Goal: Task Accomplishment & Management: Manage account settings

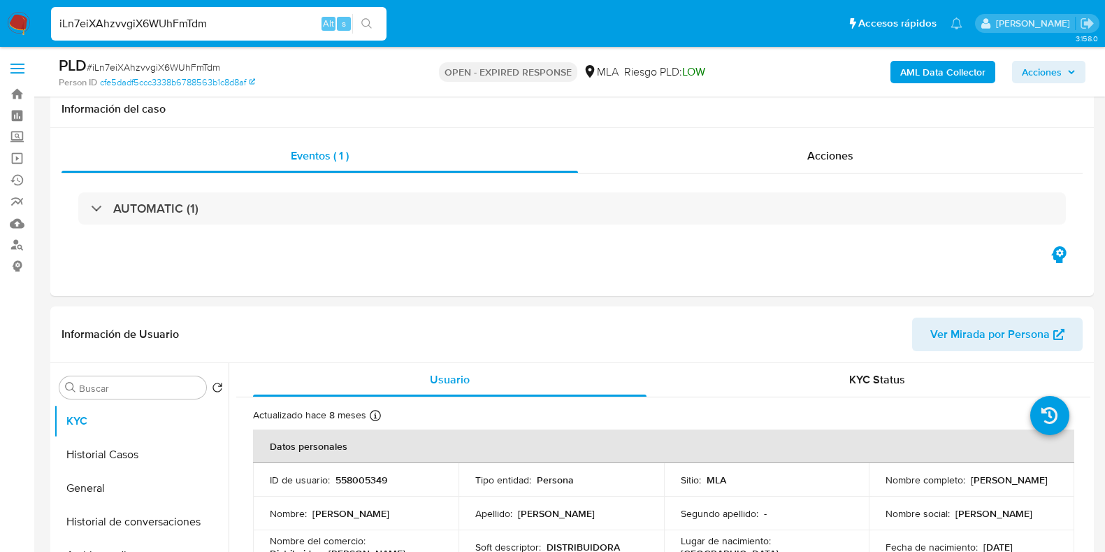
select select "10"
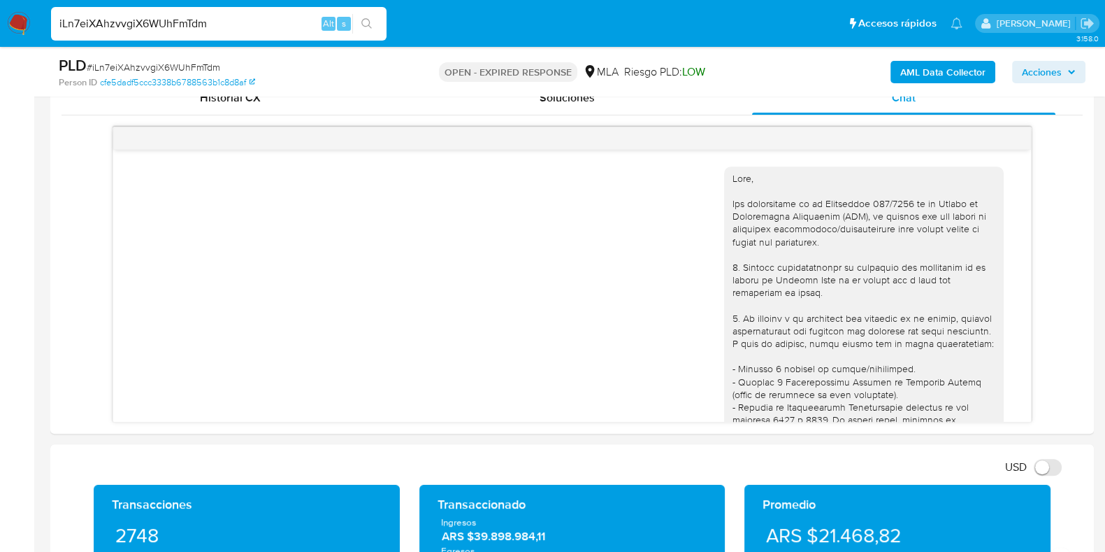
scroll to position [1075, 0]
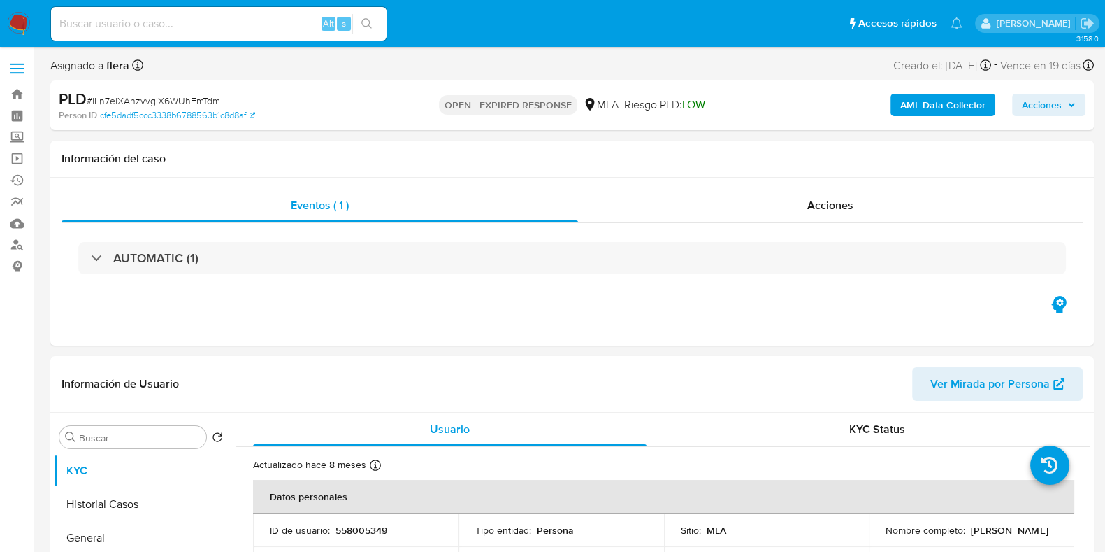
select select "10"
click at [146, 15] on input at bounding box center [219, 24] width 336 height 18
paste input "LgTfKG5QvkpmND7aLLgEYG6n"
type input "LgTfKG5QvkpmND7aLLgEYG6n"
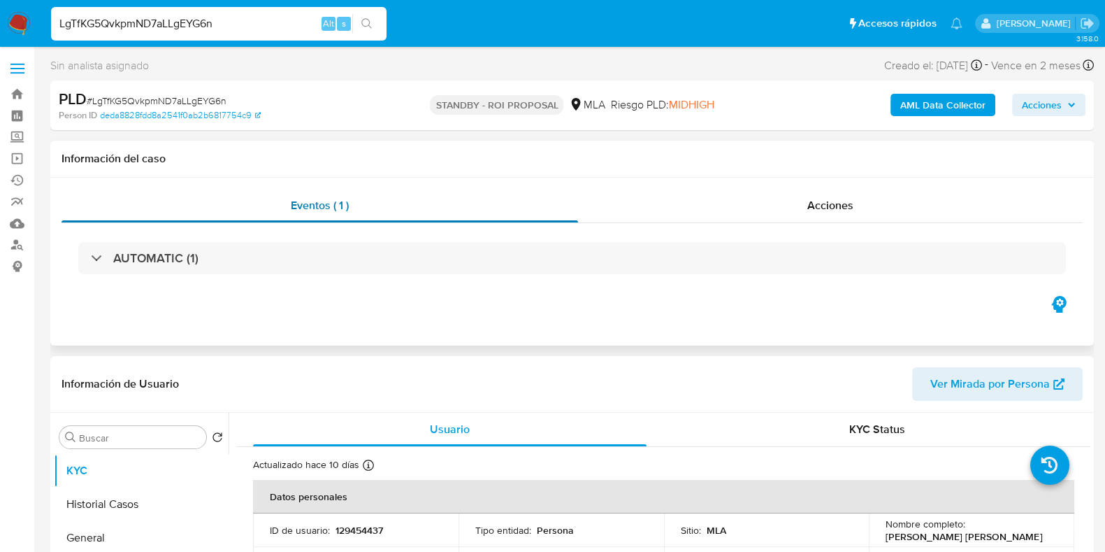
select select "10"
click at [363, 533] on p "129454437" at bounding box center [360, 530] width 48 height 13
copy p "129454437"
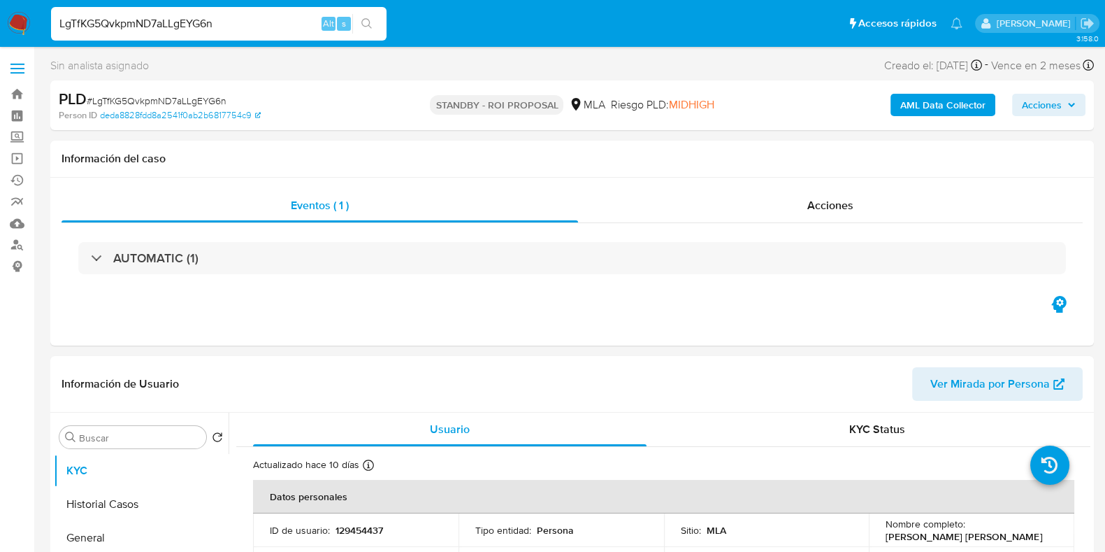
click at [189, 99] on span "# LgTfKG5QvkpmND7aLLgEYG6n" at bounding box center [157, 101] width 140 height 14
copy span "LgTfKG5QvkpmND7aLLgEYG6n"
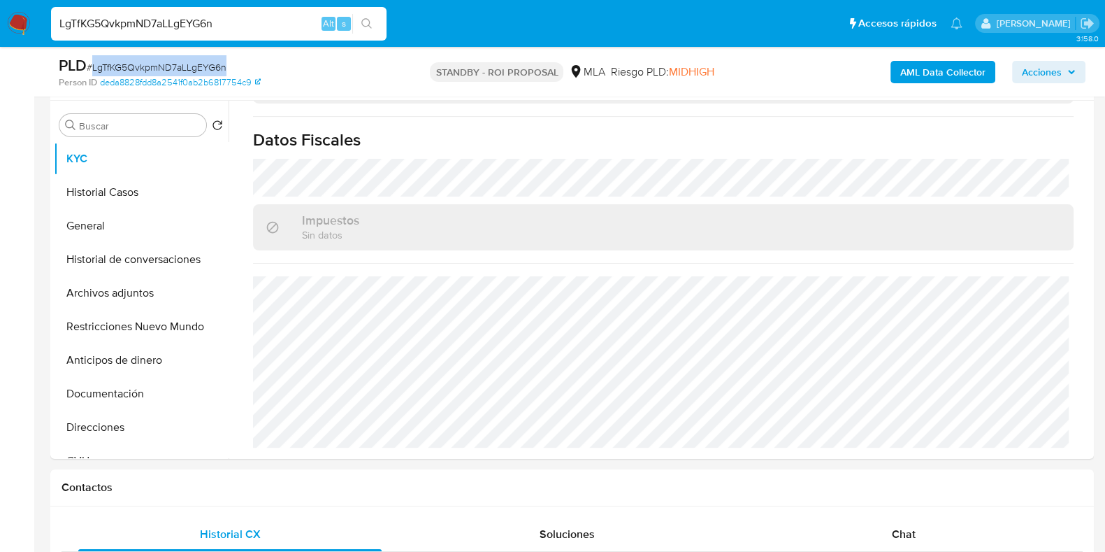
scroll to position [437, 0]
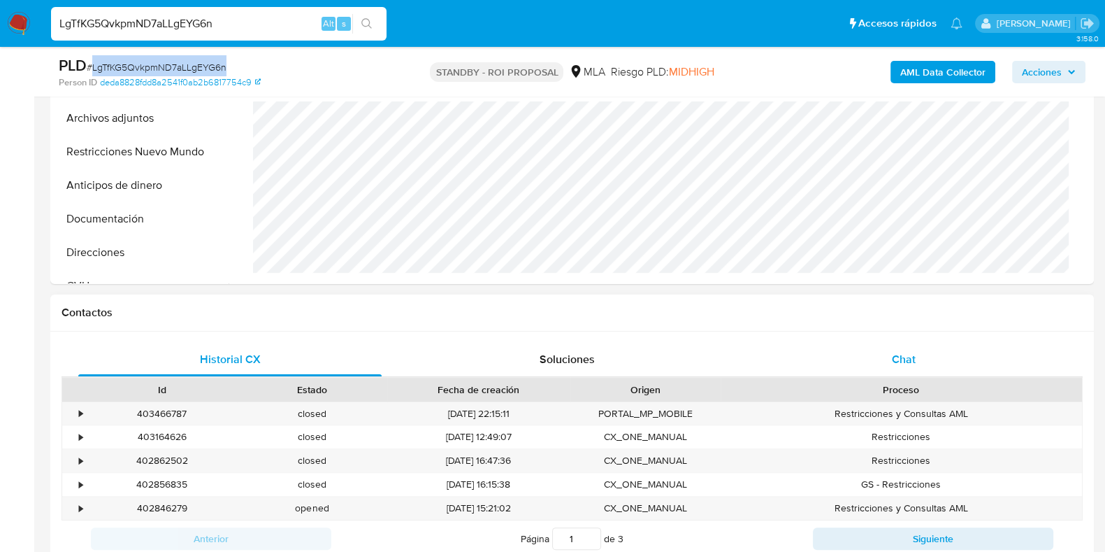
click at [873, 368] on div "Chat" at bounding box center [903, 360] width 303 height 34
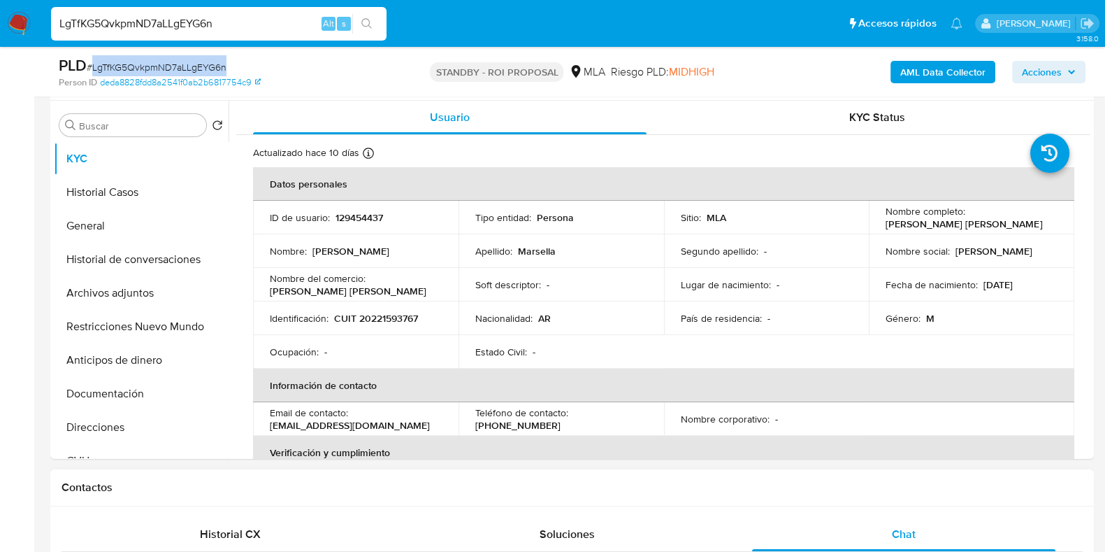
scroll to position [0, 0]
click at [385, 320] on p "CUIT 20221593767" at bounding box center [376, 318] width 84 height 13
copy p "20221593767"
click at [163, 29] on input "LgTfKG5QvkpmND7aLLgEYG6n" at bounding box center [219, 24] width 336 height 18
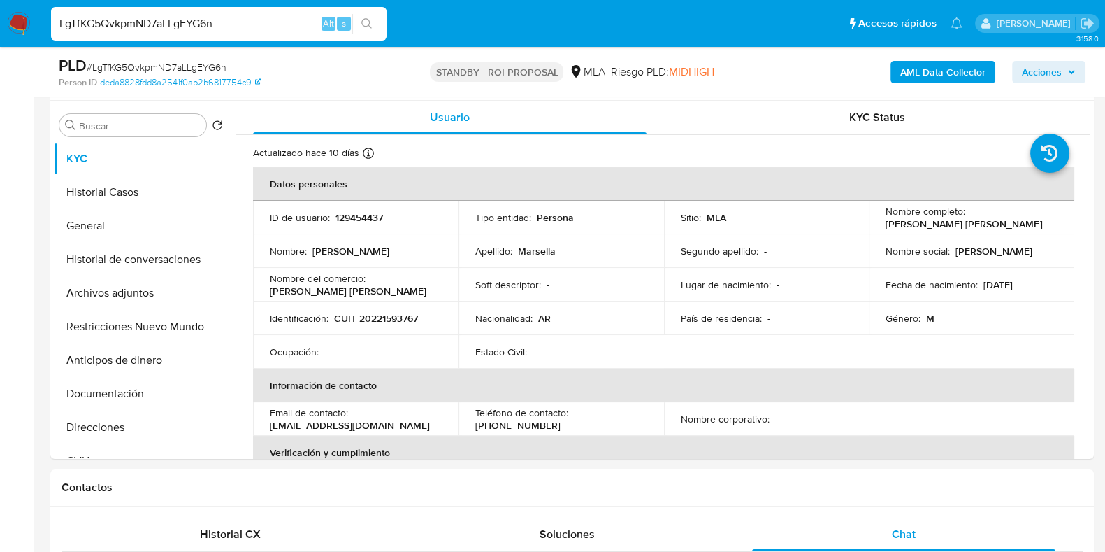
click at [163, 29] on input "LgTfKG5QvkpmND7aLLgEYG6n" at bounding box center [219, 24] width 336 height 18
paste input "dLqodgHXvREBgWQYktd8MJEz"
type input "dLqodgHXvREBgWQYktd8MJEz"
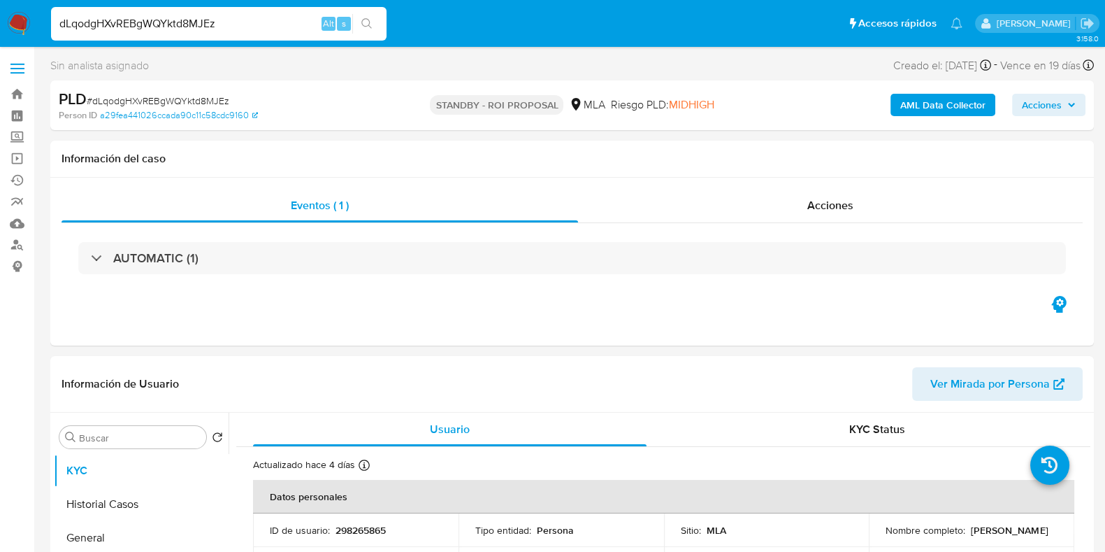
select select "10"
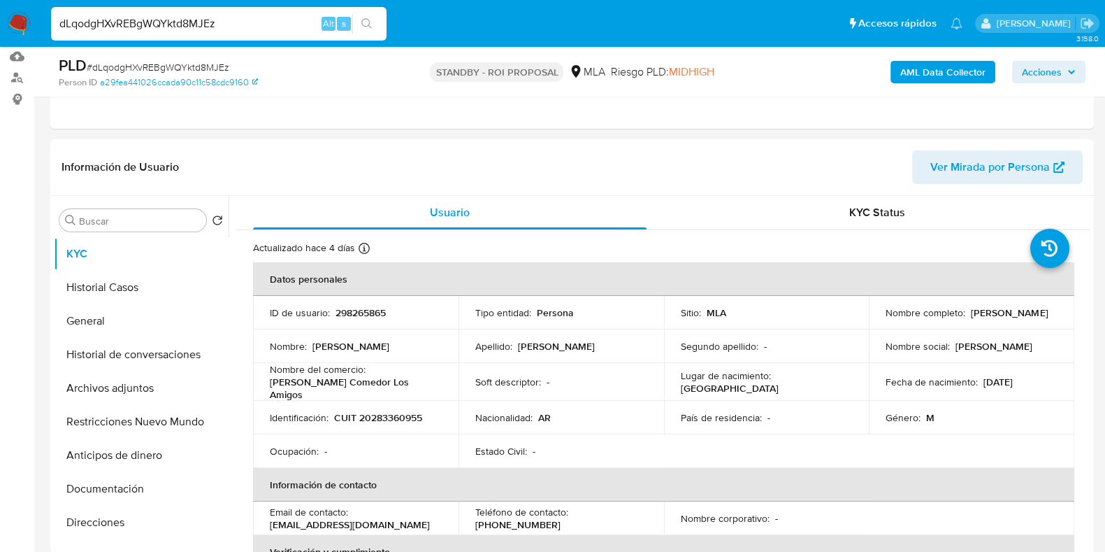
scroll to position [174, 0]
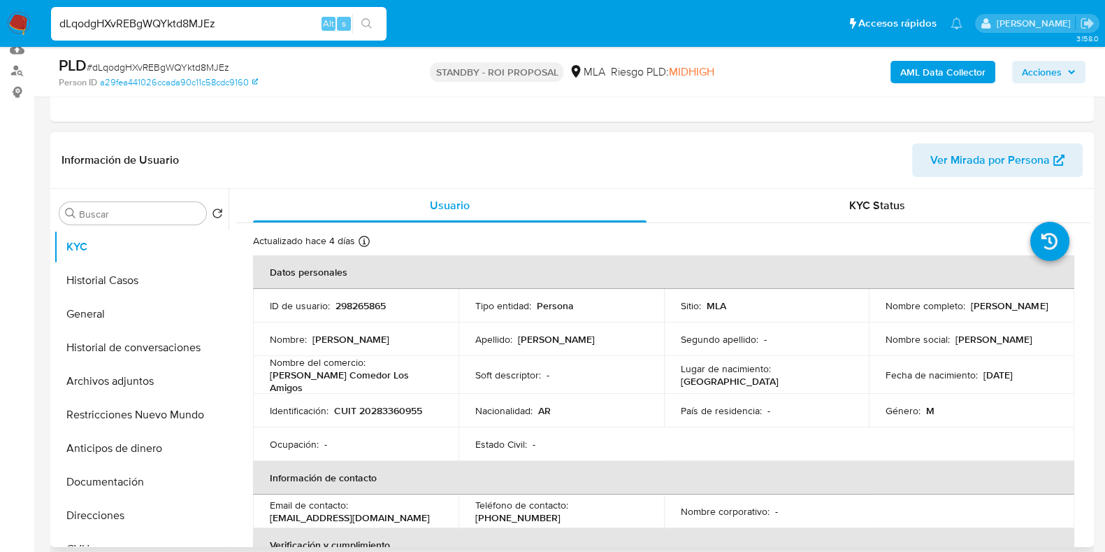
click at [353, 304] on p "298265865" at bounding box center [361, 305] width 50 height 13
copy p "298265865"
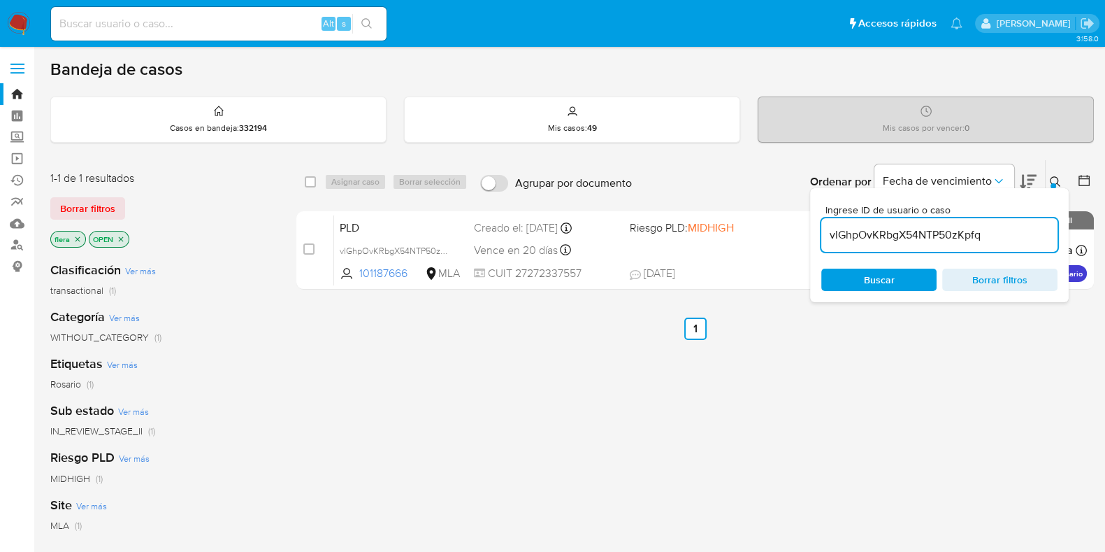
click at [883, 241] on input "vlGhpOvKRbgX54NTP50zKpfq" at bounding box center [940, 235] width 236 height 18
paste input "gVp20fuZcCVROozbcthzYI68"
type input "gVp20fuZcCVROozbcthzYI68"
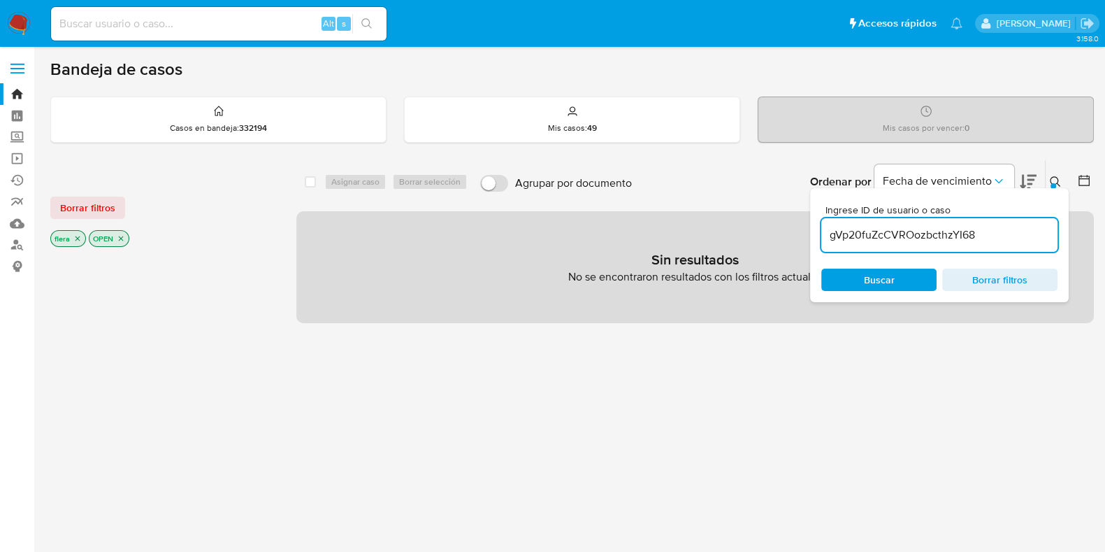
click at [121, 236] on icon "close-filter" at bounding box center [121, 238] width 8 height 8
click at [77, 238] on icon "close-filter" at bounding box center [77, 238] width 8 height 8
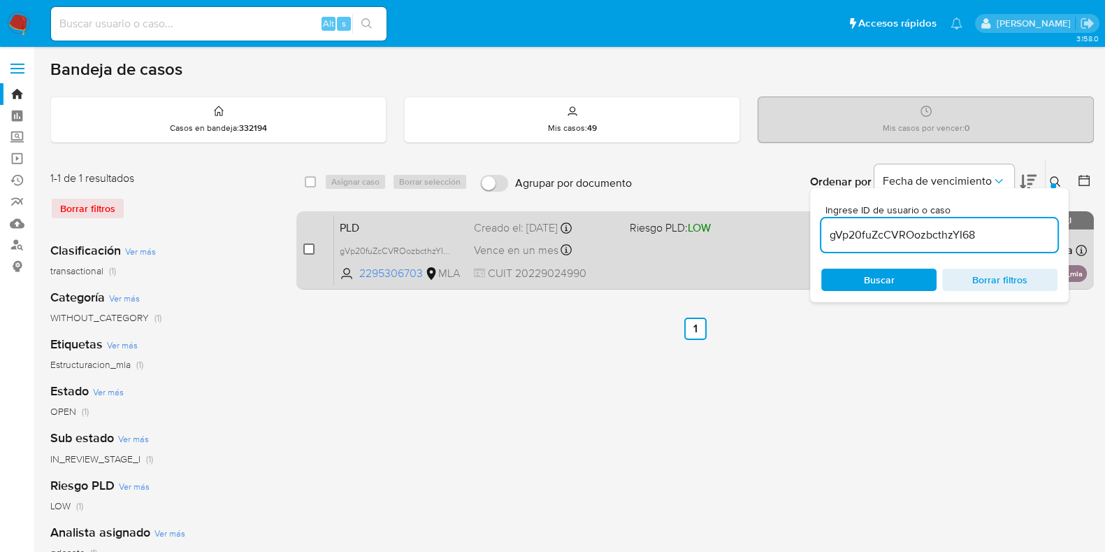
click at [309, 249] on input "checkbox" at bounding box center [308, 248] width 11 height 11
checkbox input "true"
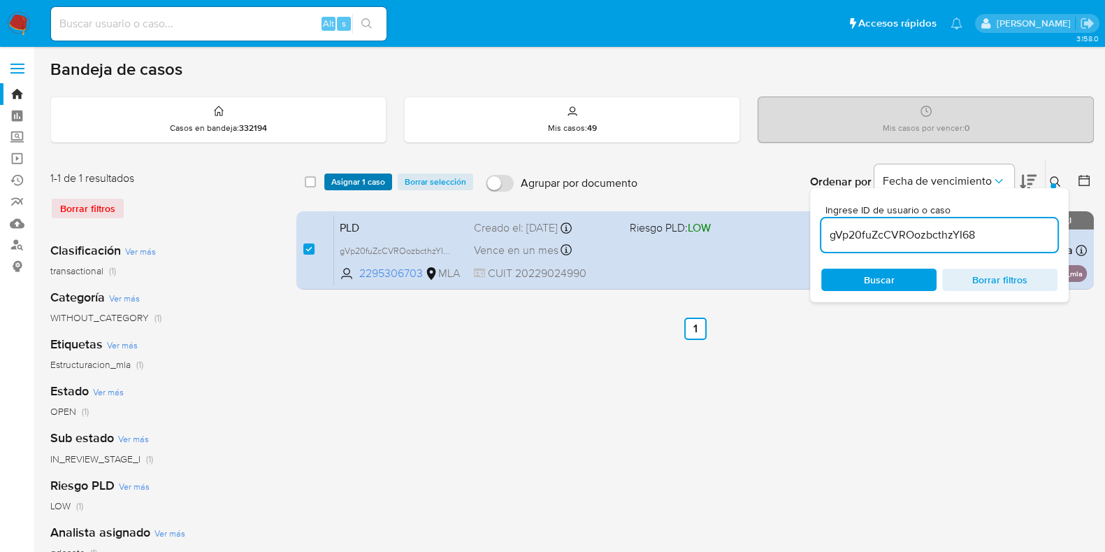
click at [350, 181] on span "Asignar 1 caso" at bounding box center [358, 182] width 54 height 14
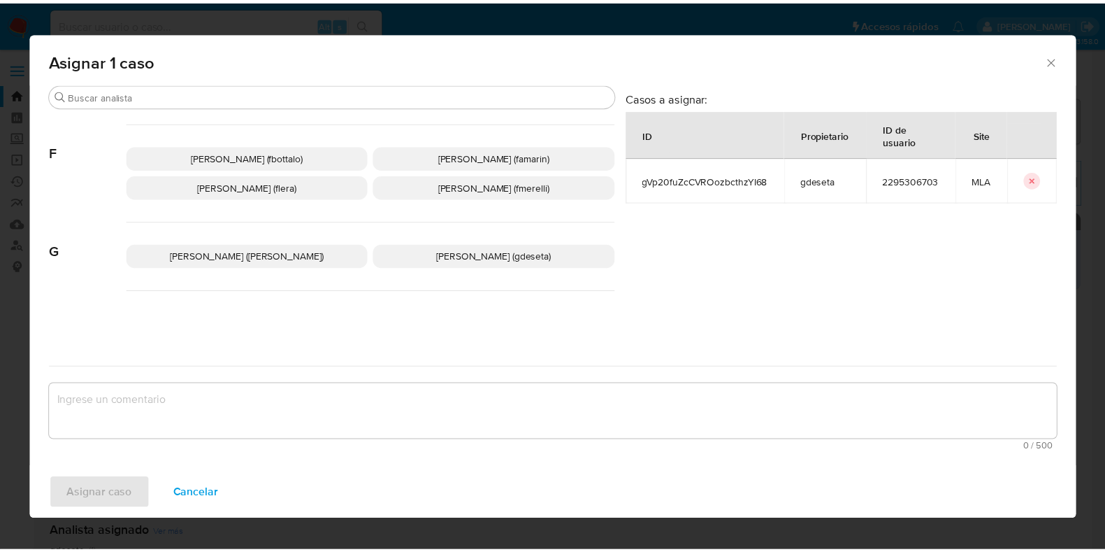
scroll to position [524, 0]
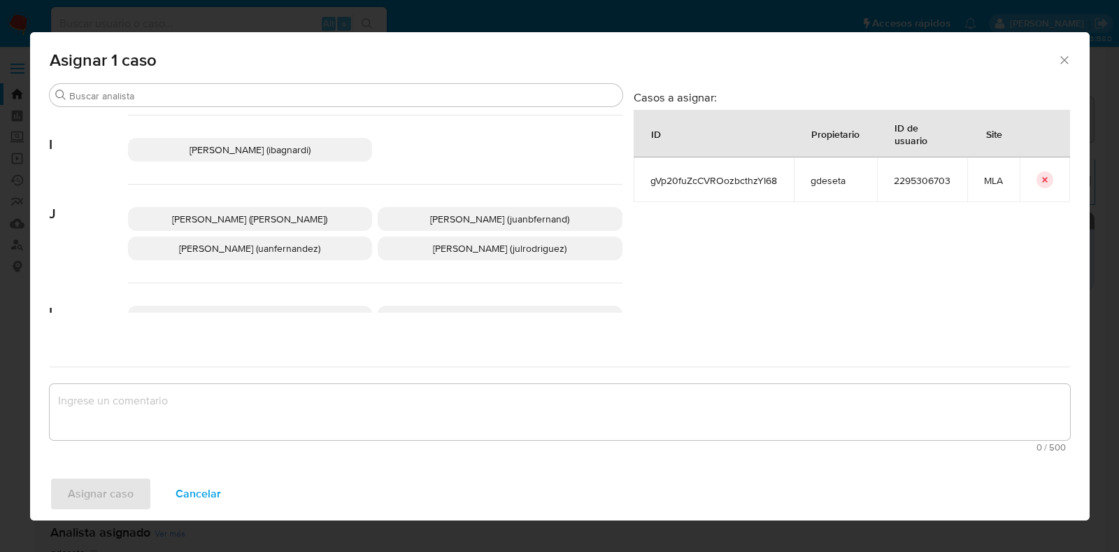
click at [501, 241] on span "Julieta Rodriguez (julrodriguez)" at bounding box center [500, 248] width 134 height 14
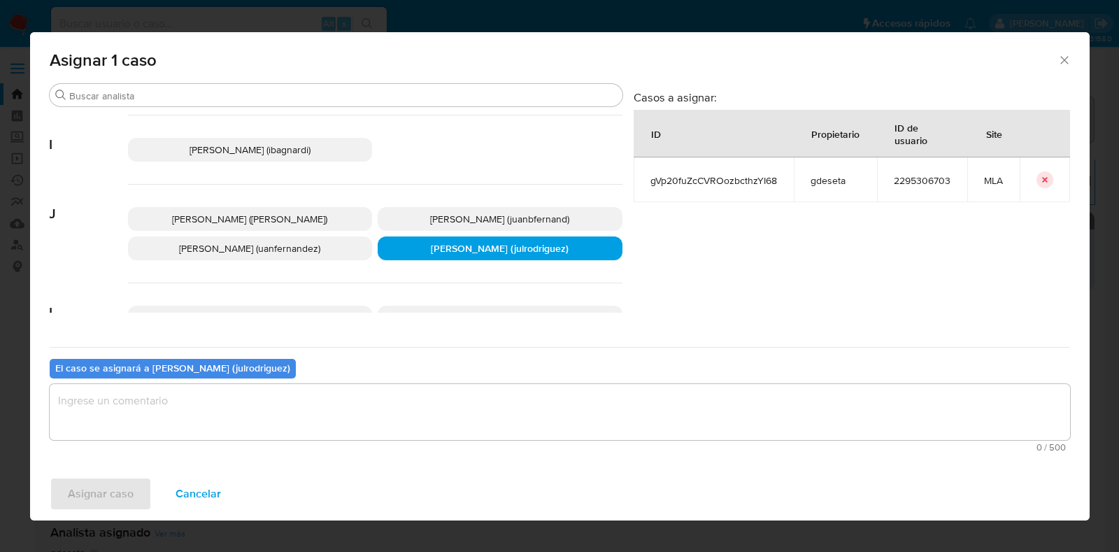
click at [421, 421] on textarea "assign-modal" at bounding box center [560, 412] width 1020 height 56
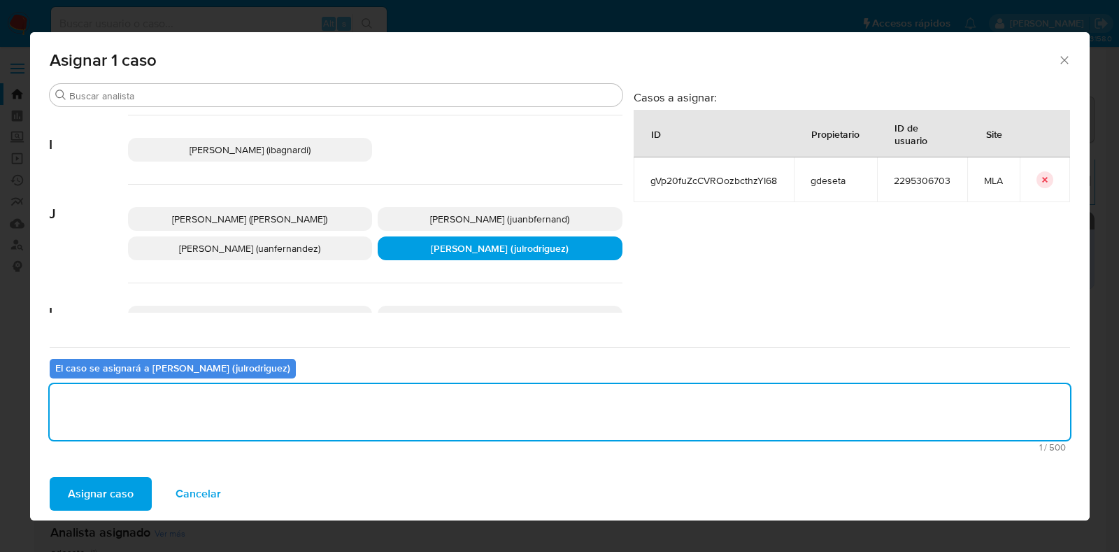
click at [97, 493] on span "Asignar caso" at bounding box center [101, 493] width 66 height 31
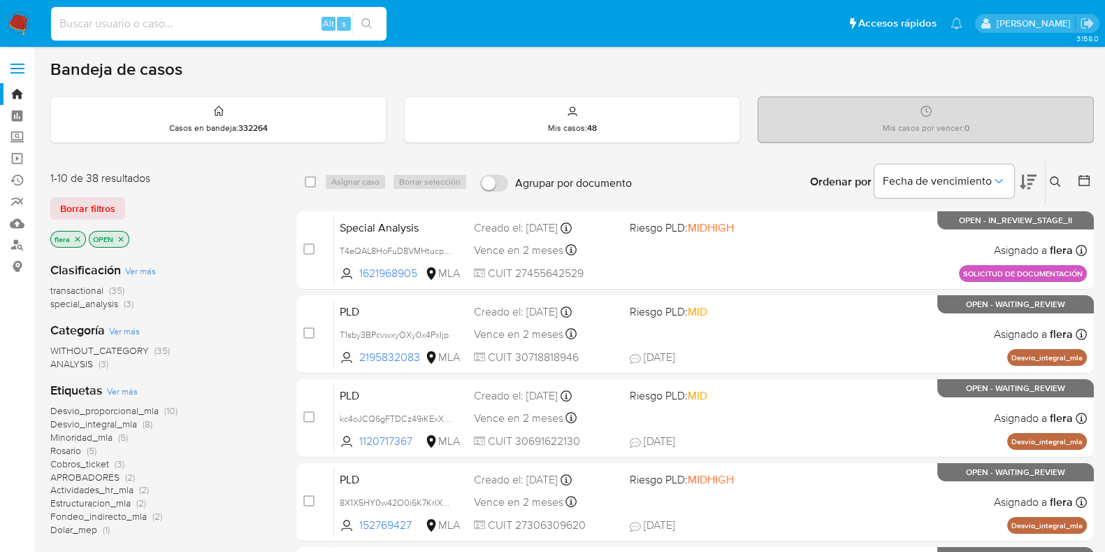
click at [213, 26] on input at bounding box center [219, 24] width 336 height 18
paste input "Uy5fpJfzn1urpUwI2Fh1EmCK"
type input "Uy5fpJfzn1urpUwI2Fh1EmCK"
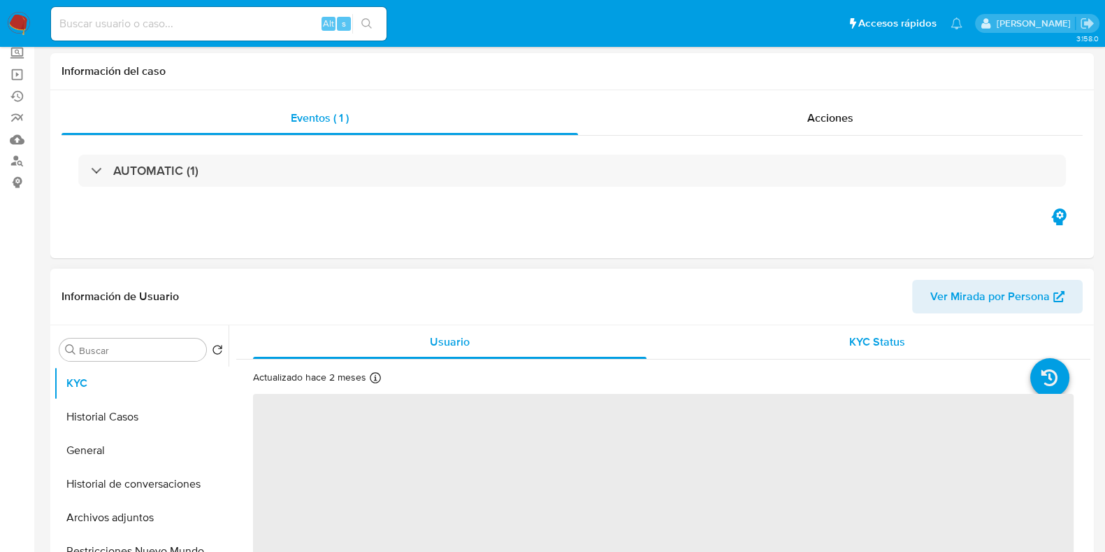
scroll to position [174, 0]
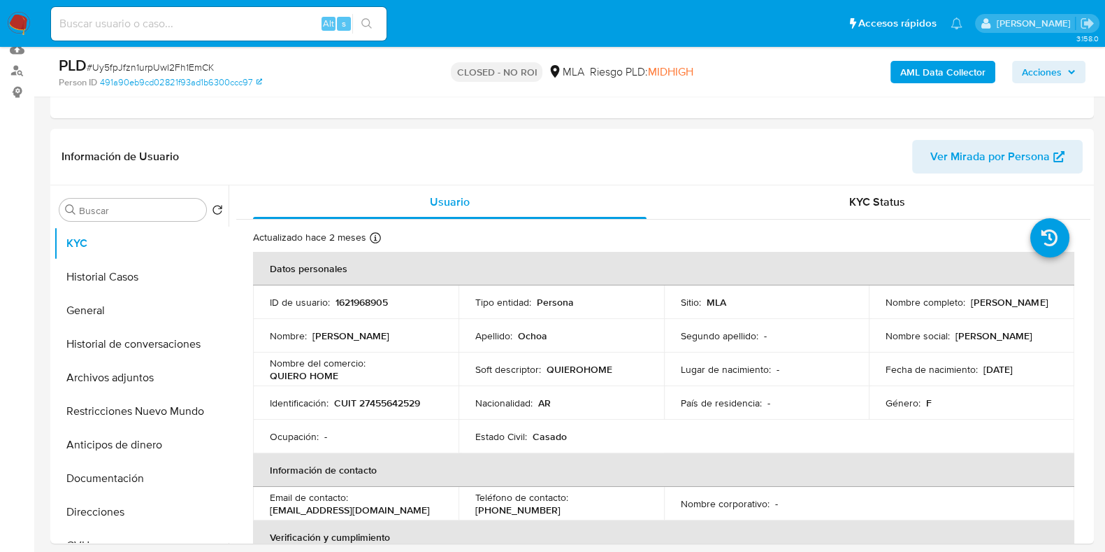
select select "10"
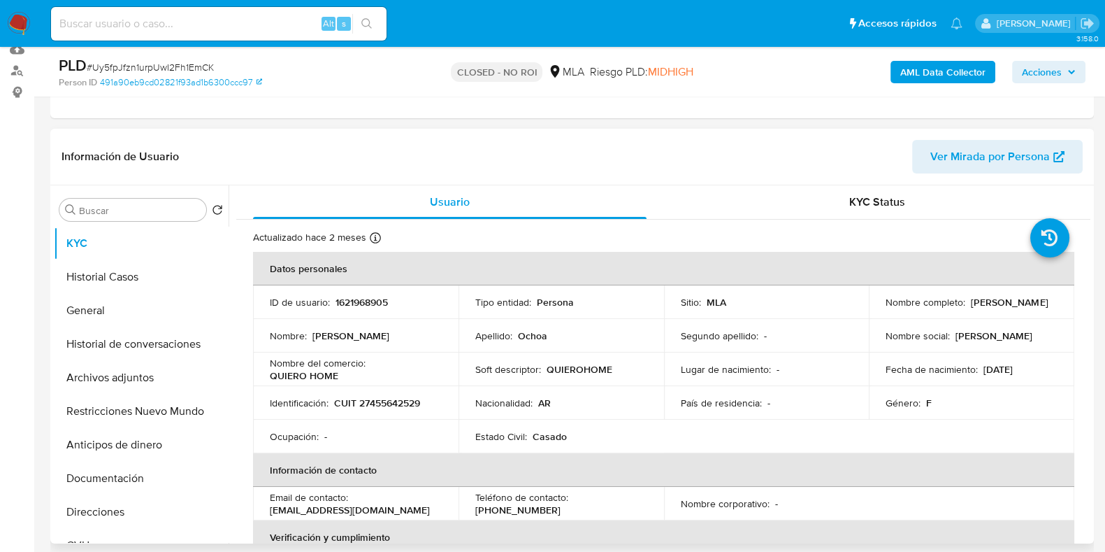
click at [411, 398] on p "CUIT 27455642529" at bounding box center [377, 402] width 86 height 13
copy p "27455642529"
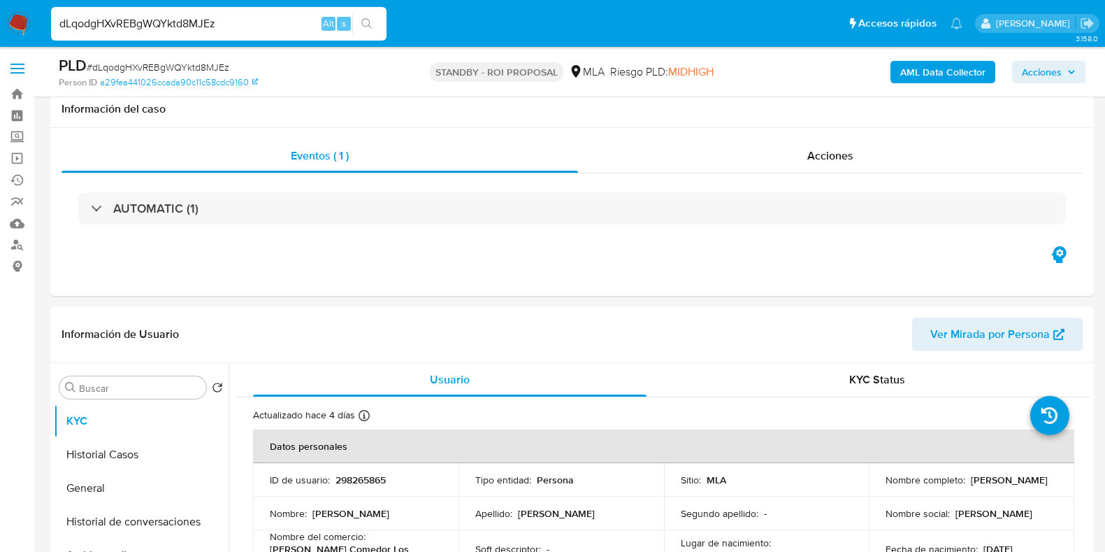
select select "10"
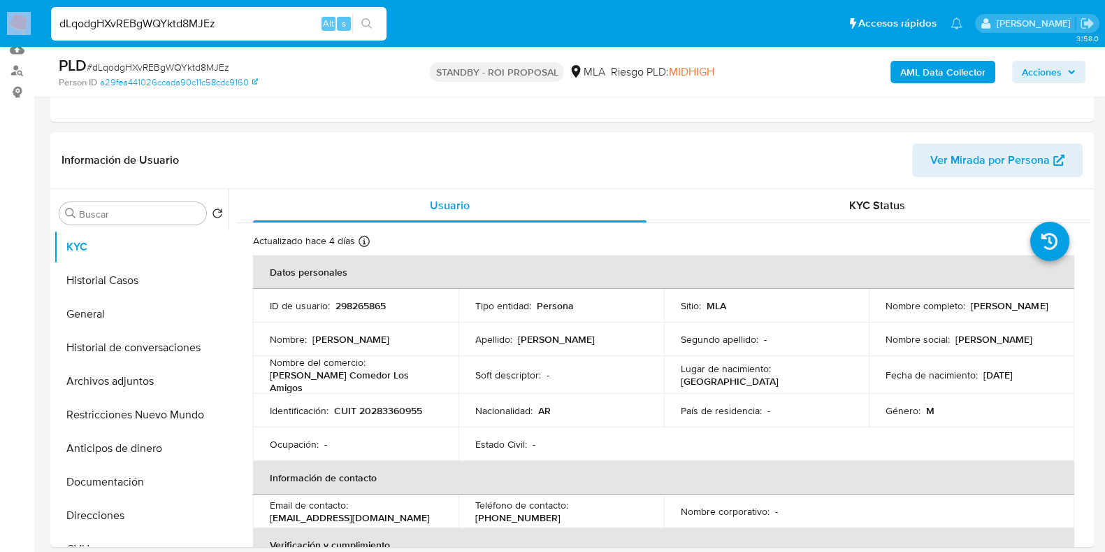
click at [166, 12] on div "dLqodgHXvREBgWQYktd8MJEz Alt s" at bounding box center [219, 24] width 336 height 34
click at [166, 22] on input "dLqodgHXvREBgWQYktd8MJEz" at bounding box center [219, 24] width 336 height 18
paste input "FvCSisOY0tTjMeZGAp6ciJlW"
type input "FvCSisOY0tTjMeZGAp6ciJlW"
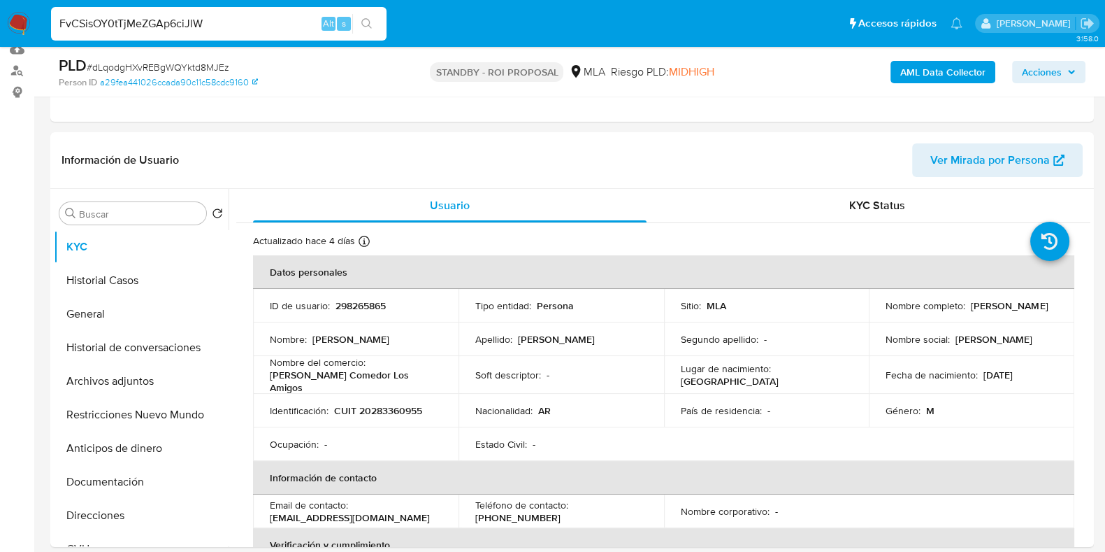
click at [187, 65] on span "# dLqodgHXvREBgWQYktd8MJEz" at bounding box center [158, 67] width 143 height 14
copy span "dLqodgHXvREBgWQYktd8MJEz"
click at [182, 15] on input "FvCSisOY0tTjMeZGAp6ciJlW" at bounding box center [219, 24] width 336 height 18
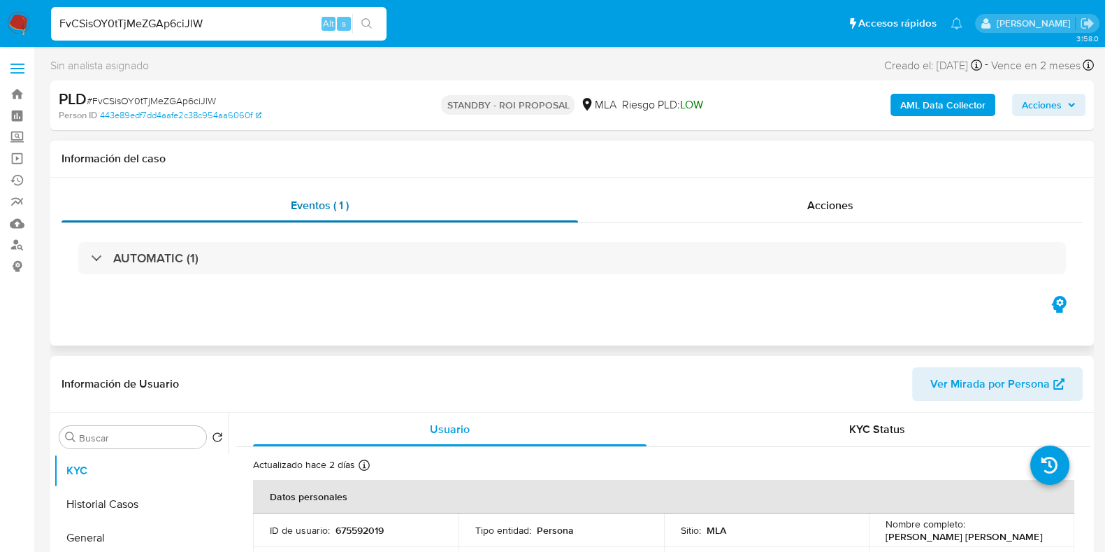
select select "10"
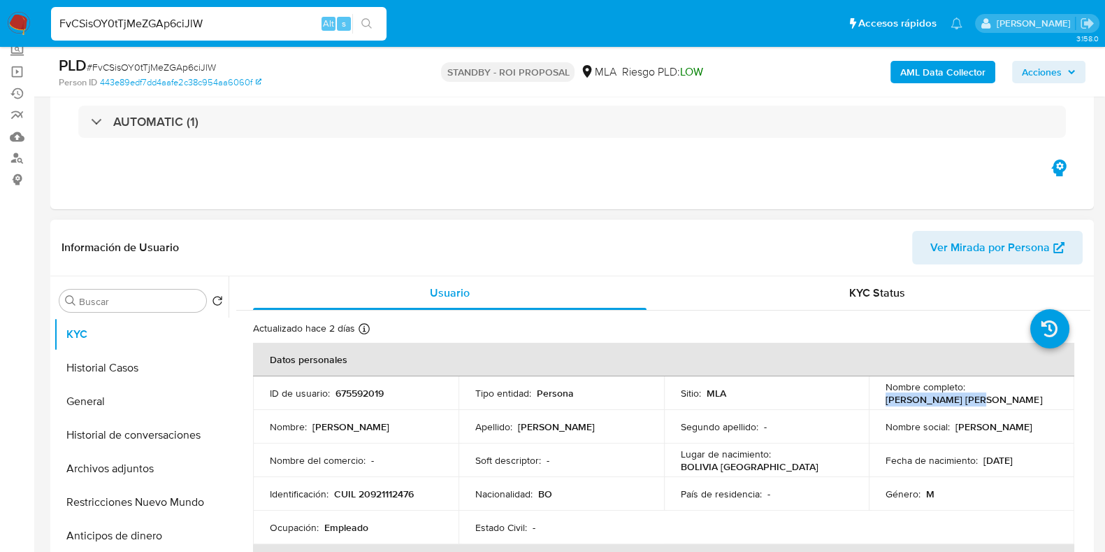
drag, startPoint x: 971, startPoint y: 400, endPoint x: 884, endPoint y: 402, distance: 86.7
click at [886, 402] on p "Walter Roman Lopez" at bounding box center [964, 399] width 157 height 13
copy p "Walter Roman Lopez"
click at [122, 466] on button "Archivos adjuntos" at bounding box center [136, 469] width 164 height 34
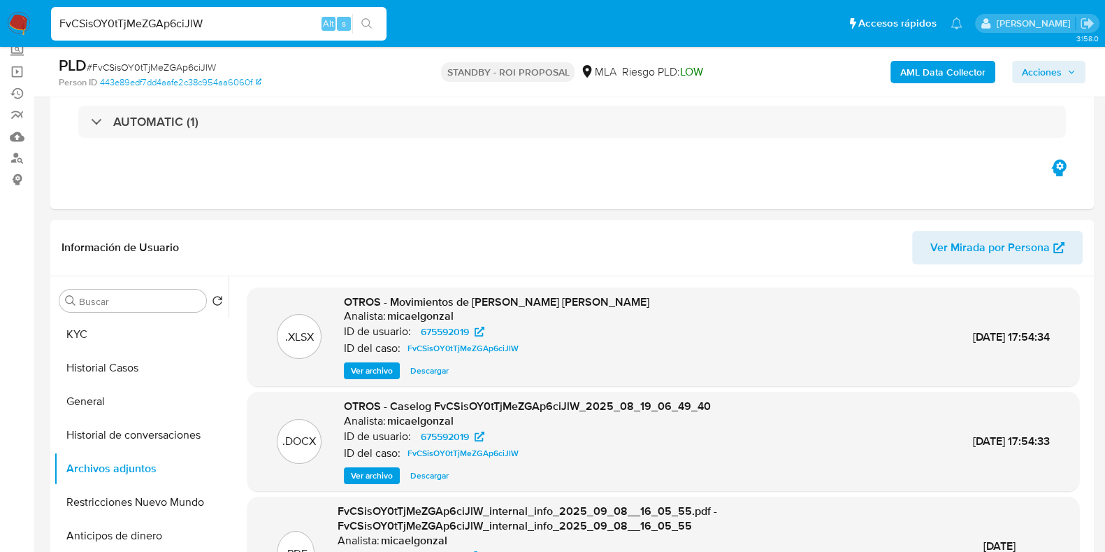
scroll to position [174, 0]
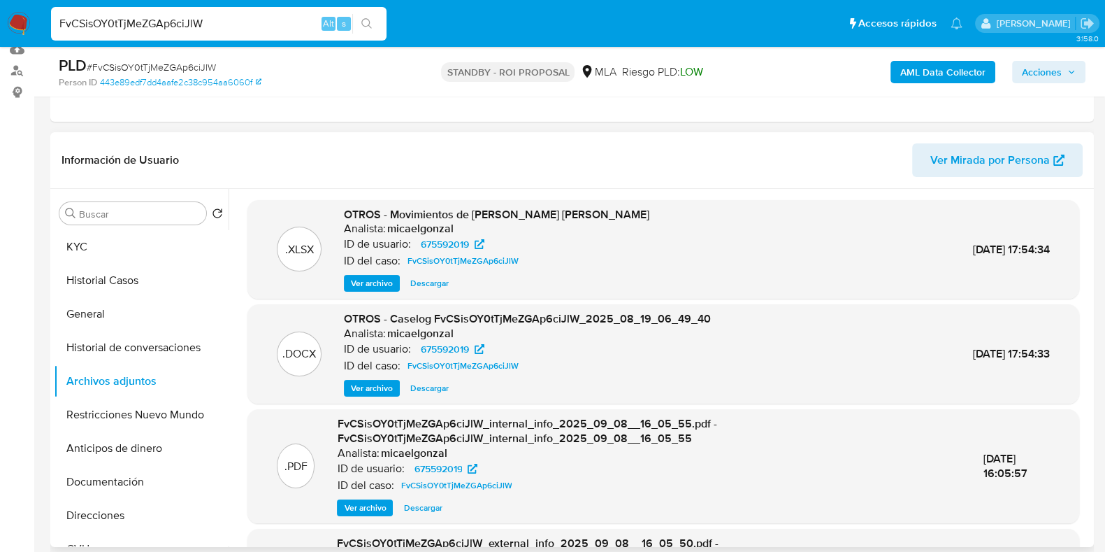
click at [427, 288] on span "Descargar" at bounding box center [429, 283] width 38 height 14
click at [432, 382] on span "Descargar" at bounding box center [429, 388] width 38 height 14
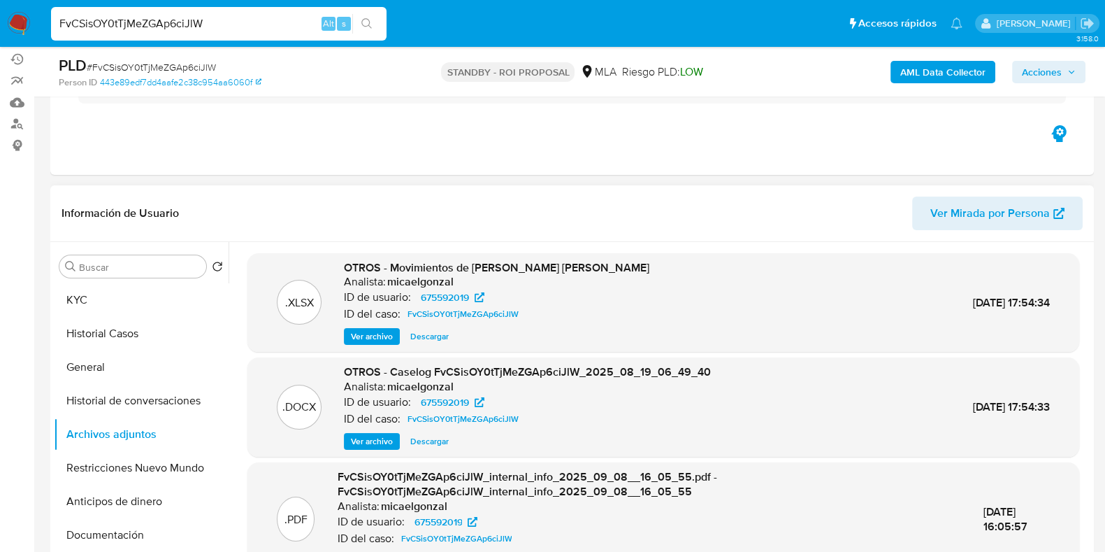
scroll to position [87, 0]
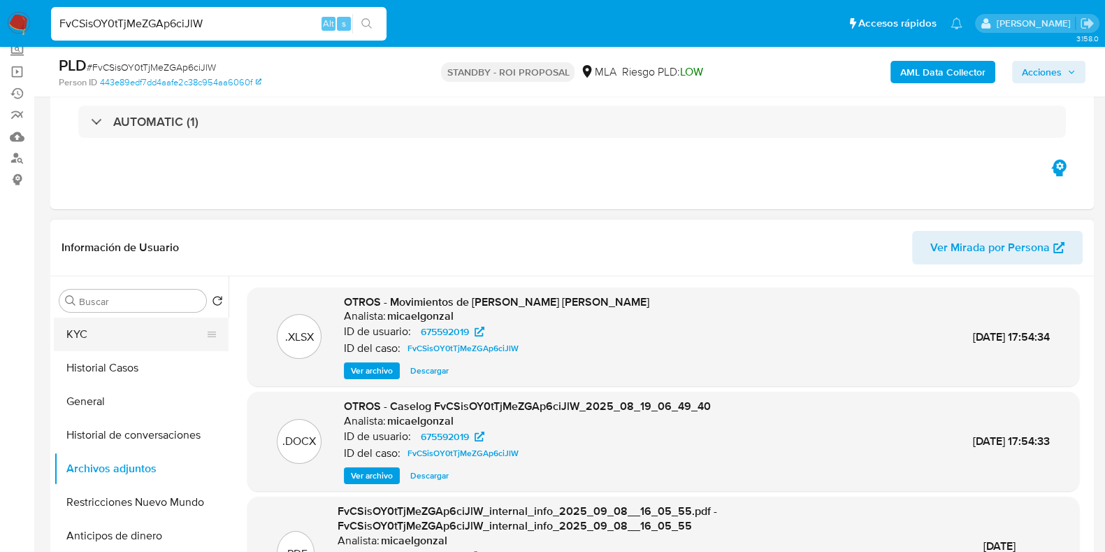
click at [136, 330] on button "KYC" at bounding box center [136, 334] width 164 height 34
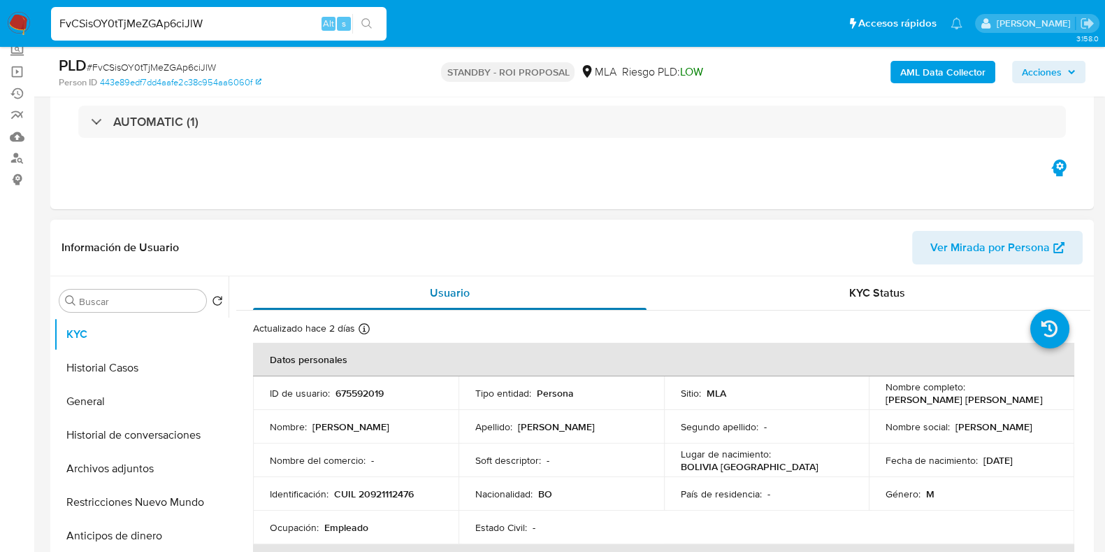
click at [354, 278] on div "Usuario" at bounding box center [450, 293] width 394 height 34
click at [357, 396] on p "675592019" at bounding box center [360, 393] width 48 height 13
copy p "675592019"
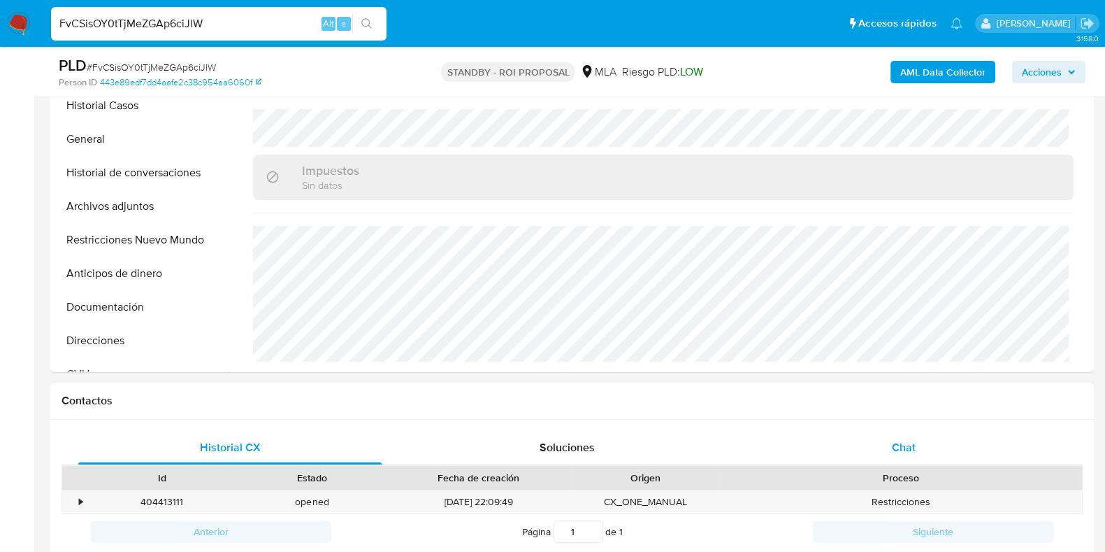
scroll to position [524, 0]
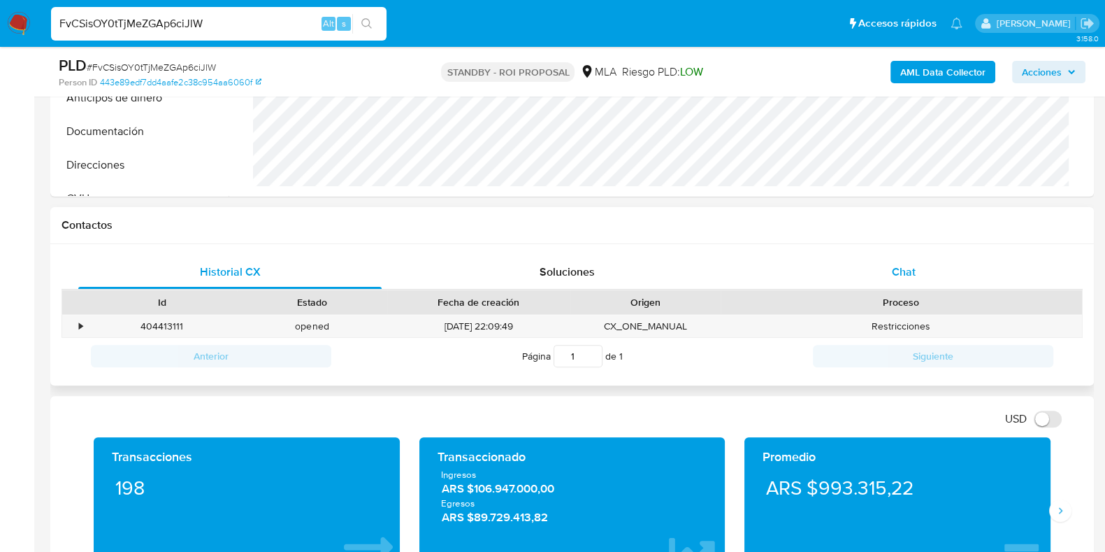
click at [912, 281] on div "Chat" at bounding box center [903, 272] width 303 height 34
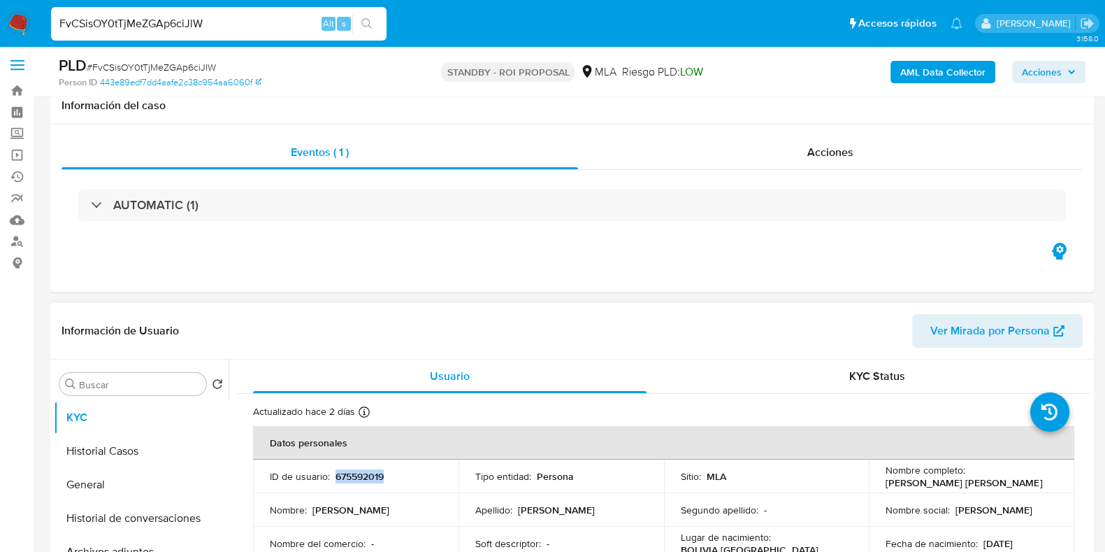
scroll to position [0, 0]
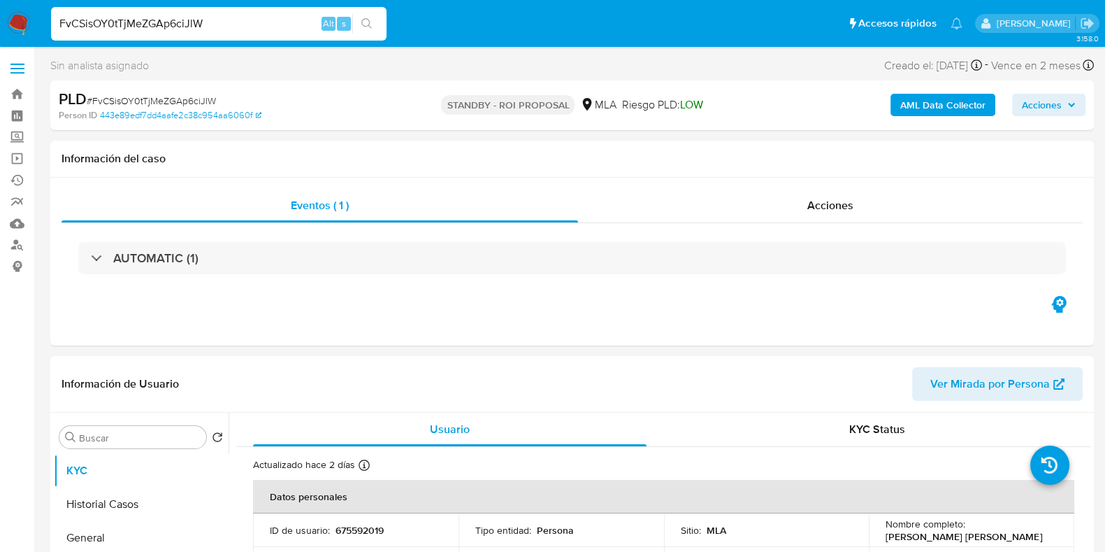
click at [179, 100] on span "# FvCSisOY0tTjMeZGAp6ciJlW" at bounding box center [151, 101] width 129 height 14
copy span "FvCSisOY0tTjMeZGAp6ciJlW"
click at [206, 27] on input "FvCSisOY0tTjMeZGAp6ciJlW" at bounding box center [219, 24] width 336 height 18
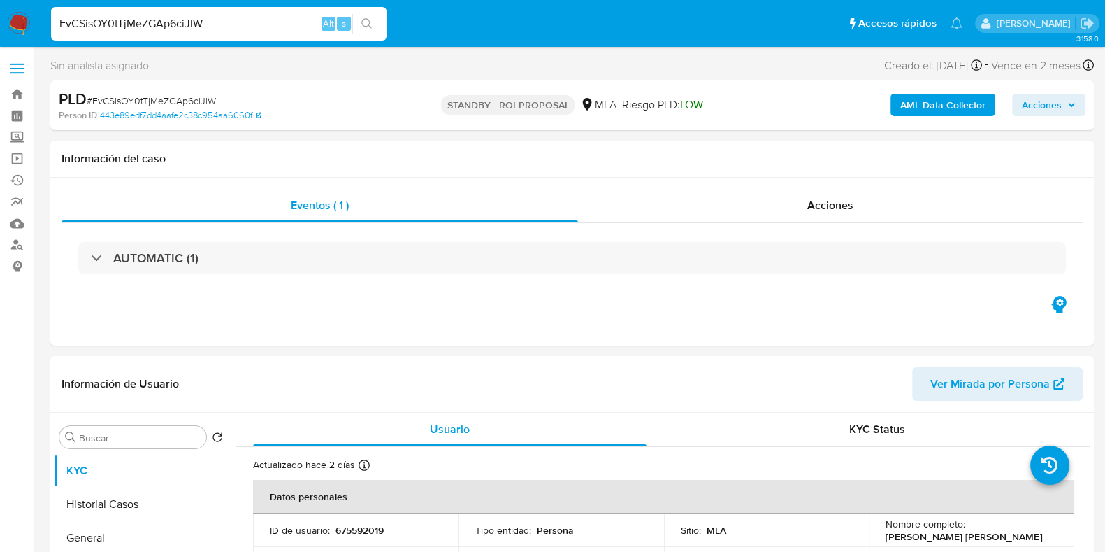
click at [364, 16] on button "search-icon" at bounding box center [366, 24] width 29 height 20
click at [132, 36] on div "FvCSisOY0tTjMeZGAp6ciJlW Alt s" at bounding box center [219, 24] width 336 height 34
click at [133, 22] on input "FvCSisOY0tTjMeZGAp6ciJlW" at bounding box center [219, 24] width 336 height 18
paste input "QquAp3rSruAZkbw24kmvWRqo"
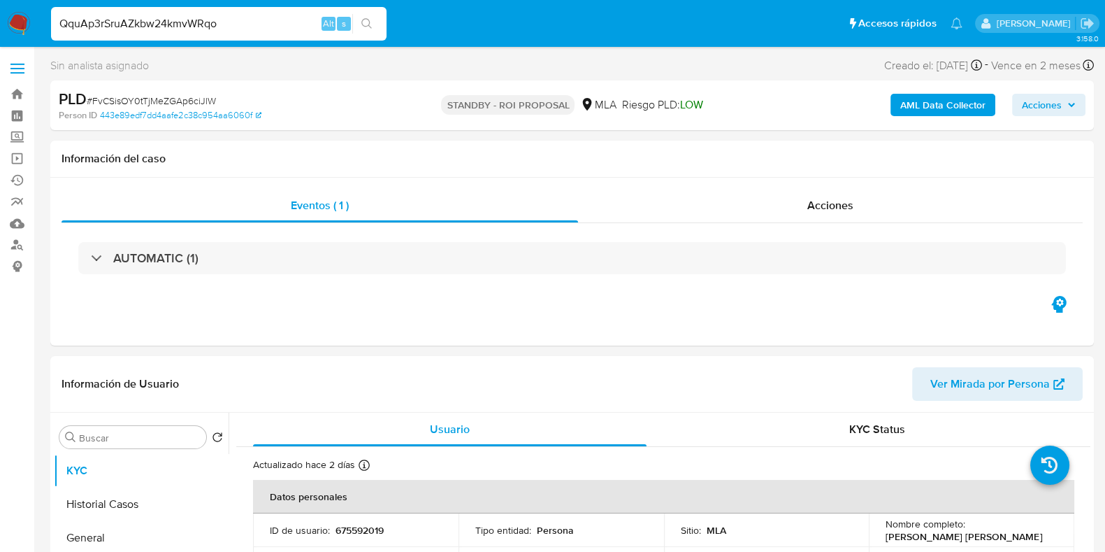
type input "QquAp3rSruAZkbw24kmvWRqo"
select select "10"
drag, startPoint x: 985, startPoint y: 536, endPoint x: 884, endPoint y: 538, distance: 101.4
click at [886, 538] on div "Nombre completo : Federico Diego Roman" at bounding box center [972, 529] width 172 height 25
copy p "Federico Diego Roman"
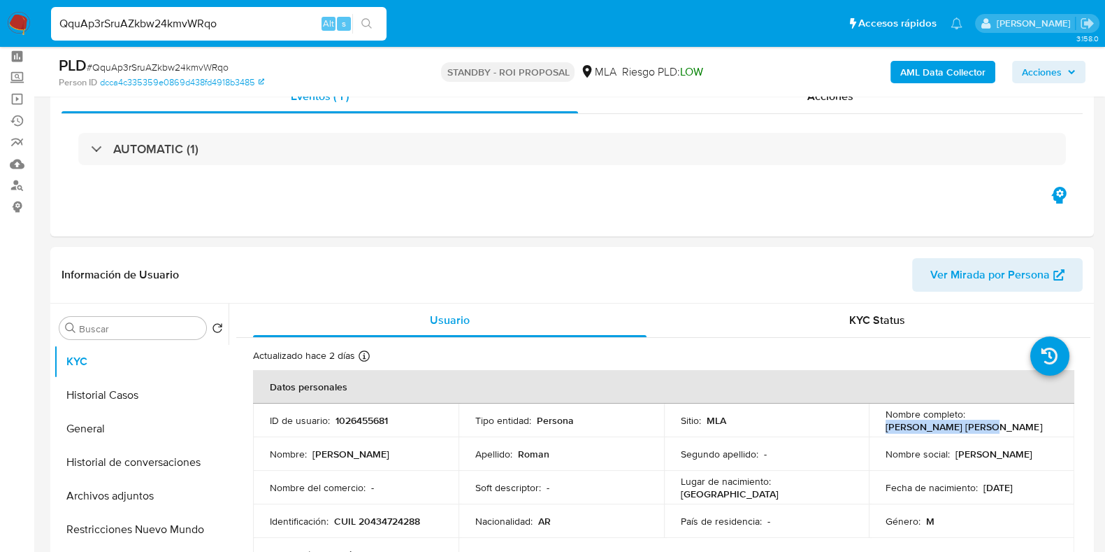
scroll to position [87, 0]
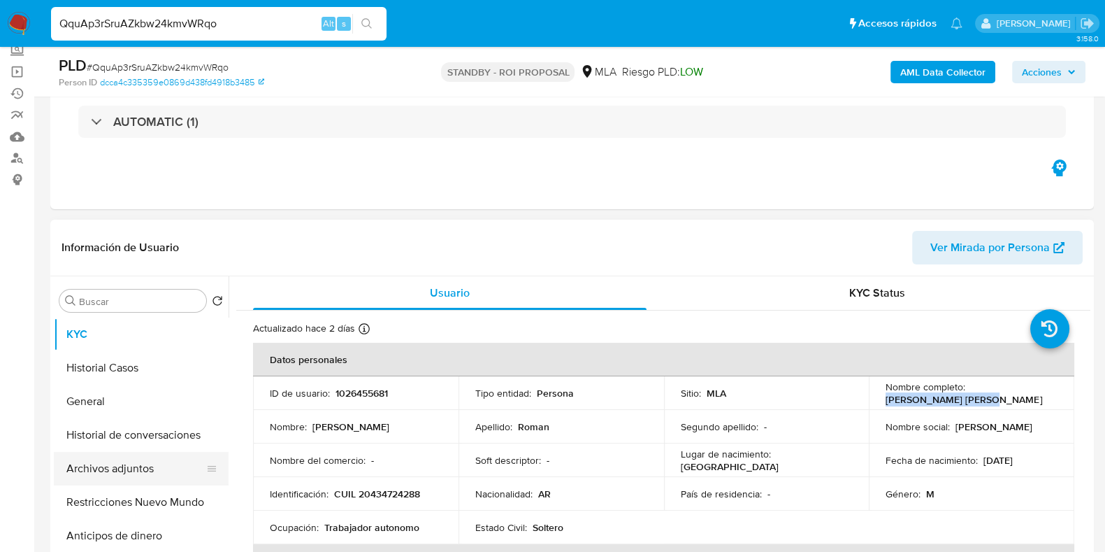
click at [123, 465] on button "Archivos adjuntos" at bounding box center [136, 469] width 164 height 34
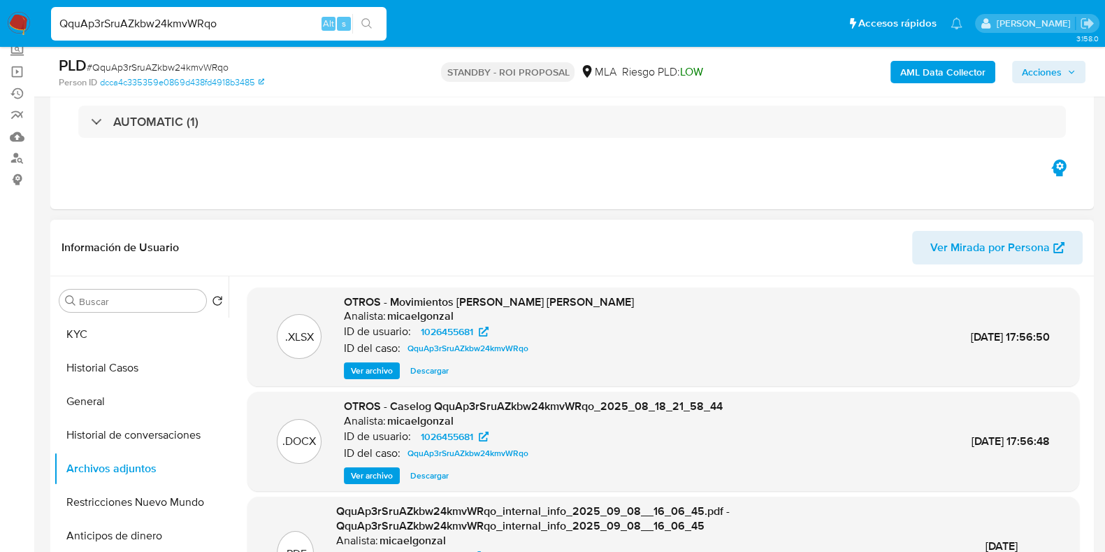
click at [427, 370] on span "Descargar" at bounding box center [429, 371] width 38 height 14
click at [417, 468] on span "Descargar" at bounding box center [429, 475] width 38 height 14
click at [101, 322] on button "KYC" at bounding box center [136, 334] width 164 height 34
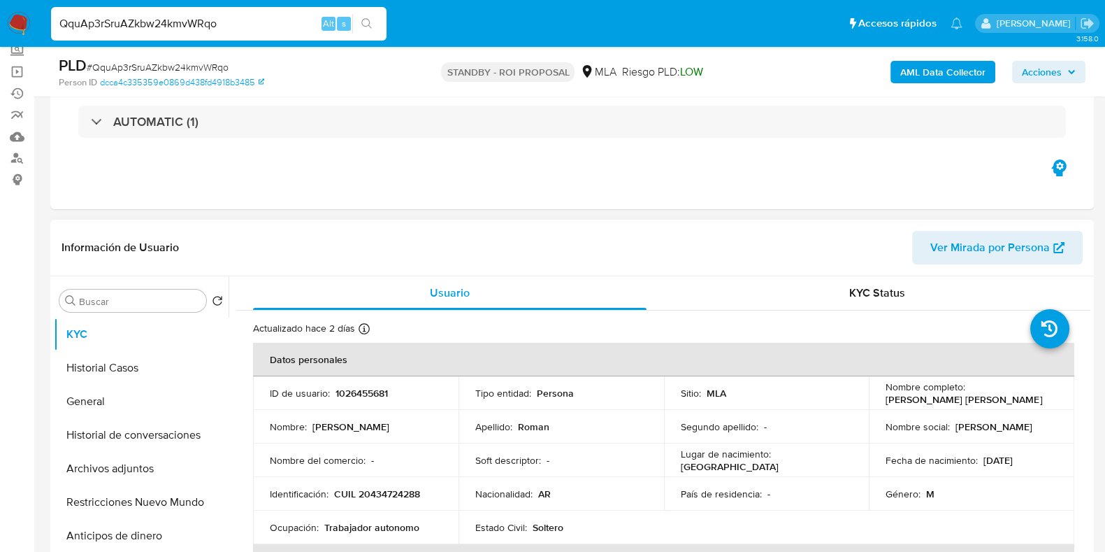
click at [350, 391] on p "1026455681" at bounding box center [362, 393] width 52 height 13
copy p "1026455681"
click at [206, 30] on input "QquAp3rSruAZkbw24kmvWRqo" at bounding box center [219, 24] width 336 height 18
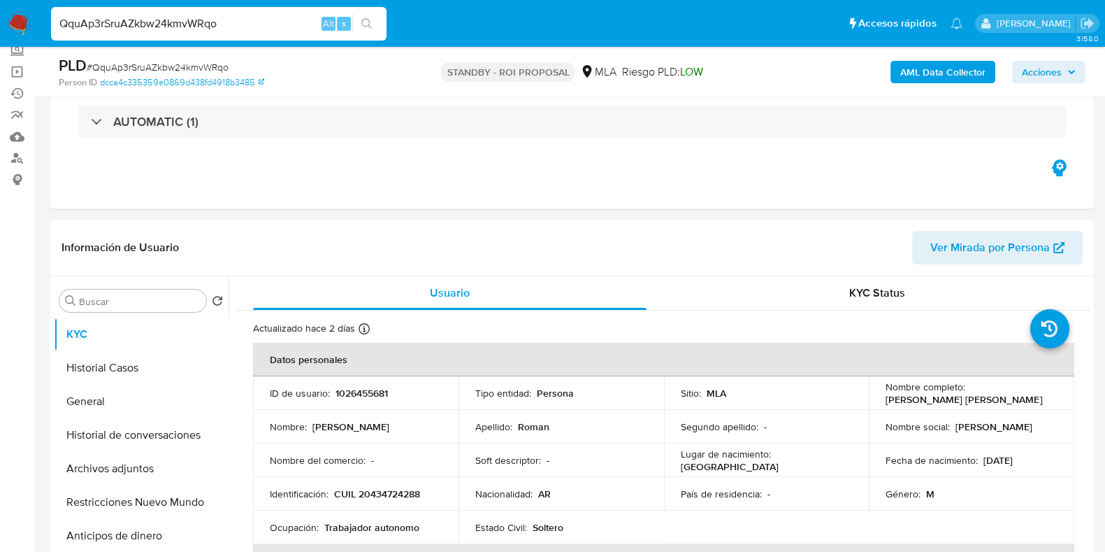
paste input "IW20t1ZQXywqB5D2YJ01YPIj"
type input "IW20t1ZQXywqB5D2YJ01YPIj"
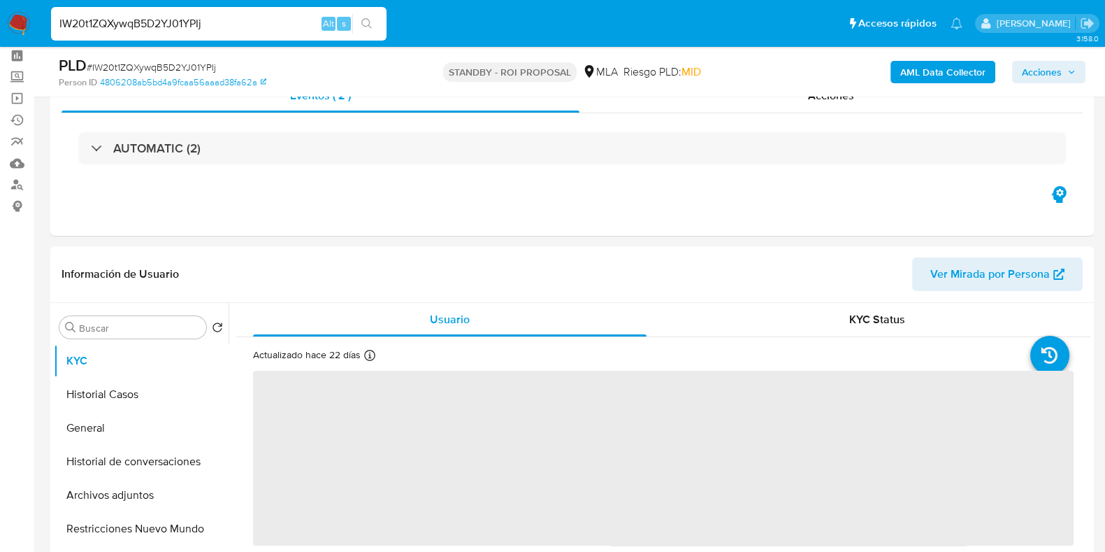
scroll to position [87, 0]
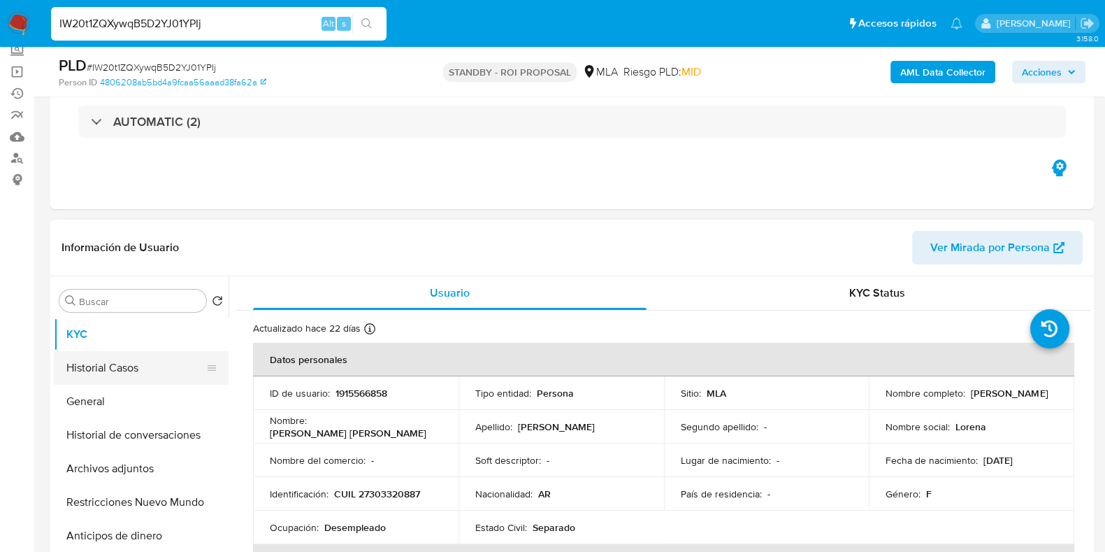
select select "10"
click at [357, 393] on p "1915566858" at bounding box center [362, 393] width 52 height 13
copy p "1915566858"
click at [201, 68] on span "# IW20t1ZQXywqB5D2YJ01YPIj" at bounding box center [151, 67] width 129 height 14
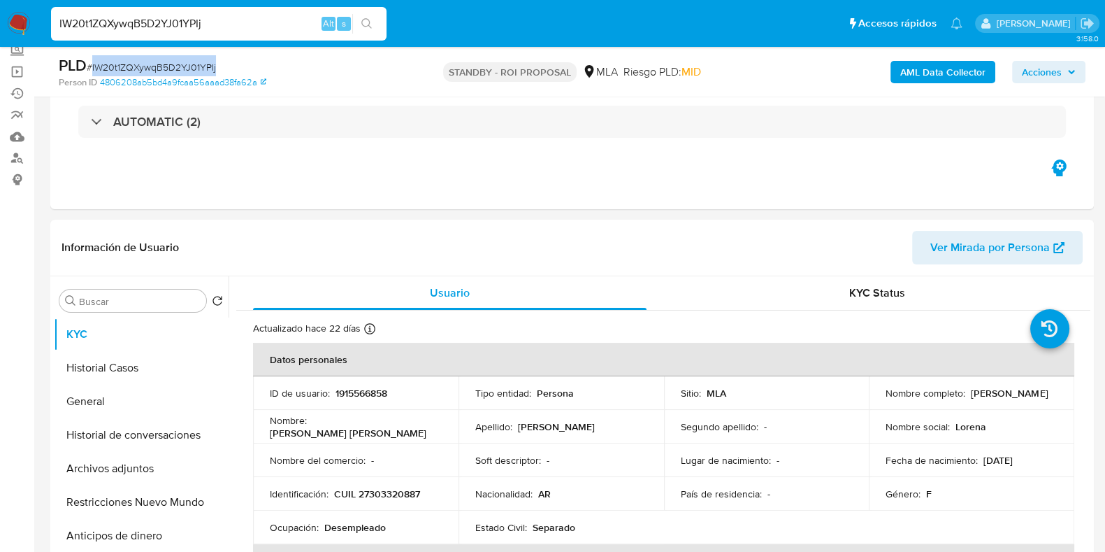
click at [201, 68] on span "# IW20t1ZQXywqB5D2YJ01YPIj" at bounding box center [151, 67] width 129 height 14
copy span "IW20t1ZQXywqB5D2YJ01YPIj"
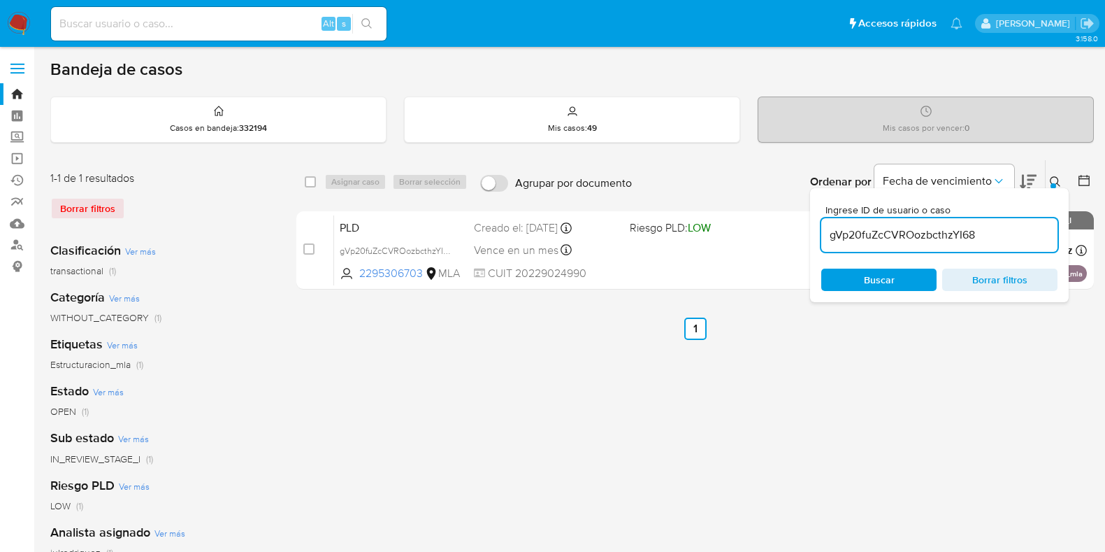
click at [873, 229] on input "gVp20fuZcCVROozbcthzYI68" at bounding box center [940, 235] width 236 height 18
type input "IW20t1ZQXywqB5D2YJ01YPIj"
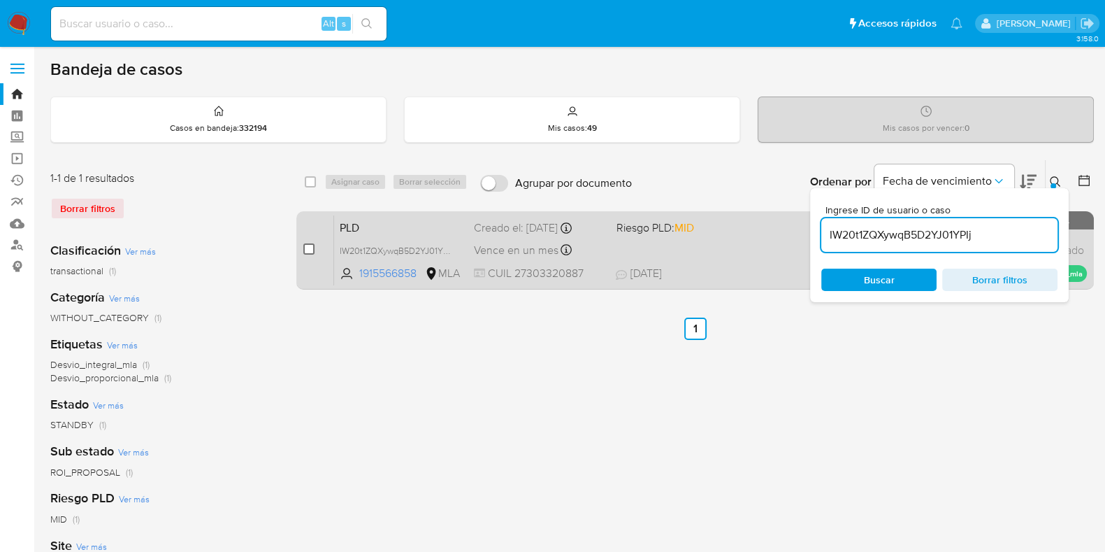
click at [309, 245] on input "checkbox" at bounding box center [308, 248] width 11 height 11
checkbox input "true"
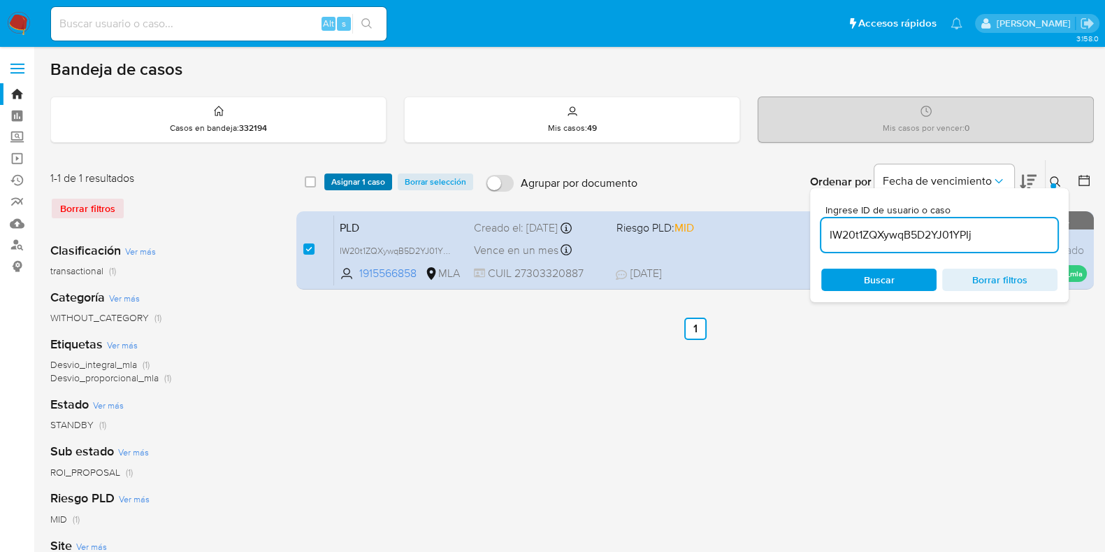
click at [351, 178] on span "Asignar 1 caso" at bounding box center [358, 182] width 54 height 14
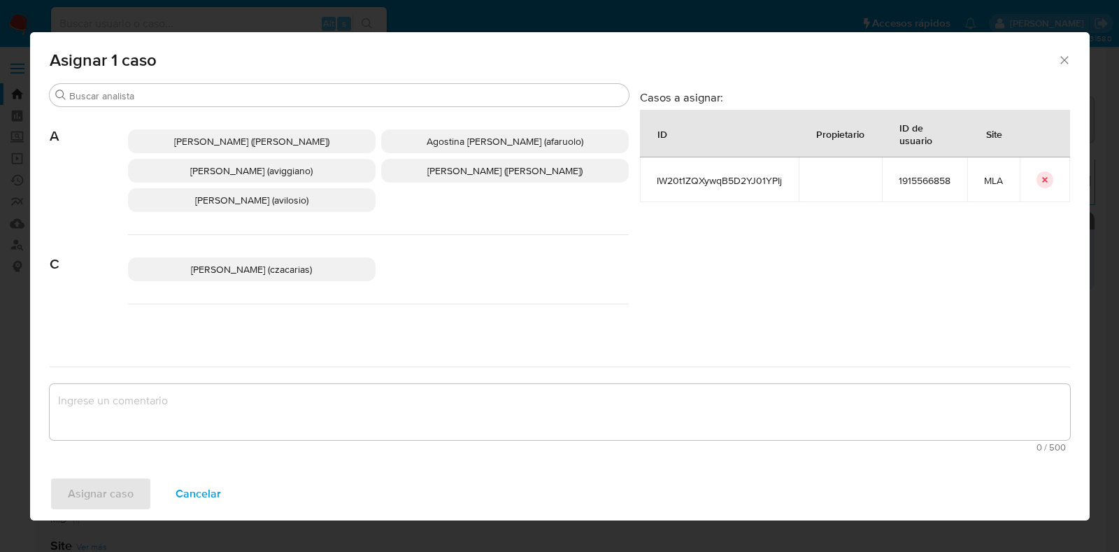
click at [462, 141] on span "Agostina [PERSON_NAME] (afaruolo)" at bounding box center [505, 141] width 157 height 14
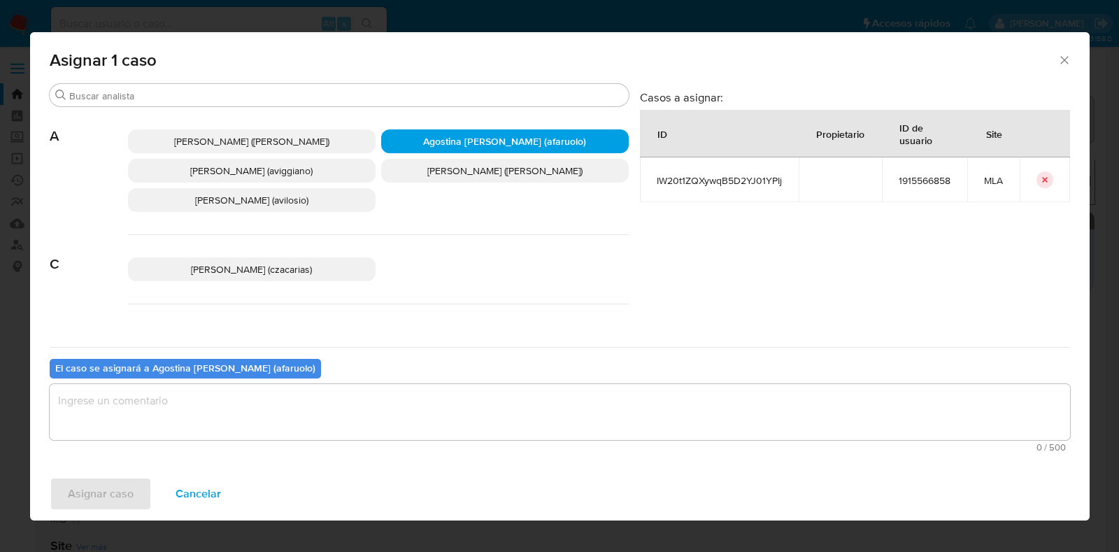
click at [360, 408] on textarea "assign-modal" at bounding box center [560, 412] width 1020 height 56
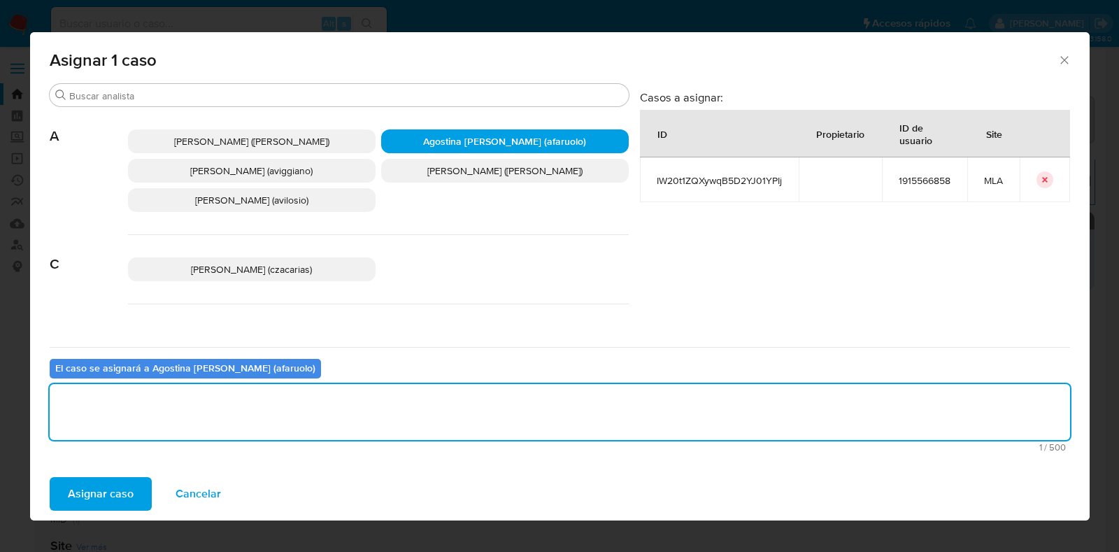
click at [133, 495] on button "Asignar caso" at bounding box center [101, 494] width 102 height 34
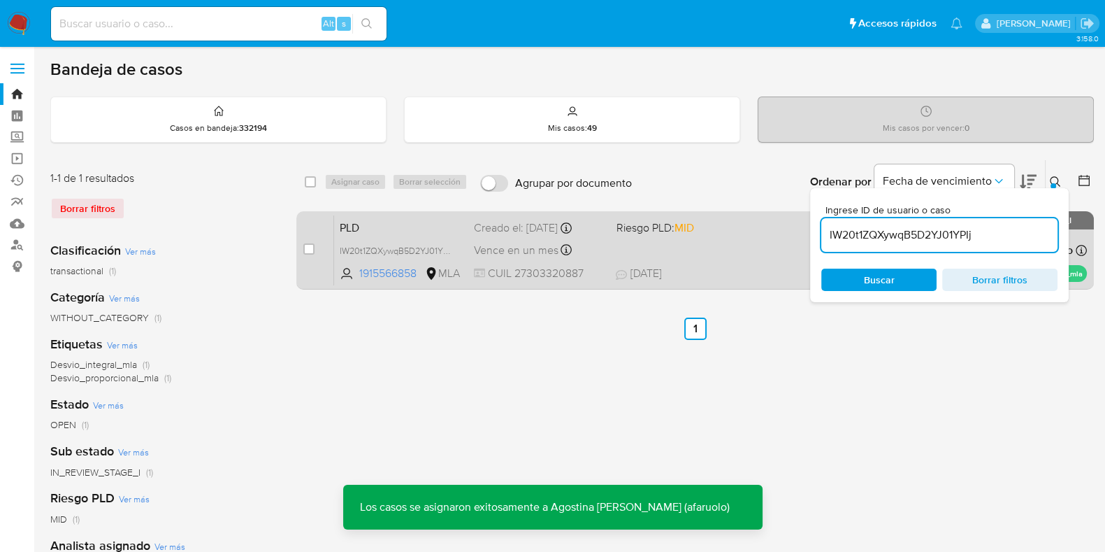
click at [388, 225] on span "PLD" at bounding box center [401, 226] width 123 height 18
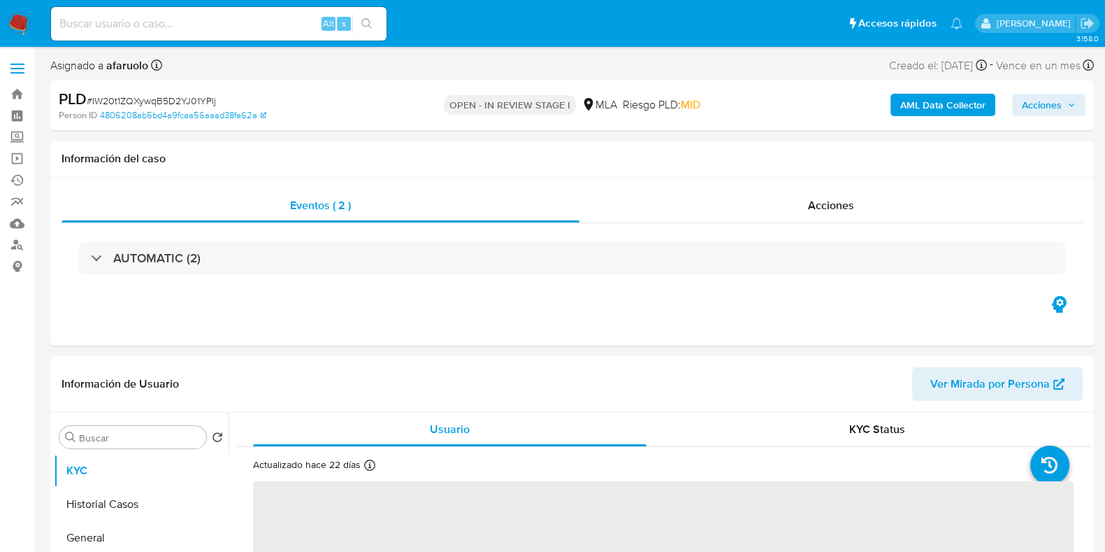
select select "10"
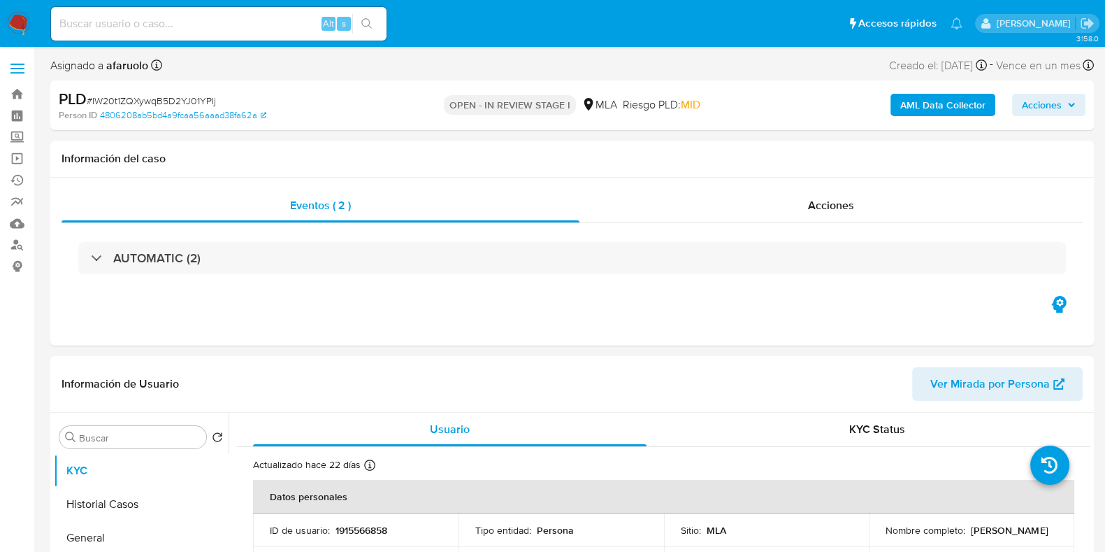
click at [122, 21] on input at bounding box center [219, 24] width 336 height 18
paste input "QquAp3rSruAZkbw24kmvWRqo"
type input "QquAp3rSruAZkbw24kmvWRqo"
select select "10"
click at [359, 528] on p "1026455681" at bounding box center [362, 530] width 52 height 13
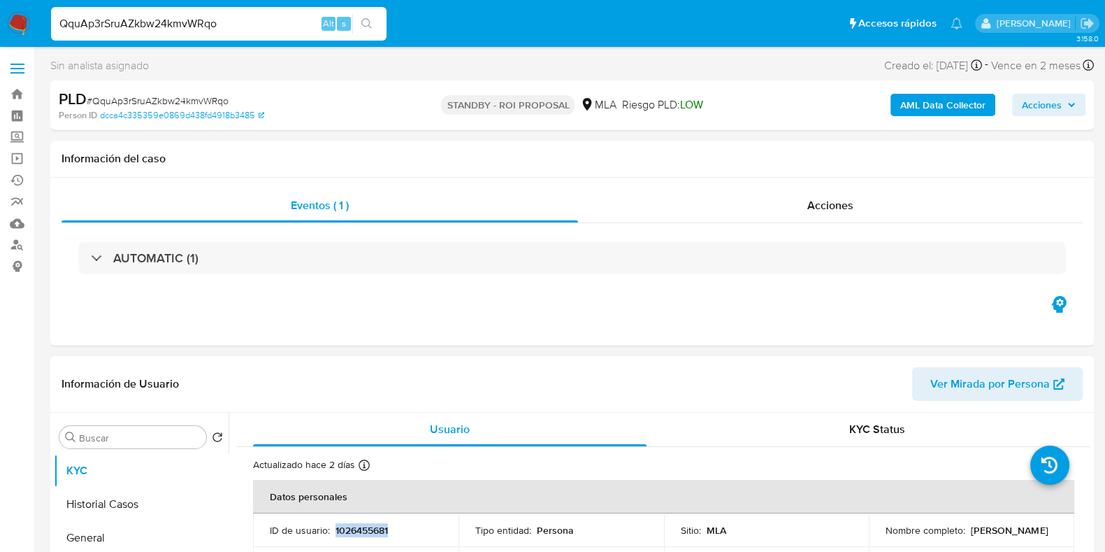
click at [359, 528] on p "1026455681" at bounding box center [362, 530] width 52 height 13
copy p "1026455681"
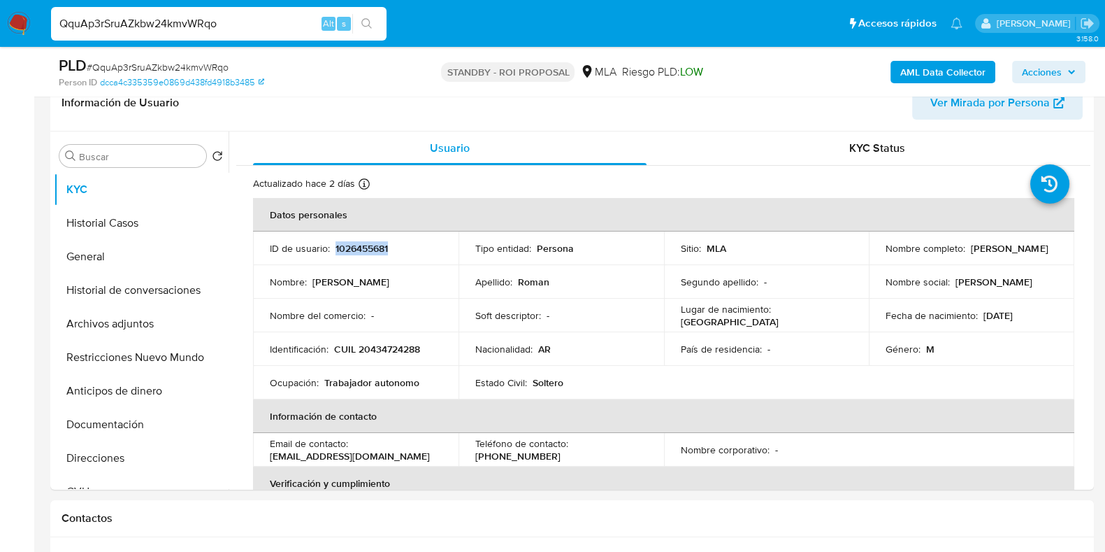
scroll to position [262, 0]
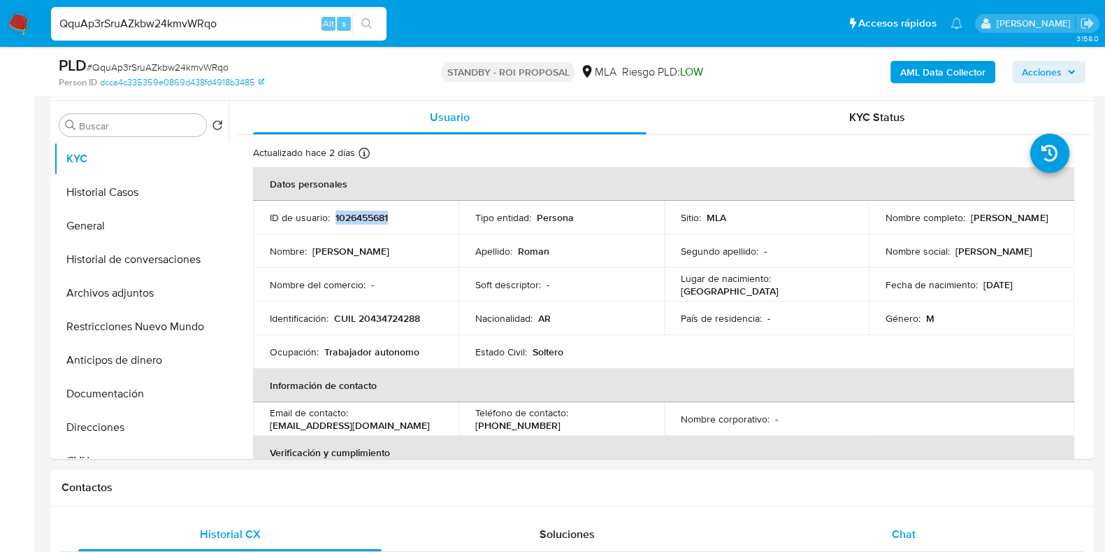
click at [897, 541] on div "Chat" at bounding box center [903, 534] width 303 height 34
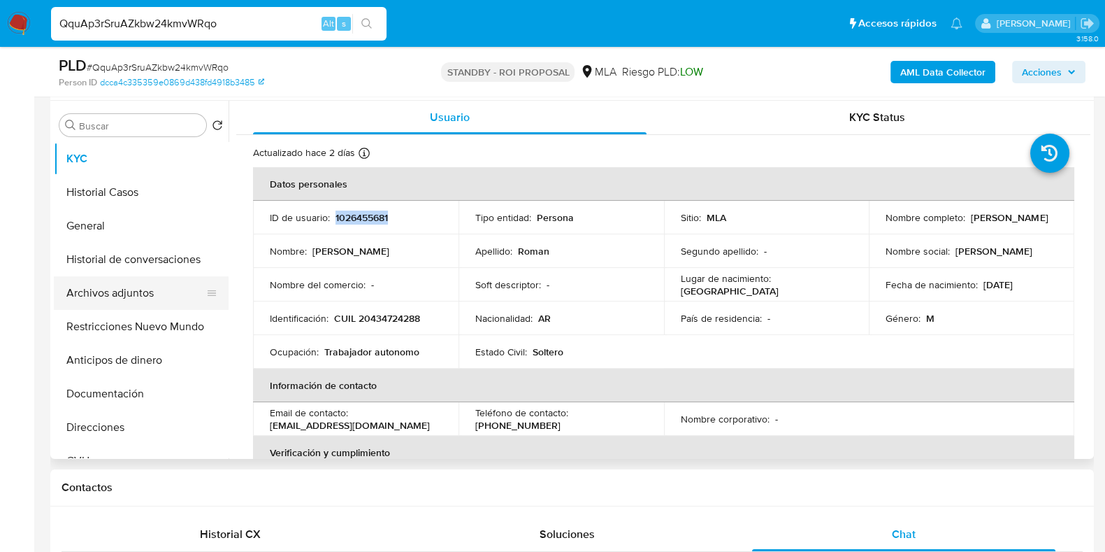
click at [88, 282] on button "Archivos adjuntos" at bounding box center [136, 293] width 164 height 34
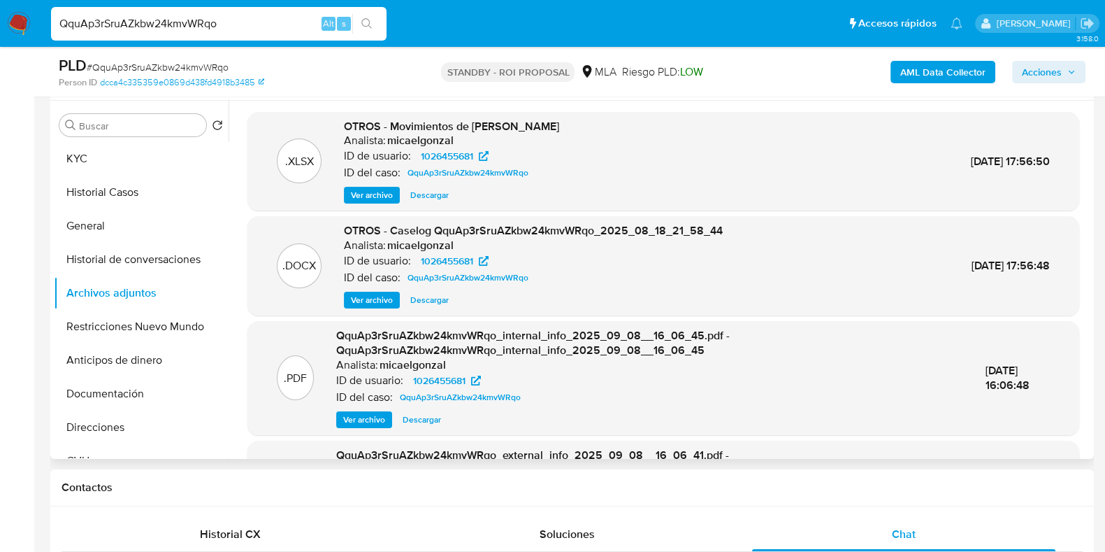
click at [445, 189] on span "Descargar" at bounding box center [429, 195] width 38 height 14
click at [108, 151] on button "KYC" at bounding box center [136, 159] width 164 height 34
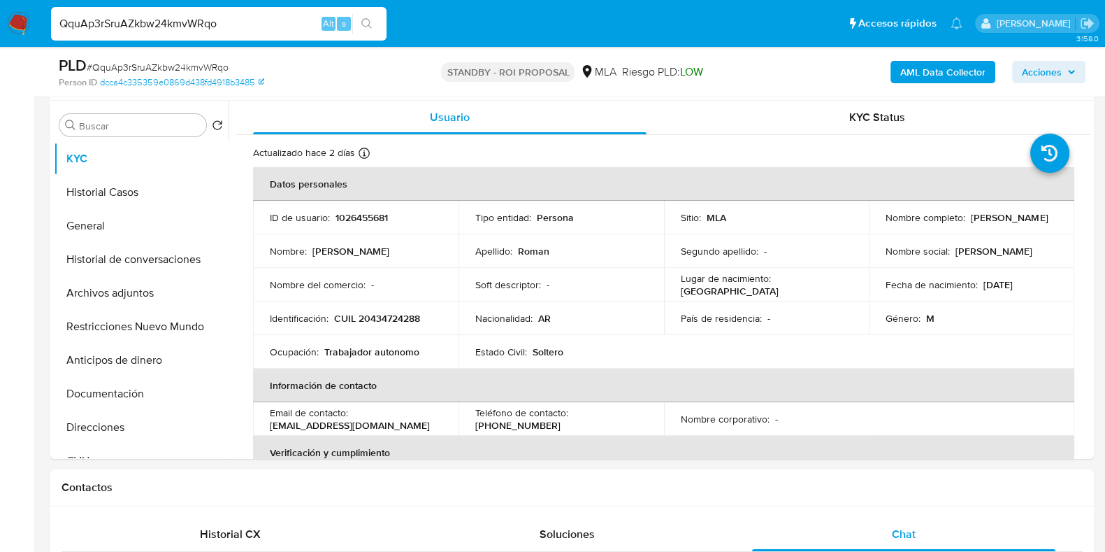
click at [193, 69] on span "# QquAp3rSruAZkbw24kmvWRqo" at bounding box center [158, 67] width 142 height 14
copy span "QquAp3rSruAZkbw24kmvWRqo"
click at [173, 20] on input "QquAp3rSruAZkbw24kmvWRqo" at bounding box center [219, 24] width 336 height 18
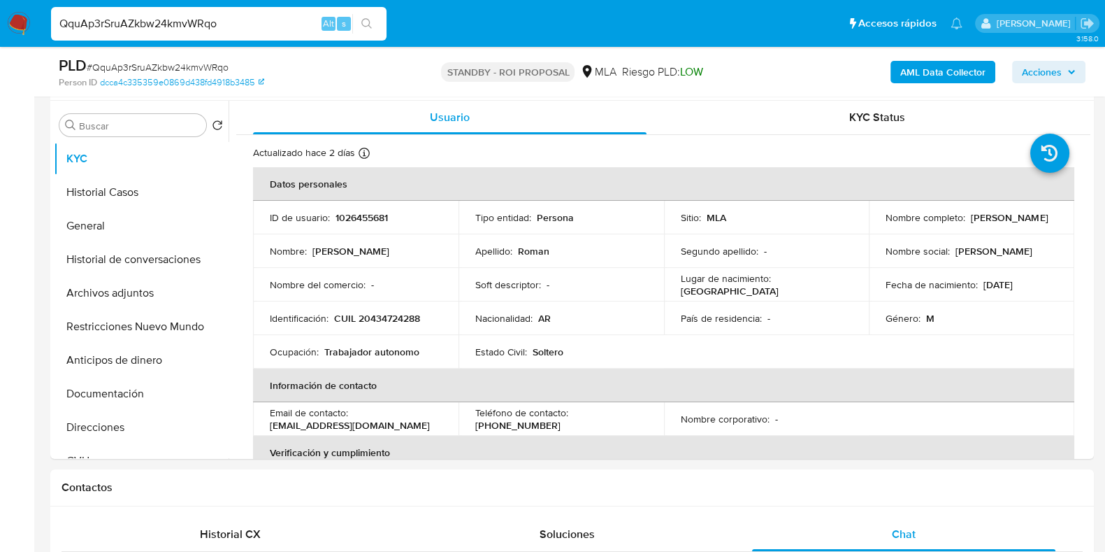
paste input "IW20t1ZQXywqB5D2YJ01YPIj"
type input "IW20t1ZQXywqB5D2YJ01YPIj"
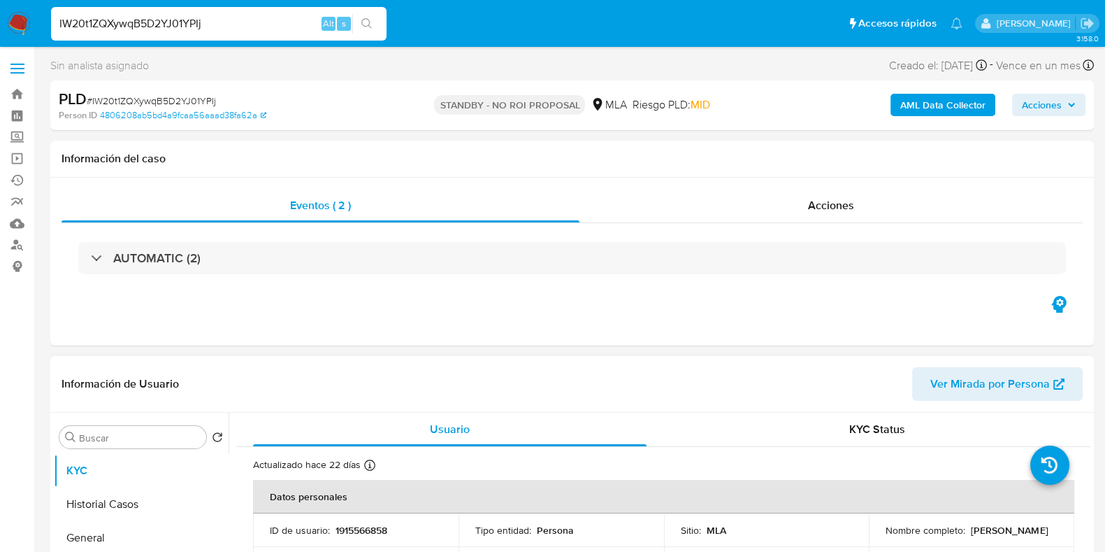
select select "10"
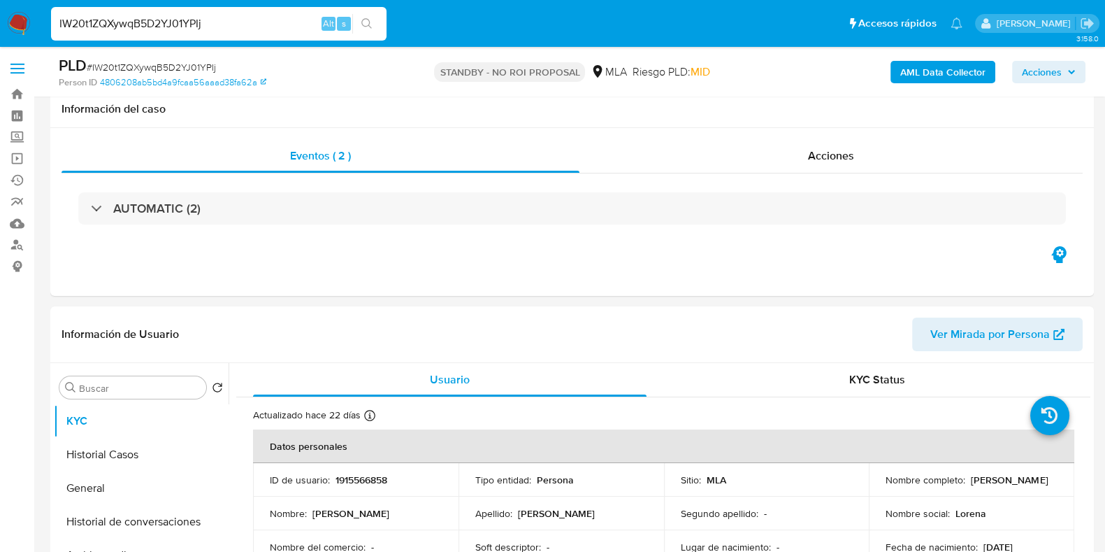
scroll to position [174, 0]
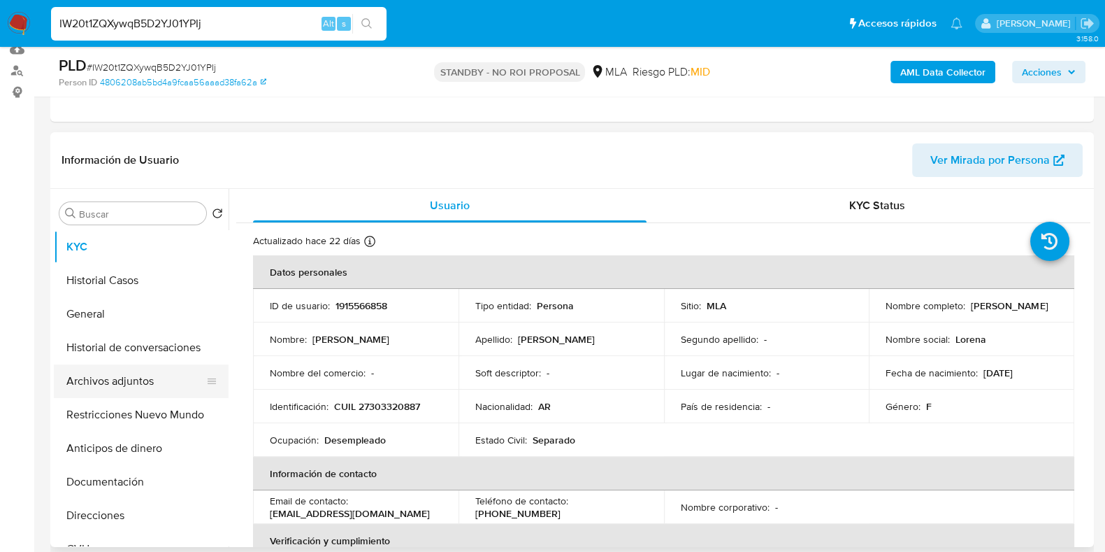
click at [128, 382] on button "Archivos adjuntos" at bounding box center [136, 381] width 164 height 34
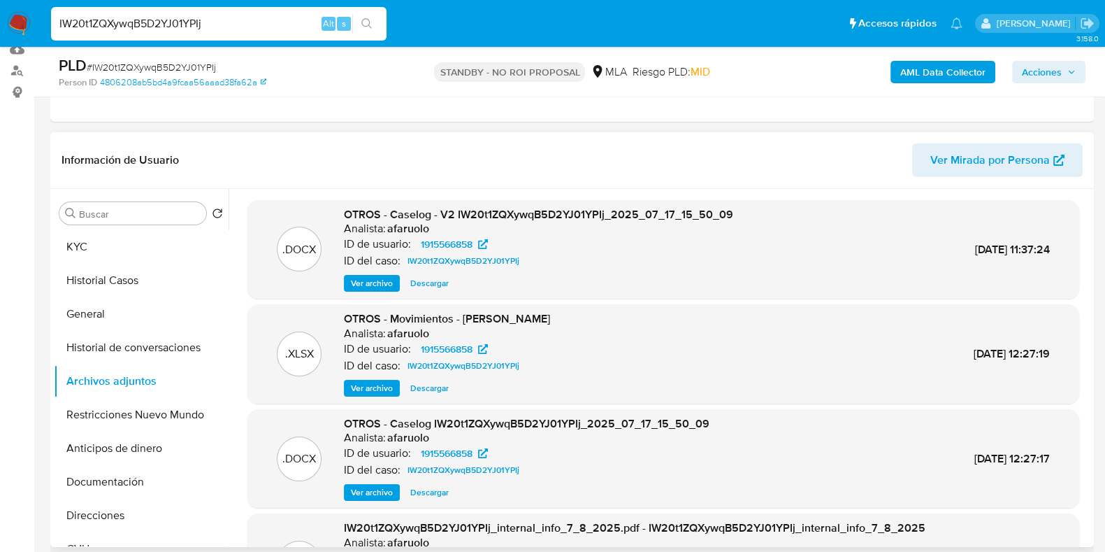
click at [427, 280] on span "Descargar" at bounding box center [429, 283] width 38 height 14
click at [128, 244] on button "KYC" at bounding box center [136, 247] width 164 height 34
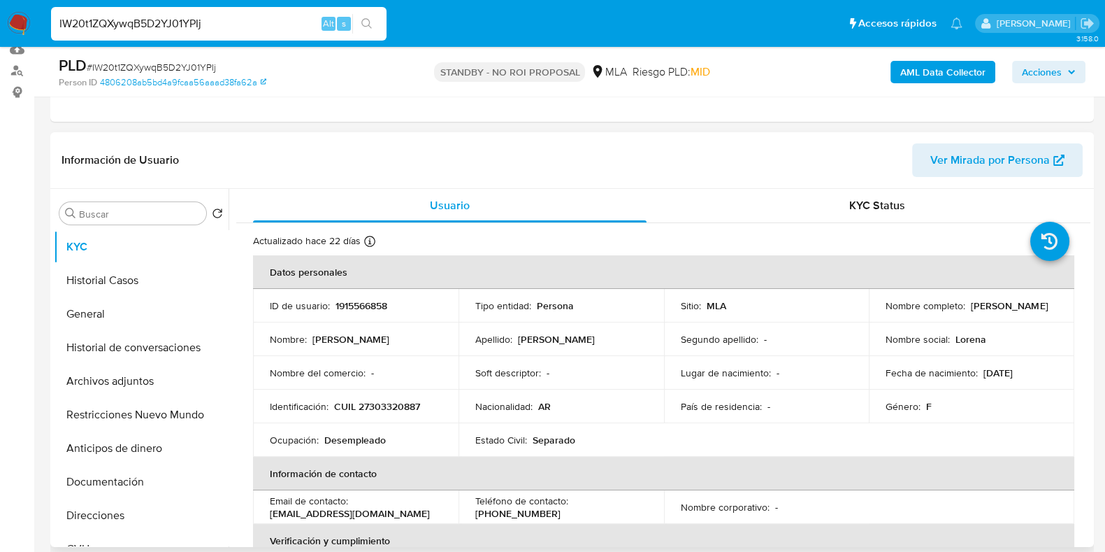
click at [367, 301] on p "1915566858" at bounding box center [362, 305] width 52 height 13
copy p "1915566858"
click at [129, 406] on button "Restricciones Nuevo Mundo" at bounding box center [136, 415] width 164 height 34
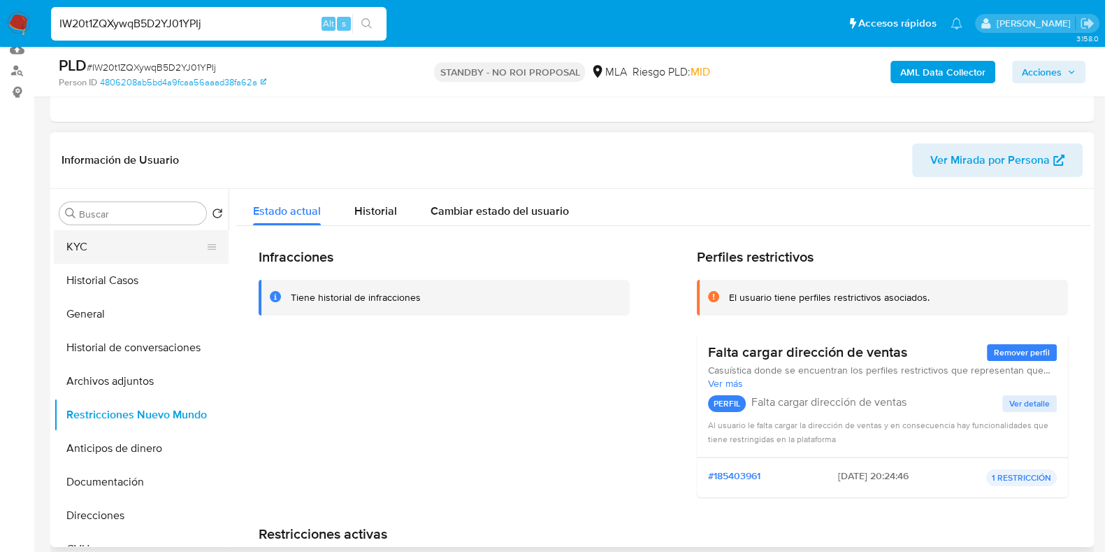
click at [104, 250] on button "KYC" at bounding box center [136, 247] width 164 height 34
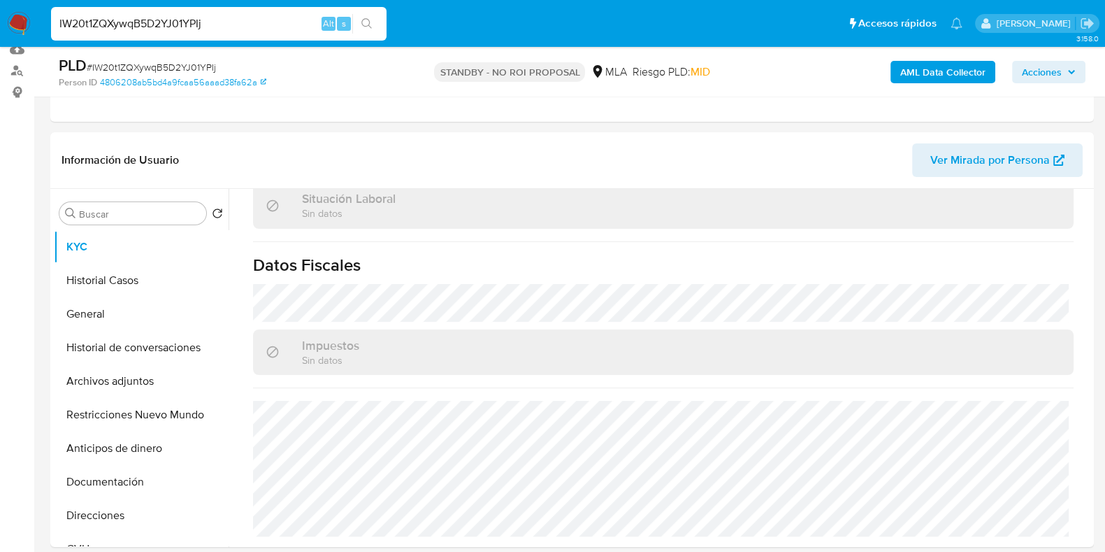
scroll to position [437, 0]
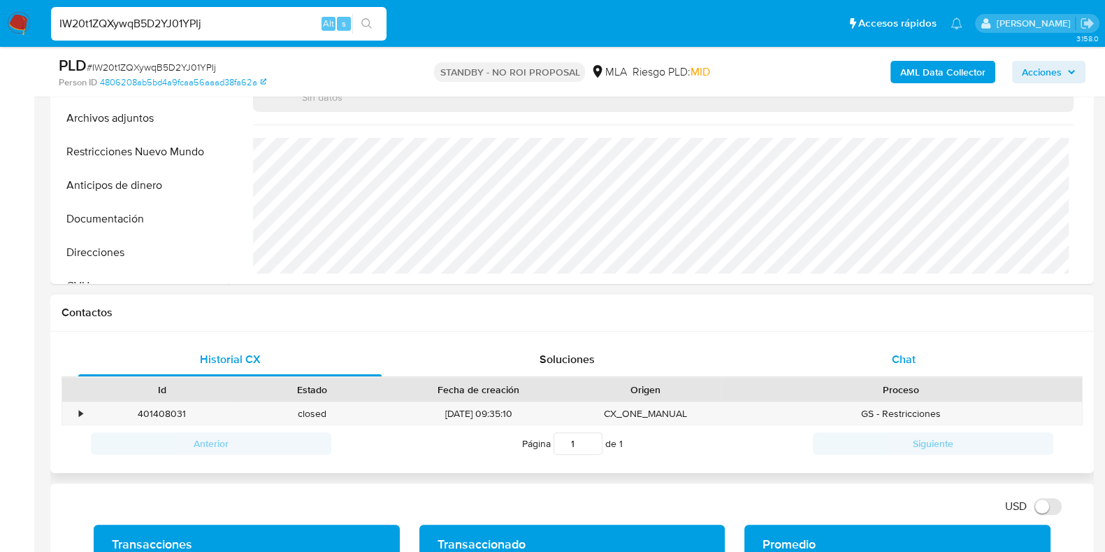
click at [910, 370] on div "Chat" at bounding box center [903, 360] width 303 height 34
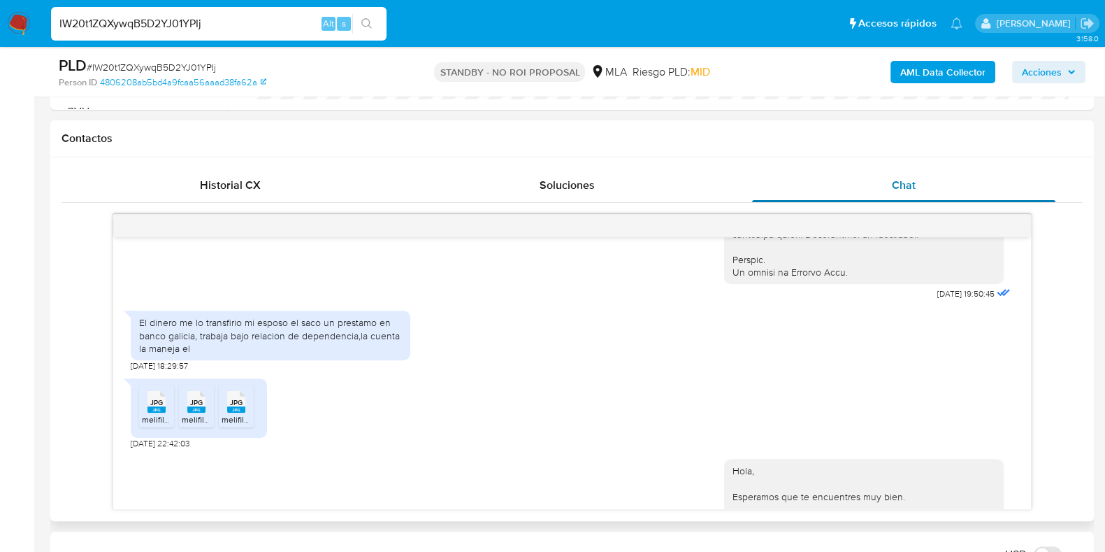
scroll to position [780, 0]
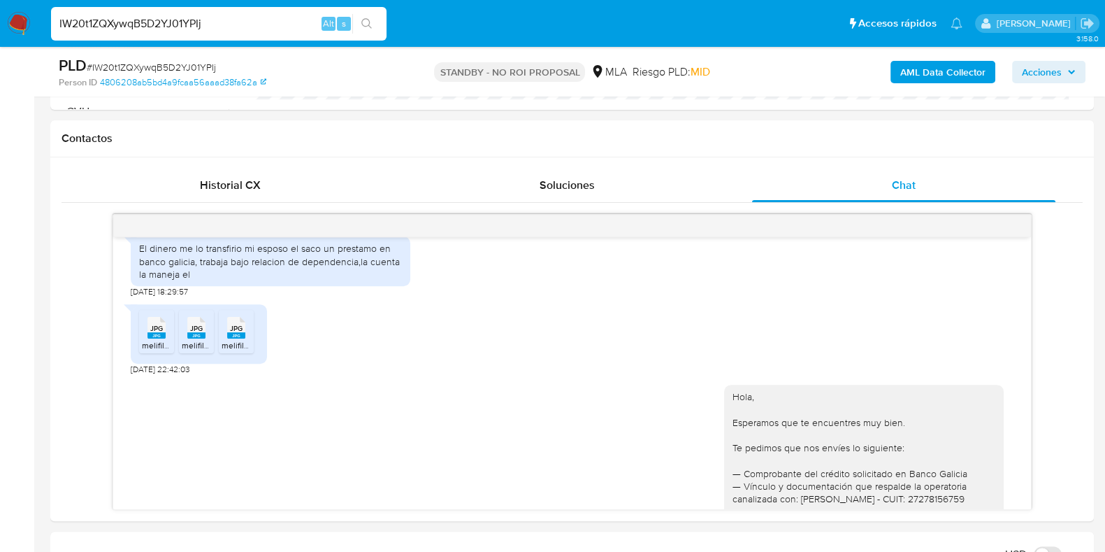
click at [177, 65] on span "# IW20t1ZQXywqB5D2YJ01YPIj" at bounding box center [151, 67] width 129 height 14
drag, startPoint x: 177, startPoint y: 65, endPoint x: 198, endPoint y: 76, distance: 23.5
click at [198, 76] on div "PLD # IW20t1ZQXywqB5D2YJ01YPIj Person ID 4806208ab5bd4a9fcaa56aaad38fa62a" at bounding box center [228, 71] width 338 height 33
copy span "IW20t1ZQXywqB5D2YJ01YPIj"
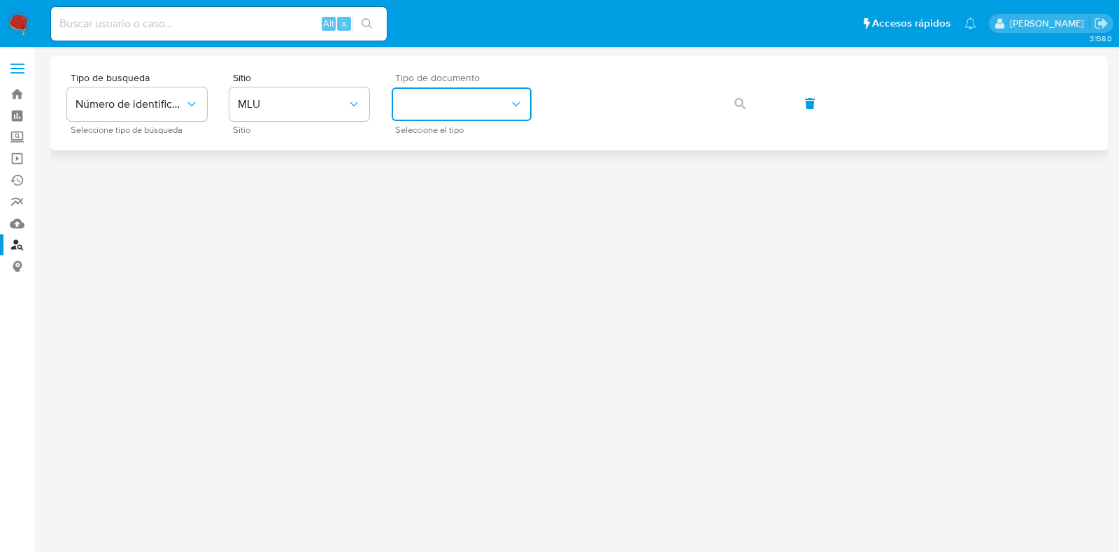
click at [468, 90] on button "identificationType" at bounding box center [462, 104] width 140 height 34
click at [341, 94] on button "MLU" at bounding box center [299, 104] width 140 height 34
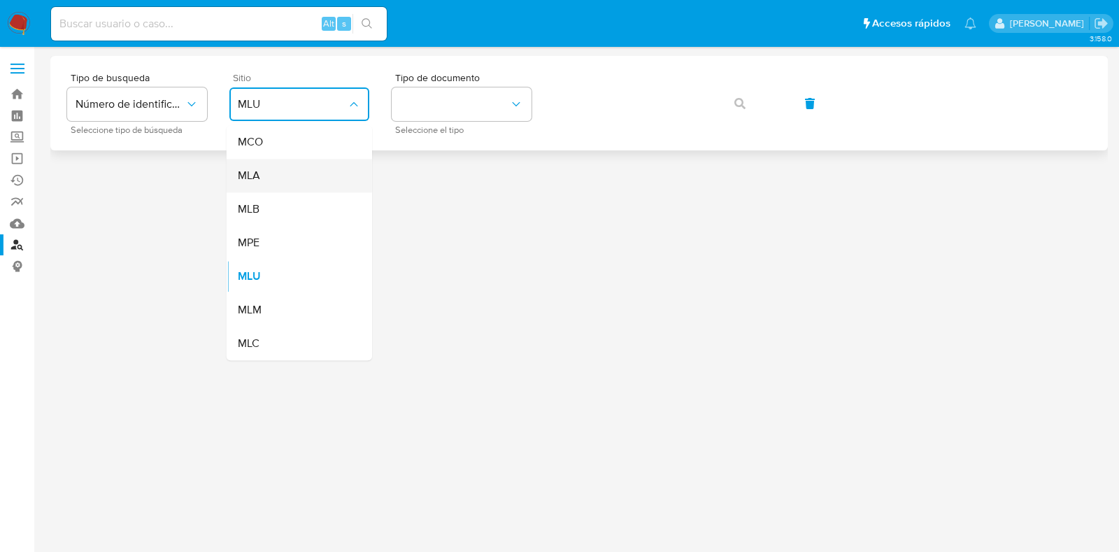
click at [294, 178] on div "MLA" at bounding box center [295, 176] width 115 height 34
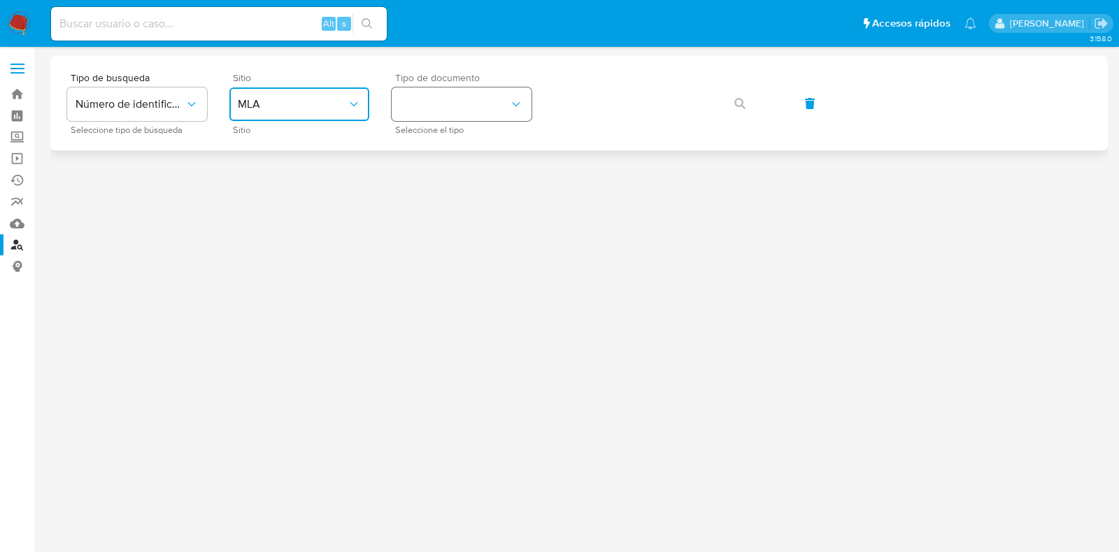
click at [459, 117] on button "identificationType" at bounding box center [462, 104] width 140 height 34
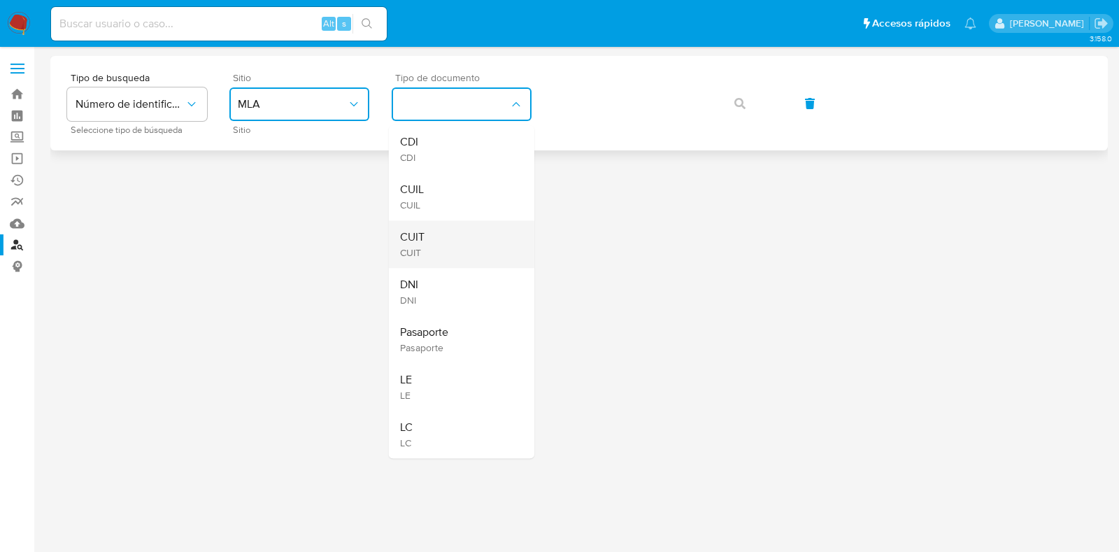
click at [464, 232] on div "CUIT CUIT" at bounding box center [457, 244] width 115 height 48
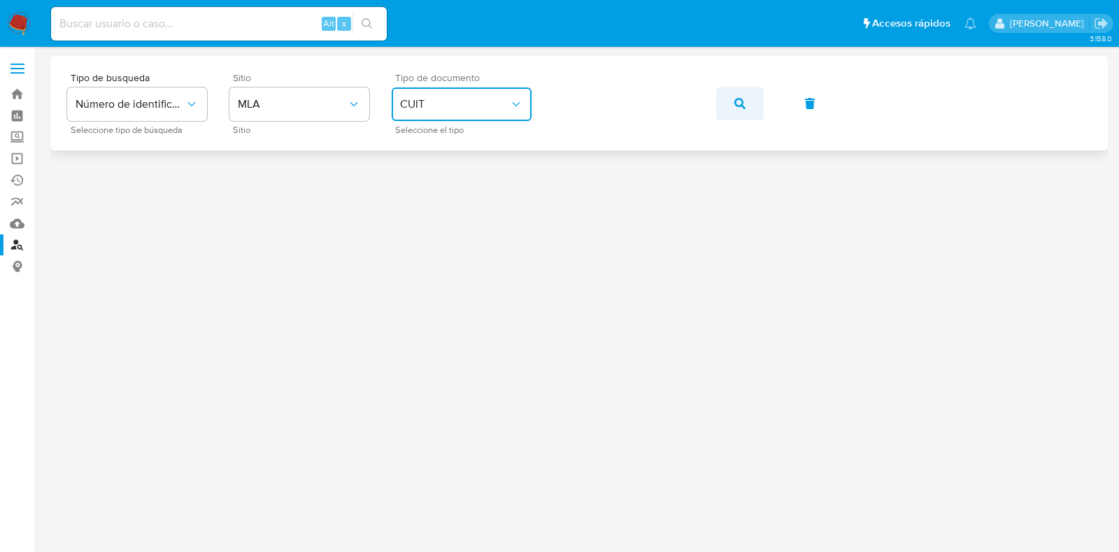
click at [754, 103] on button "button" at bounding box center [740, 104] width 48 height 34
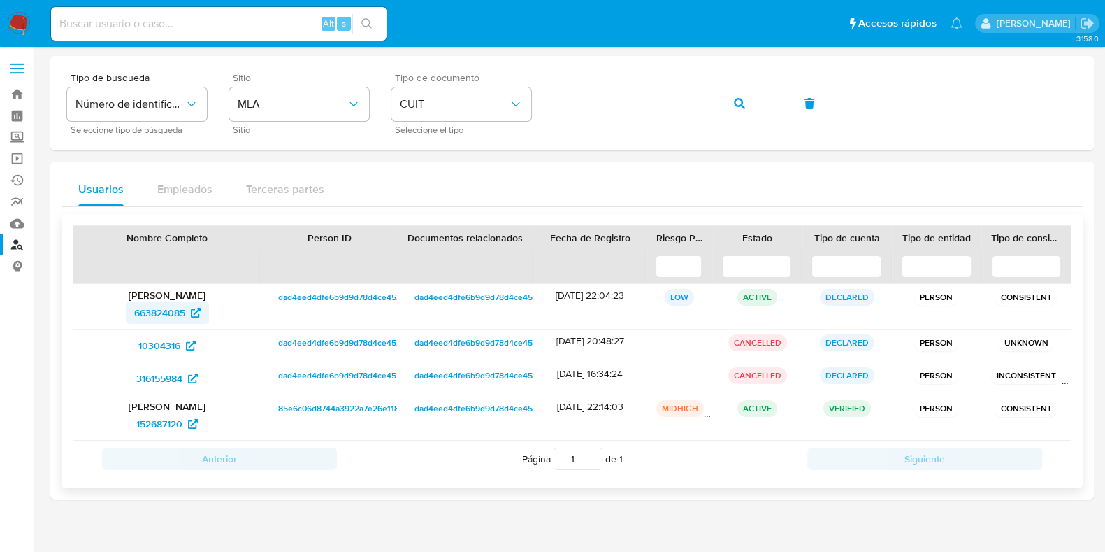
click at [169, 307] on span "663824085" at bounding box center [159, 312] width 51 height 22
click at [169, 340] on span "10304316" at bounding box center [159, 345] width 42 height 22
click at [166, 372] on span "316155984" at bounding box center [159, 378] width 46 height 22
click at [176, 415] on span "152687120" at bounding box center [159, 424] width 46 height 22
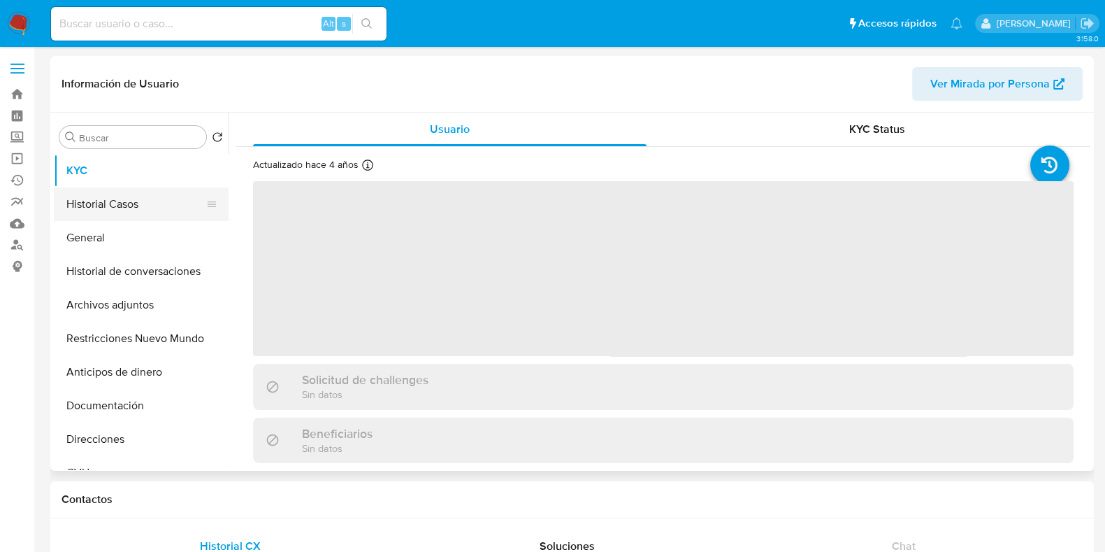
click at [115, 206] on button "Historial Casos" at bounding box center [136, 204] width 164 height 34
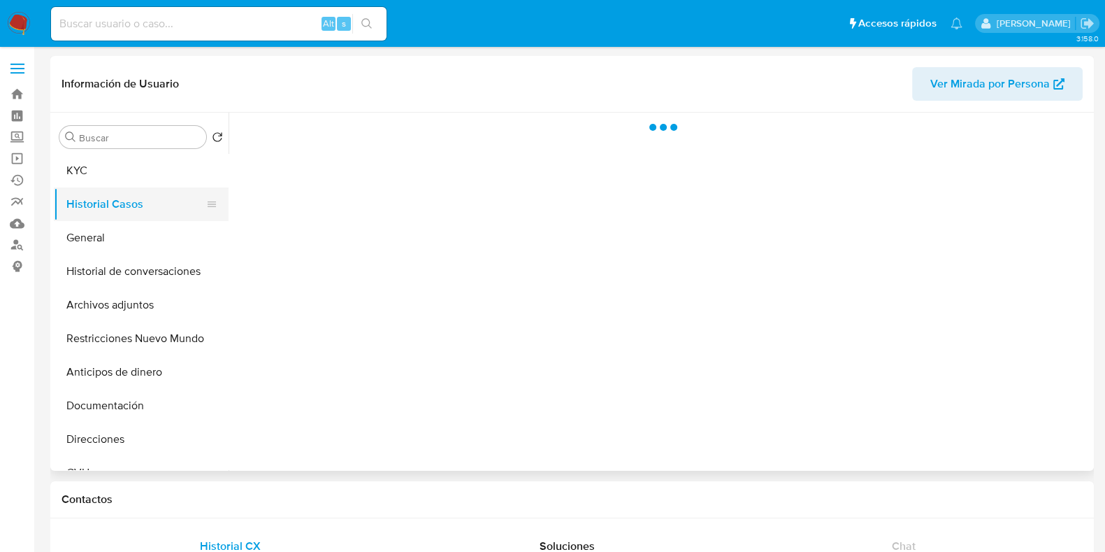
select select "10"
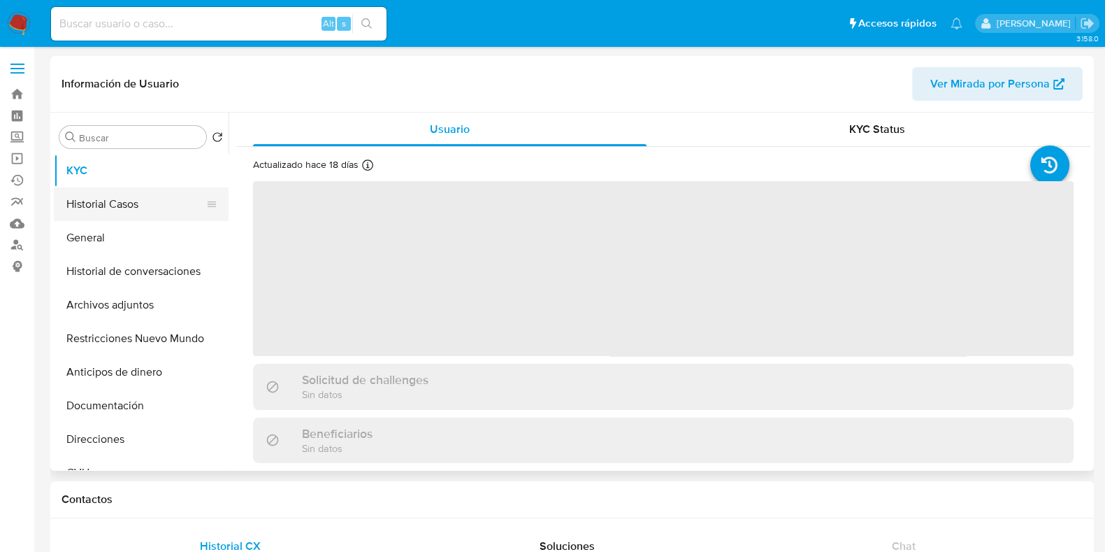
click at [129, 213] on button "Historial Casos" at bounding box center [136, 204] width 164 height 34
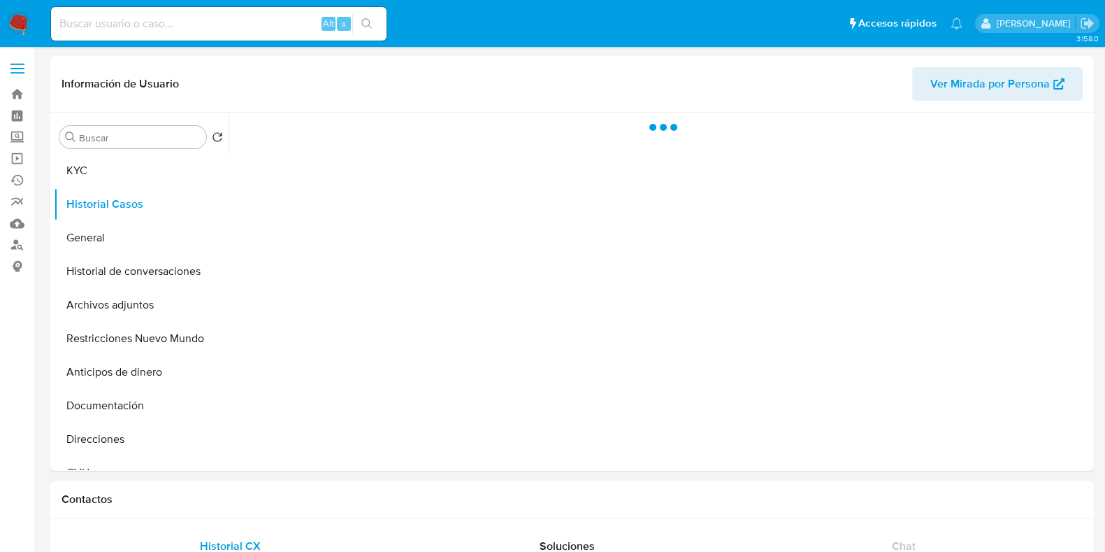
select select "10"
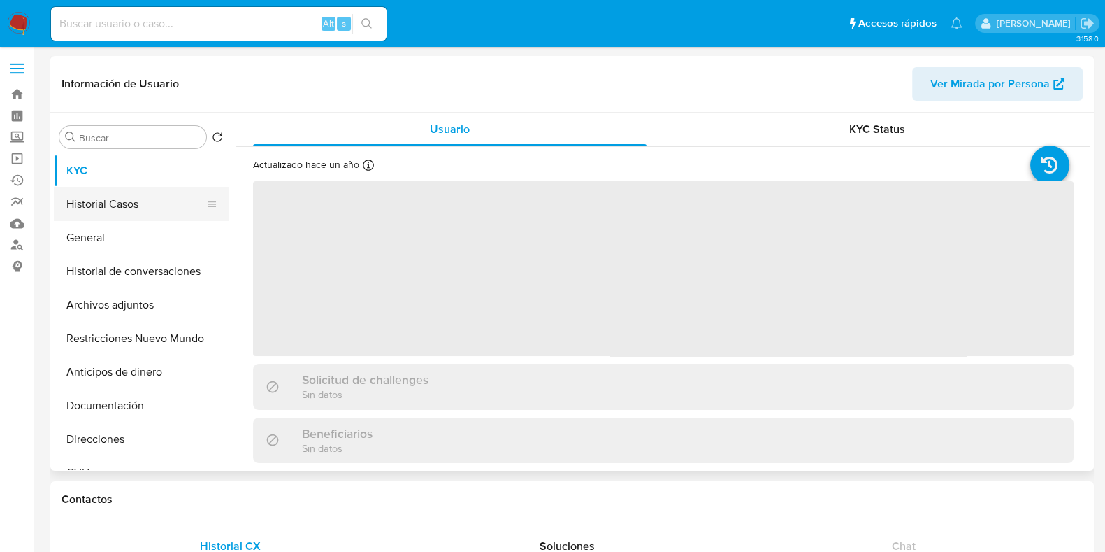
click at [137, 207] on button "Historial Casos" at bounding box center [136, 204] width 164 height 34
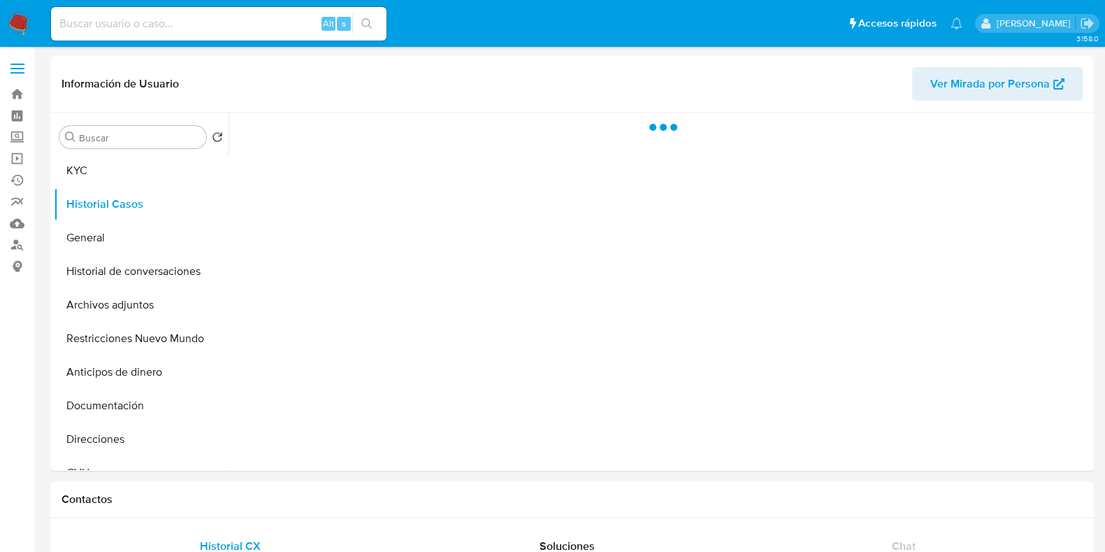
select select "10"
click at [159, 218] on button "Historial Casos" at bounding box center [136, 204] width 164 height 34
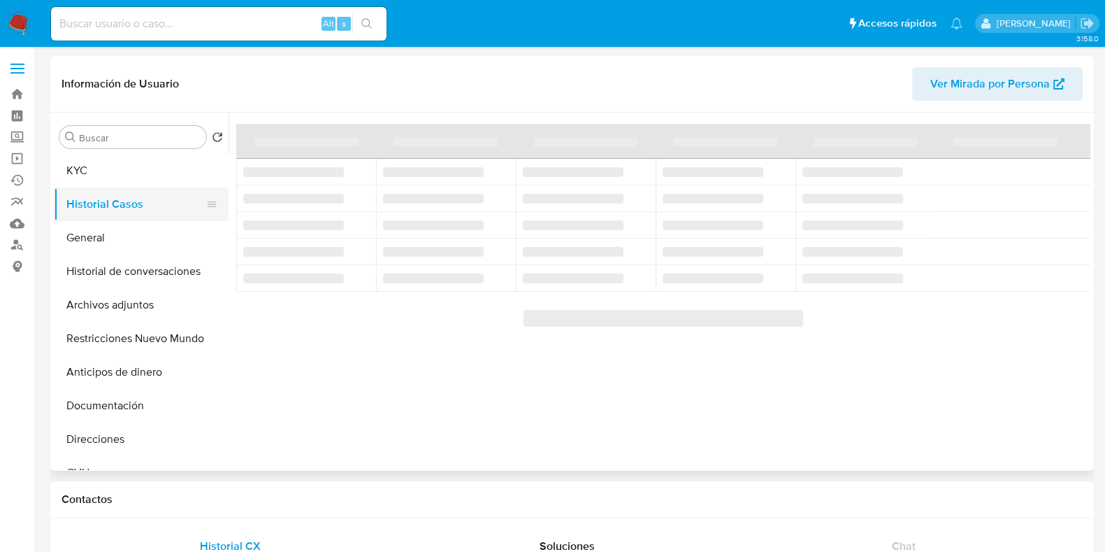
select select "10"
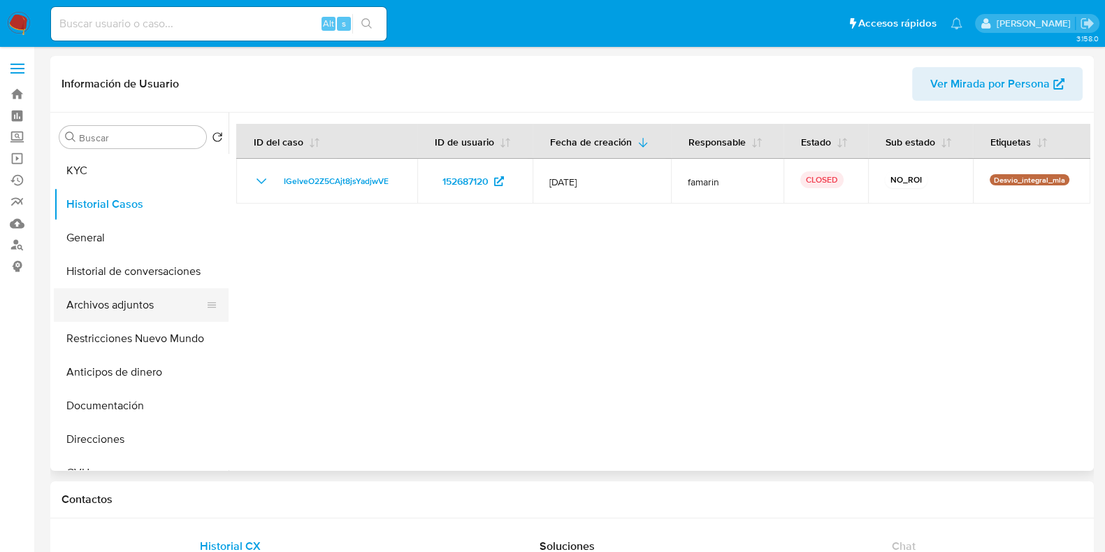
click at [150, 306] on button "Archivos adjuntos" at bounding box center [136, 305] width 164 height 34
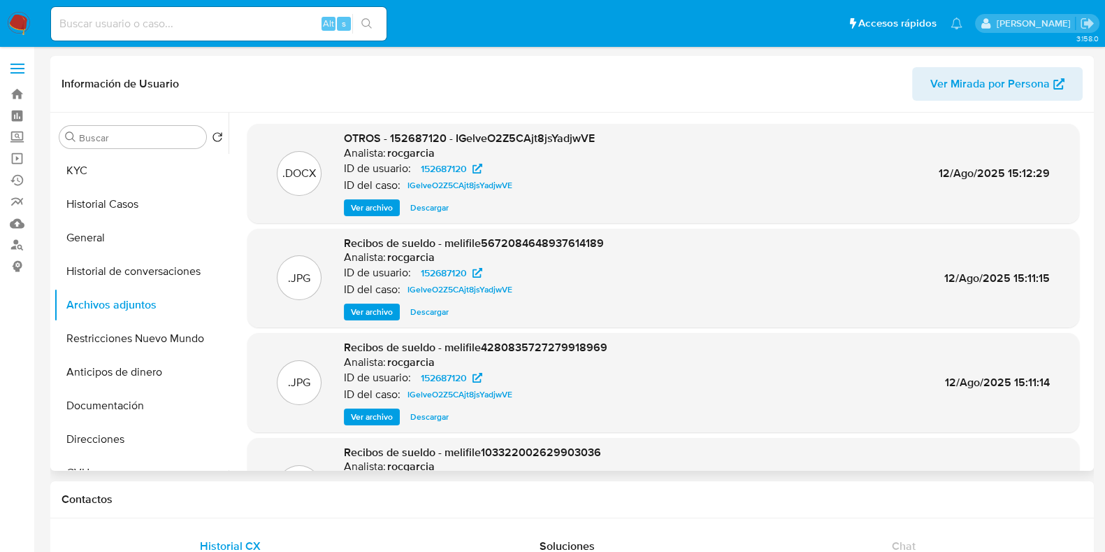
click at [361, 201] on span "Ver archivo" at bounding box center [372, 208] width 42 height 14
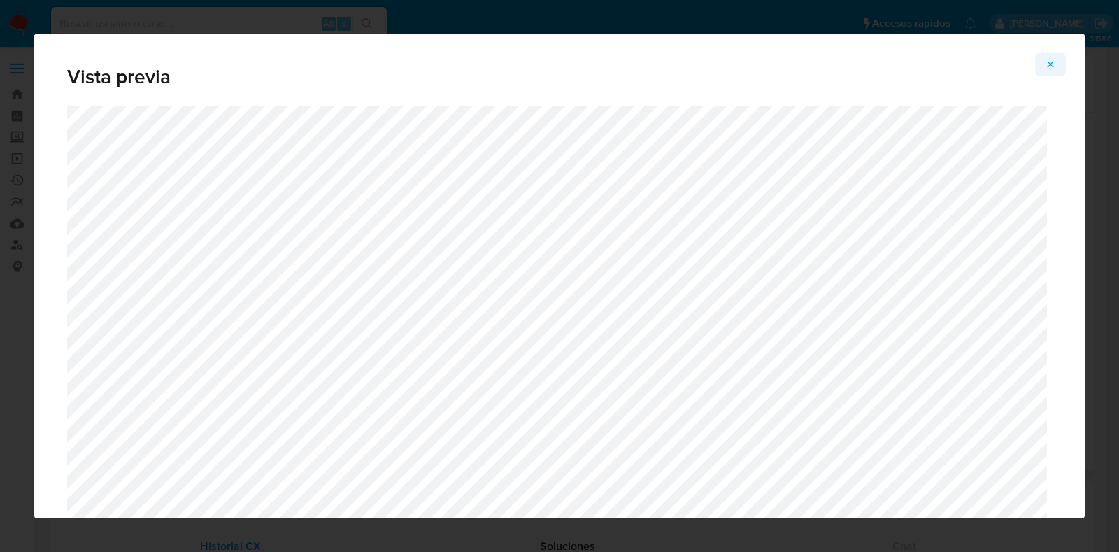
click at [1046, 64] on icon "Attachment preview" at bounding box center [1050, 64] width 11 height 11
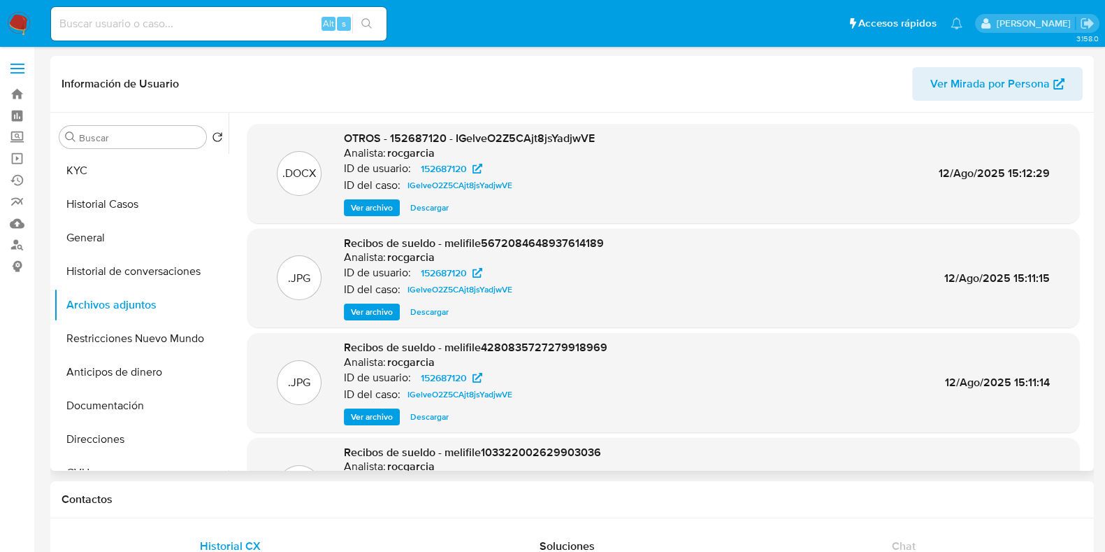
click at [371, 317] on span "Ver archivo" at bounding box center [372, 312] width 42 height 14
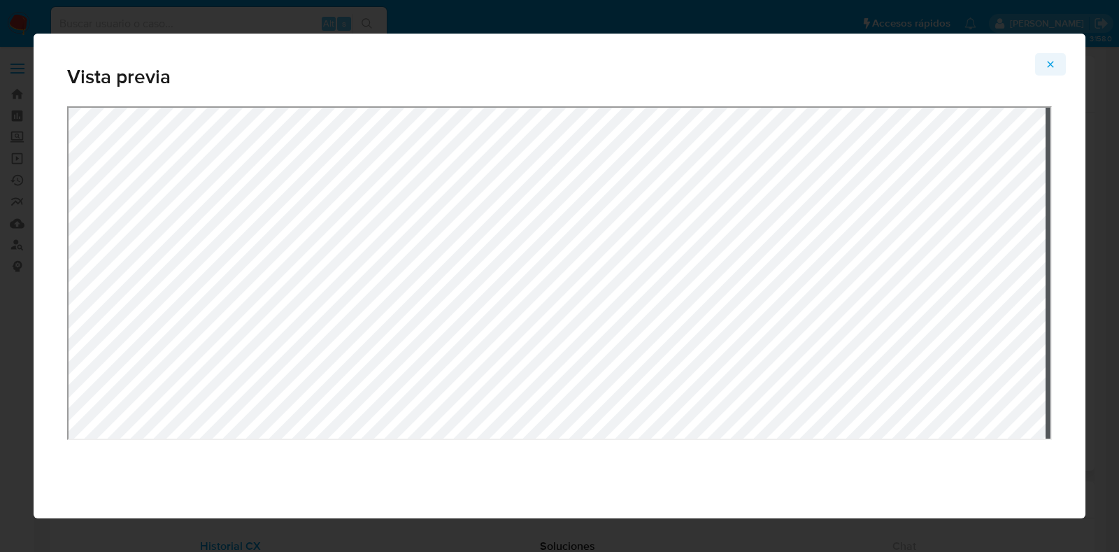
click at [1048, 68] on icon "Attachment preview" at bounding box center [1050, 64] width 11 height 11
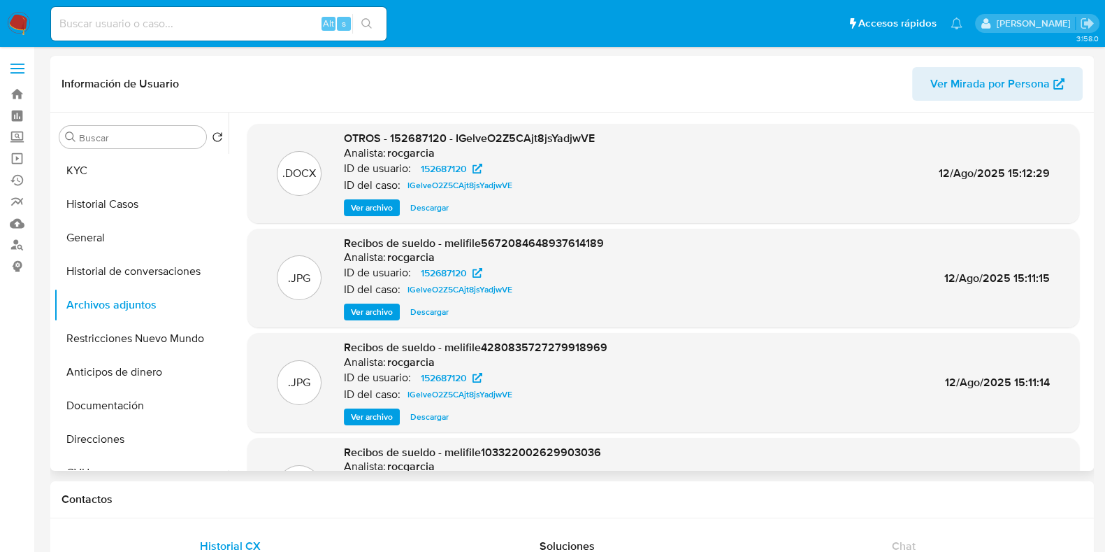
click at [381, 410] on span "Ver archivo" at bounding box center [372, 417] width 42 height 14
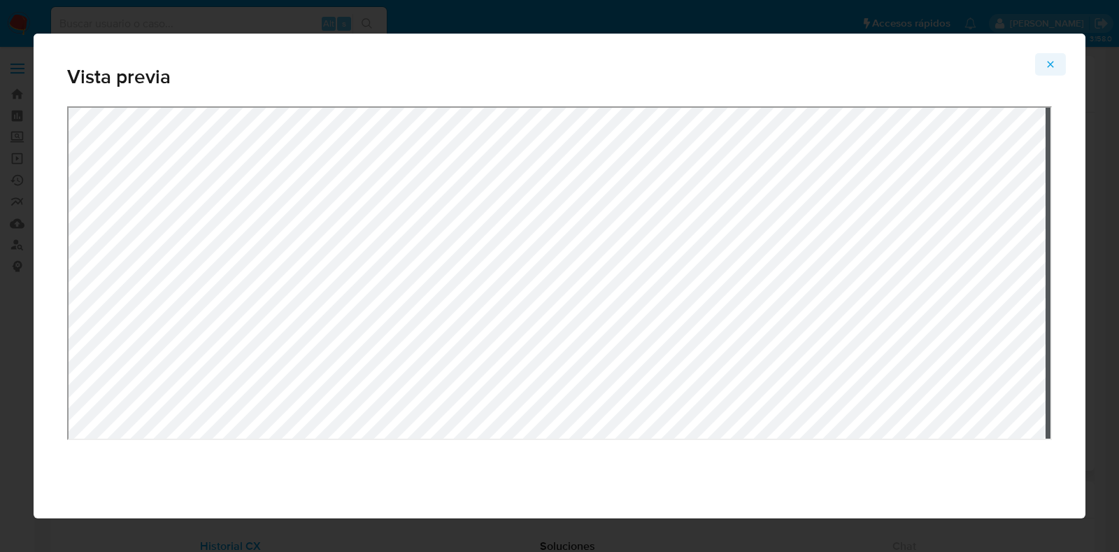
click at [1049, 63] on icon "Attachment preview" at bounding box center [1050, 64] width 6 height 6
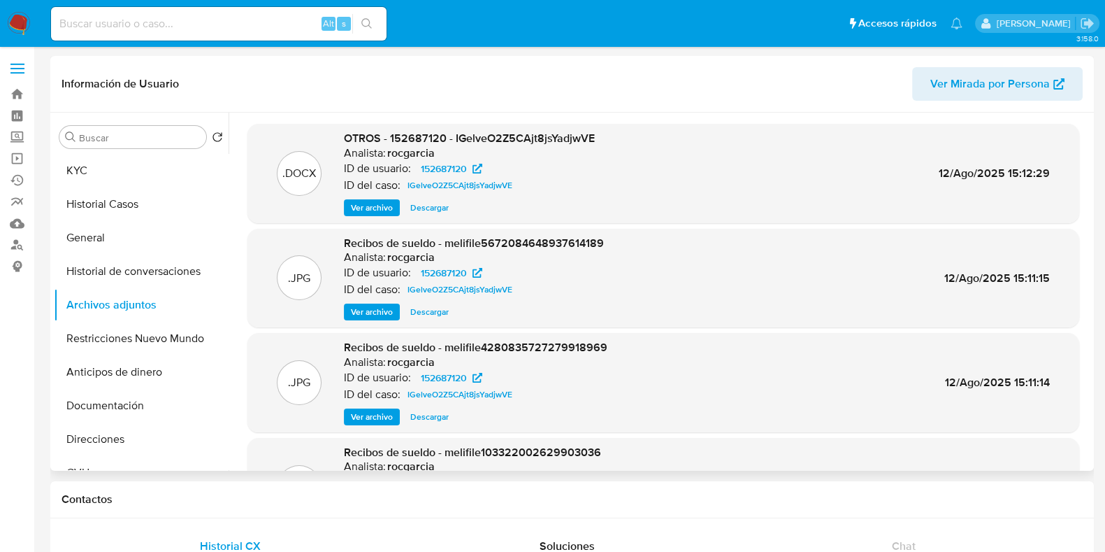
scroll to position [87, 0]
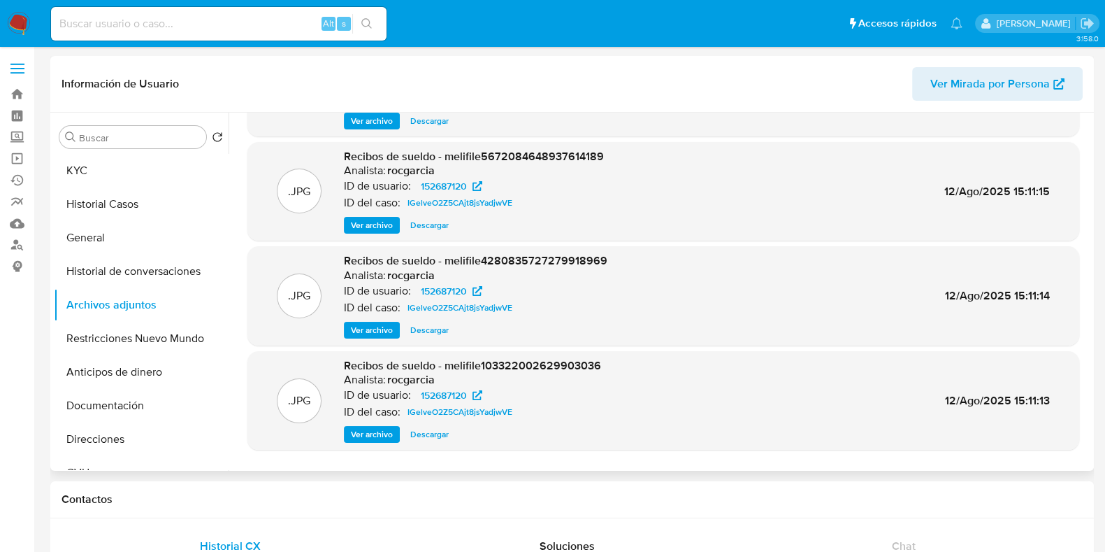
click at [375, 427] on span "Ver archivo" at bounding box center [372, 434] width 42 height 14
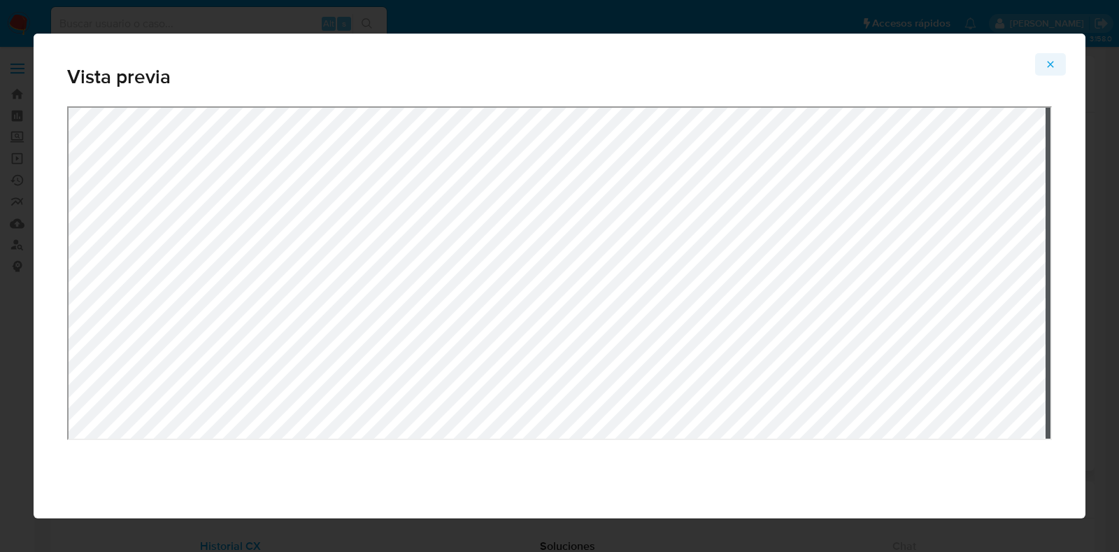
click at [1055, 62] on icon "Attachment preview" at bounding box center [1050, 64] width 11 height 11
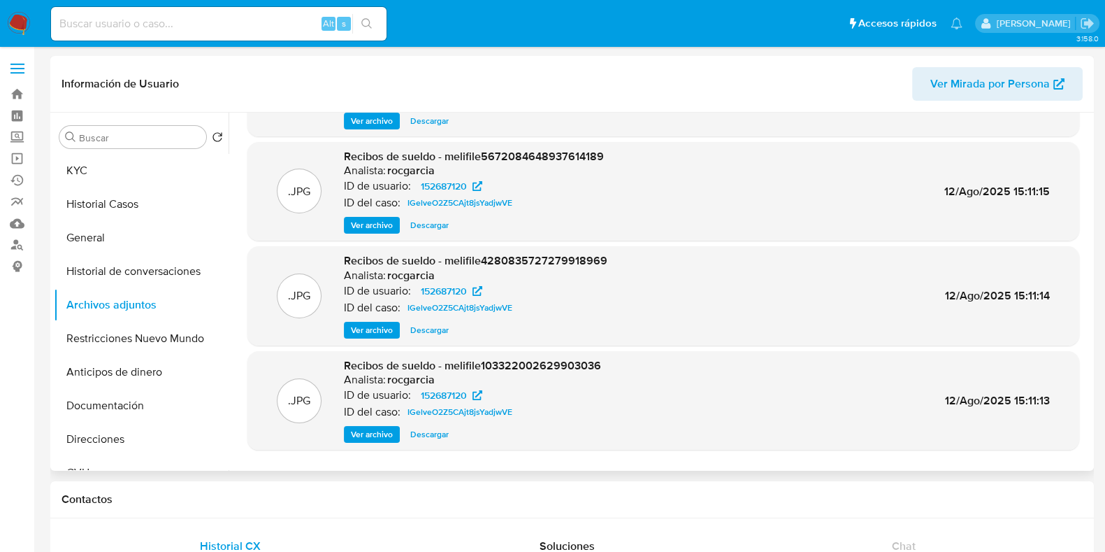
scroll to position [117, 0]
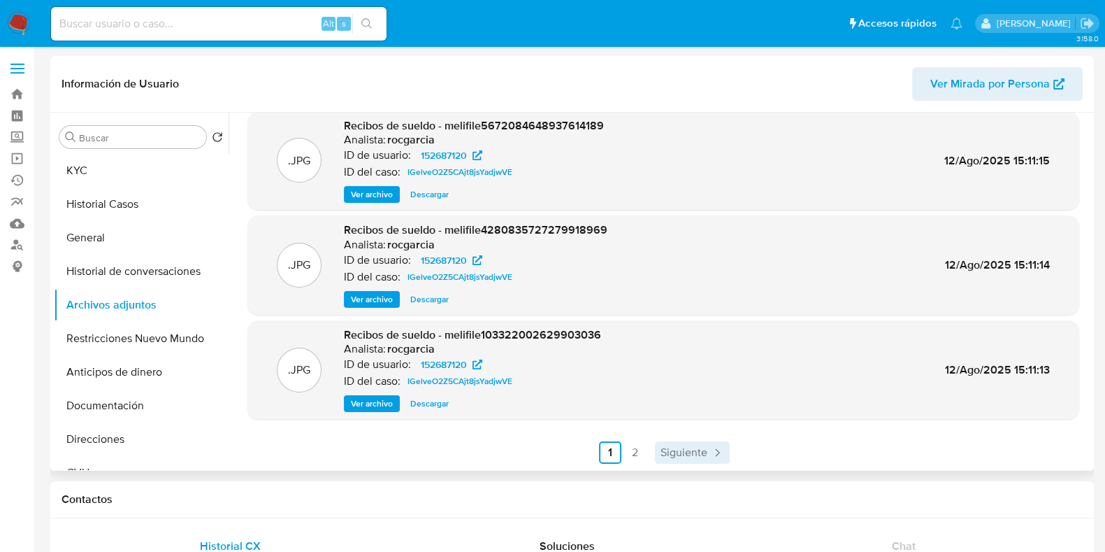
click at [703, 456] on span "Siguiente" at bounding box center [684, 452] width 47 height 11
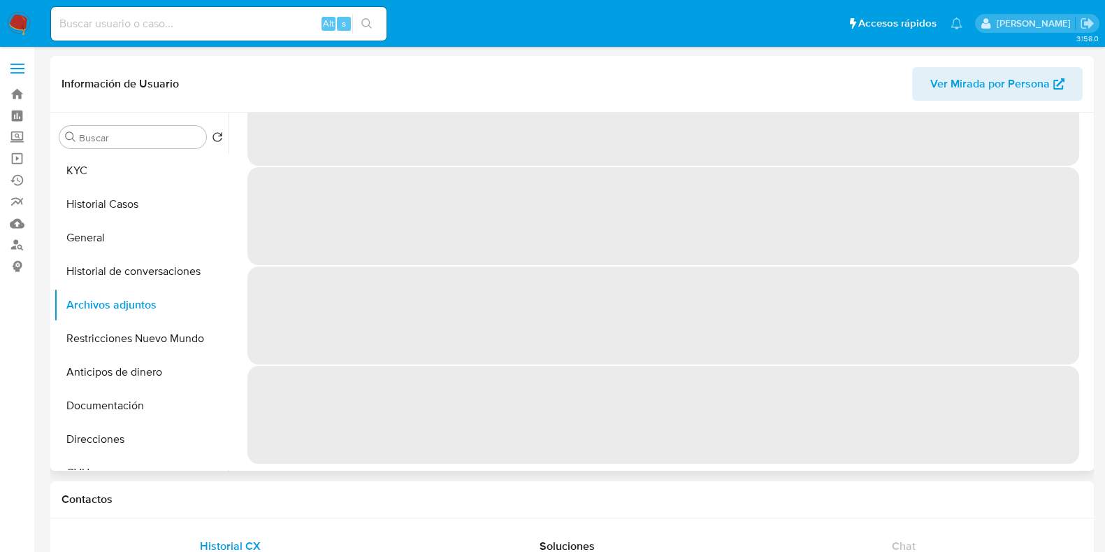
scroll to position [0, 0]
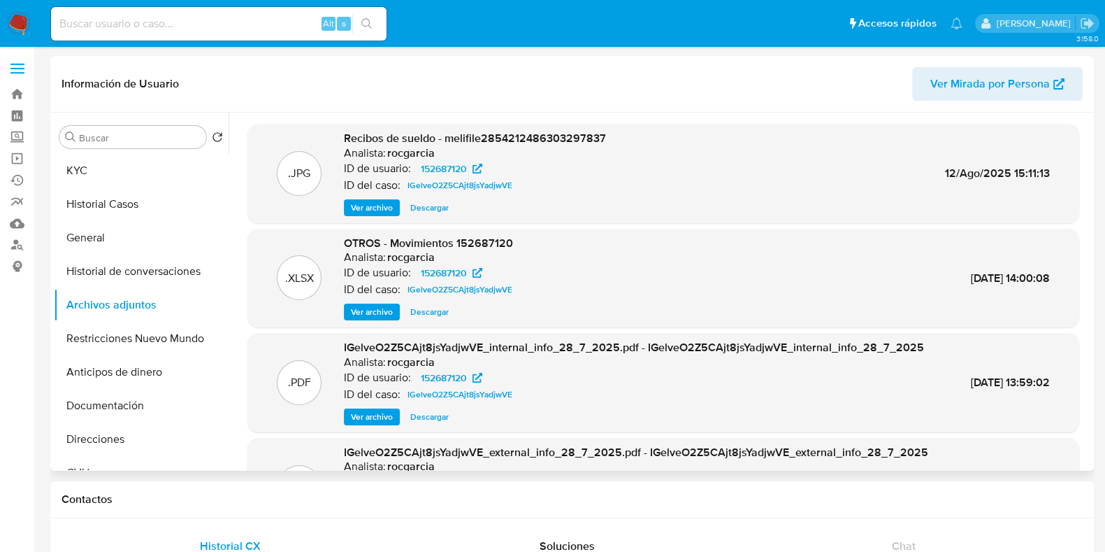
click at [382, 213] on span "Ver archivo" at bounding box center [372, 208] width 42 height 14
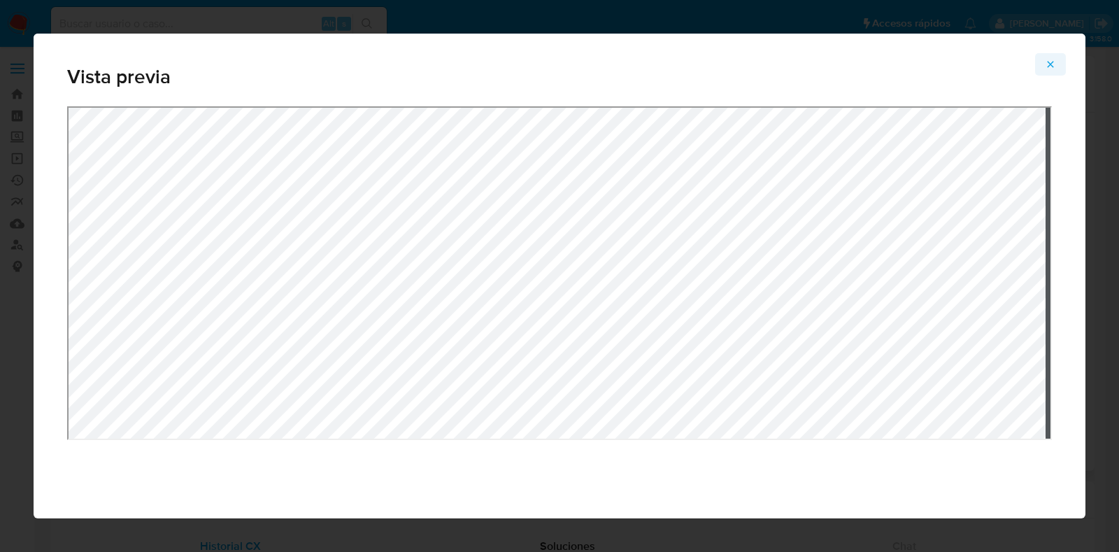
click at [1046, 63] on icon "Attachment preview" at bounding box center [1050, 64] width 11 height 11
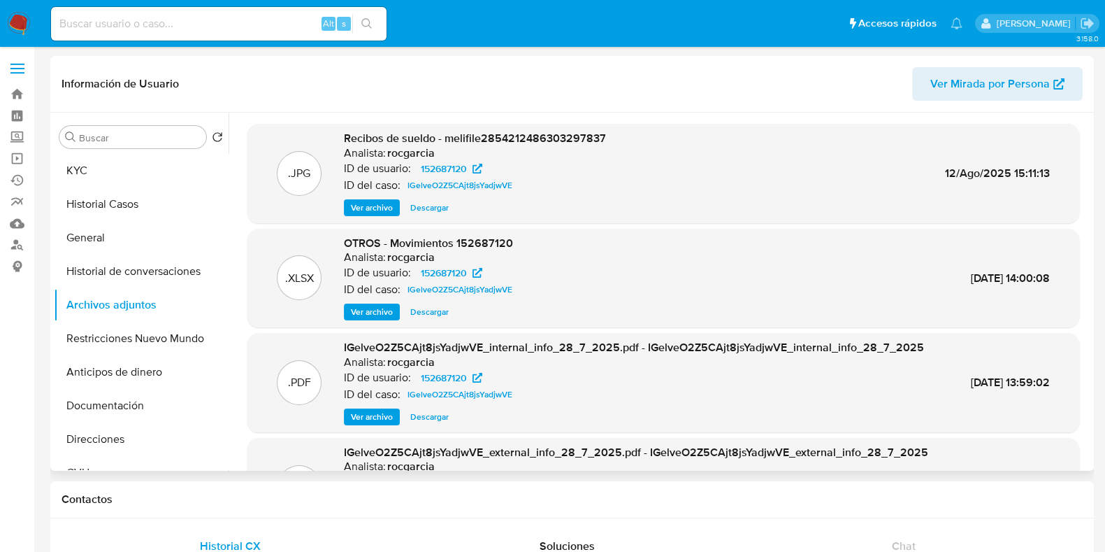
scroll to position [148, 0]
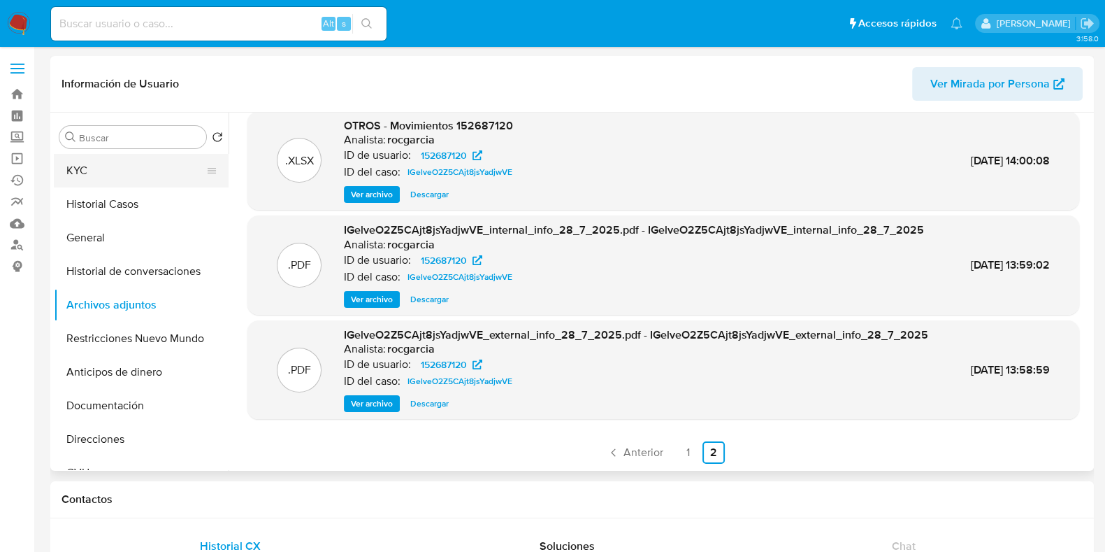
click at [108, 174] on button "KYC" at bounding box center [136, 171] width 164 height 34
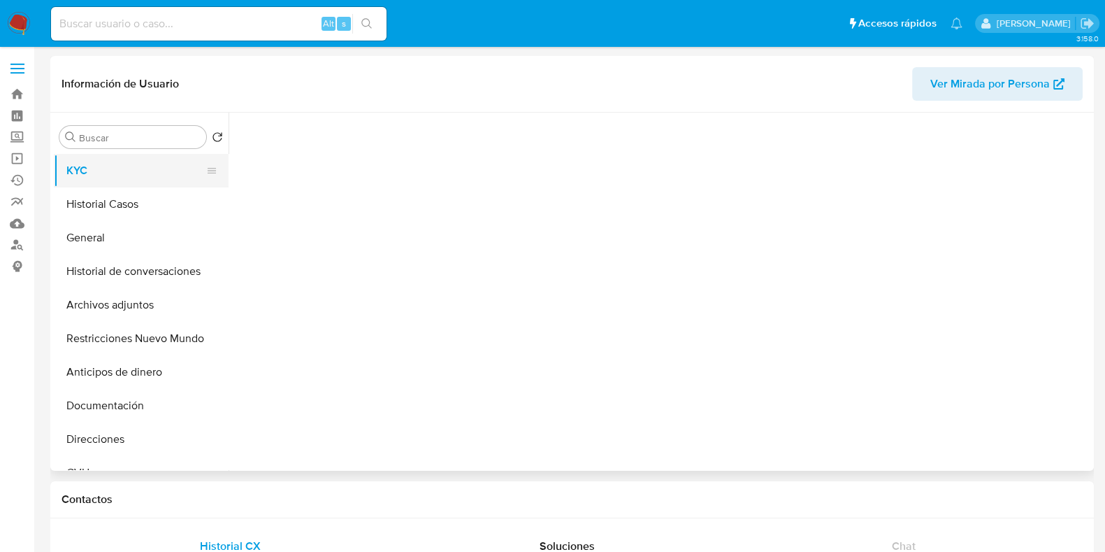
scroll to position [0, 0]
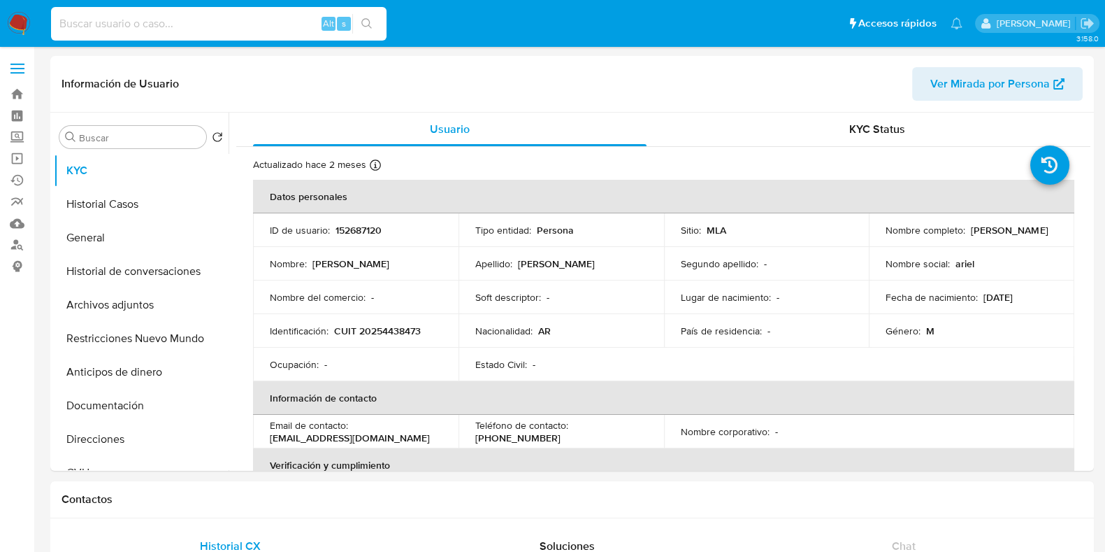
click at [226, 20] on input at bounding box center [219, 24] width 336 height 18
paste input "1801281947"
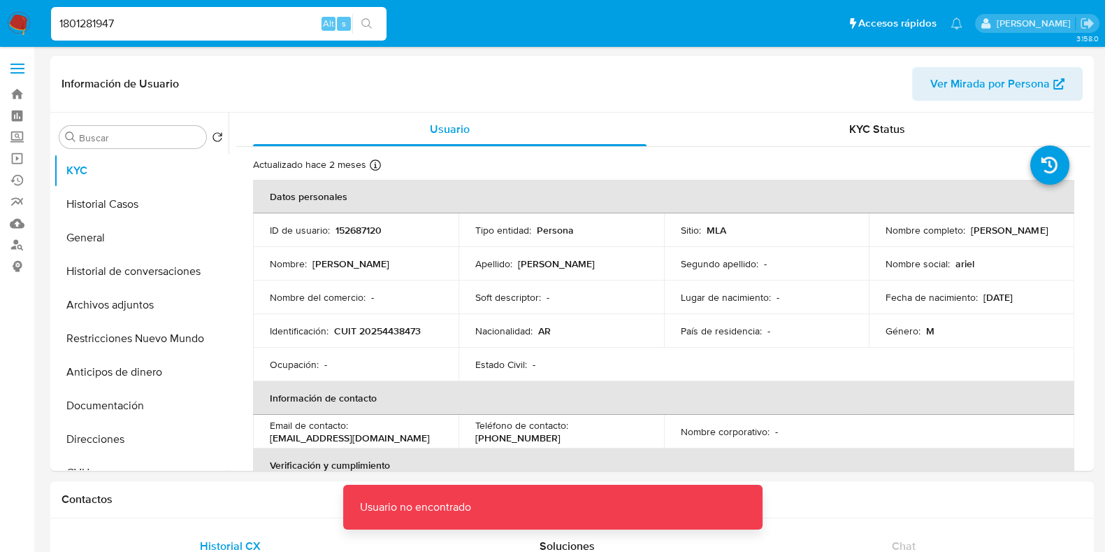
click at [226, 20] on input "1801281947" at bounding box center [219, 24] width 336 height 18
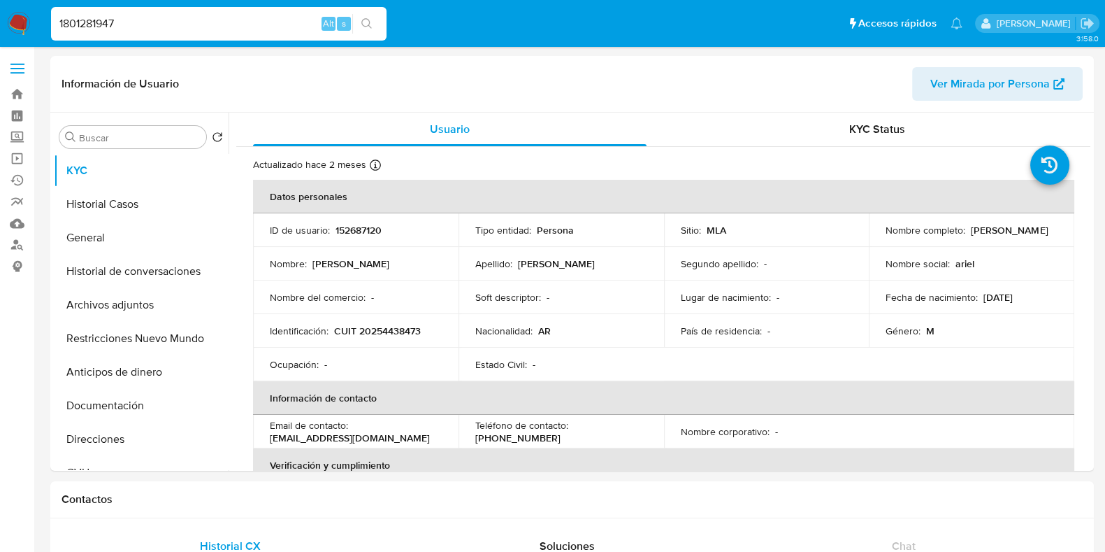
type input "1801281947"
select select "10"
click at [88, 224] on button "General" at bounding box center [136, 238] width 164 height 34
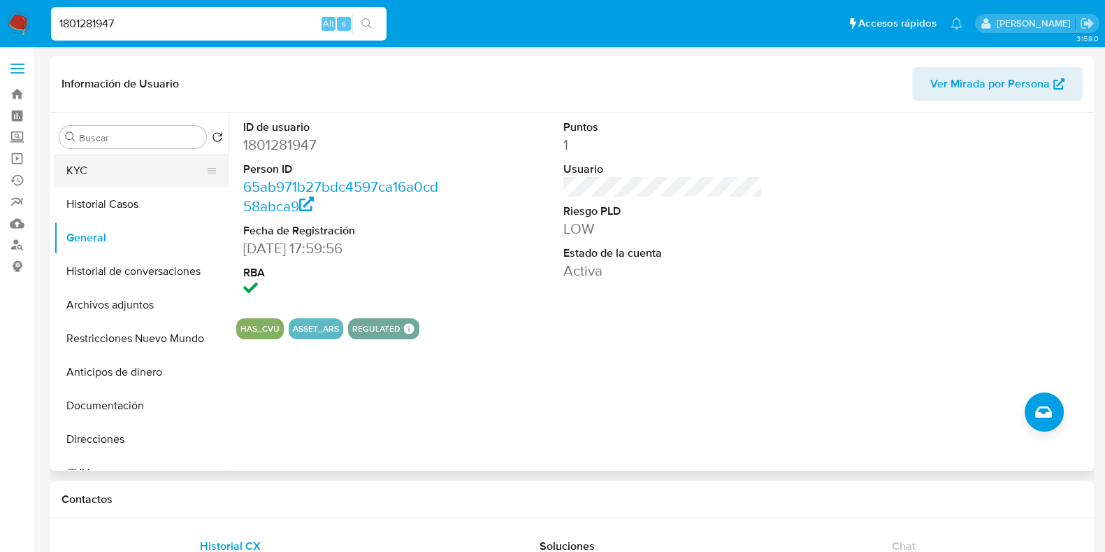
click at [102, 164] on button "KYC" at bounding box center [136, 171] width 164 height 34
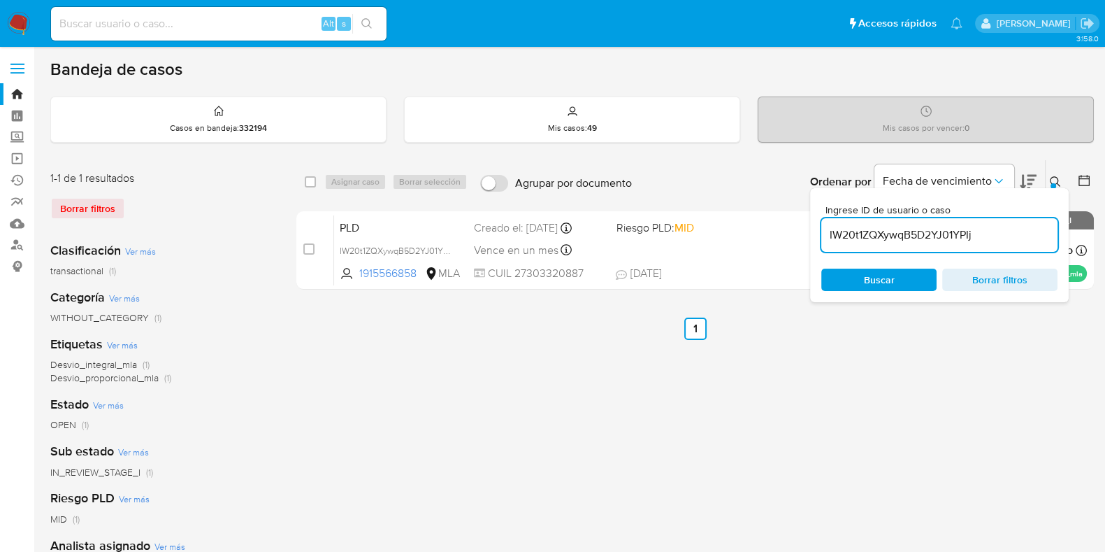
click at [938, 233] on input "IW20t1ZQXywqB5D2YJ01YPIj" at bounding box center [940, 235] width 236 height 18
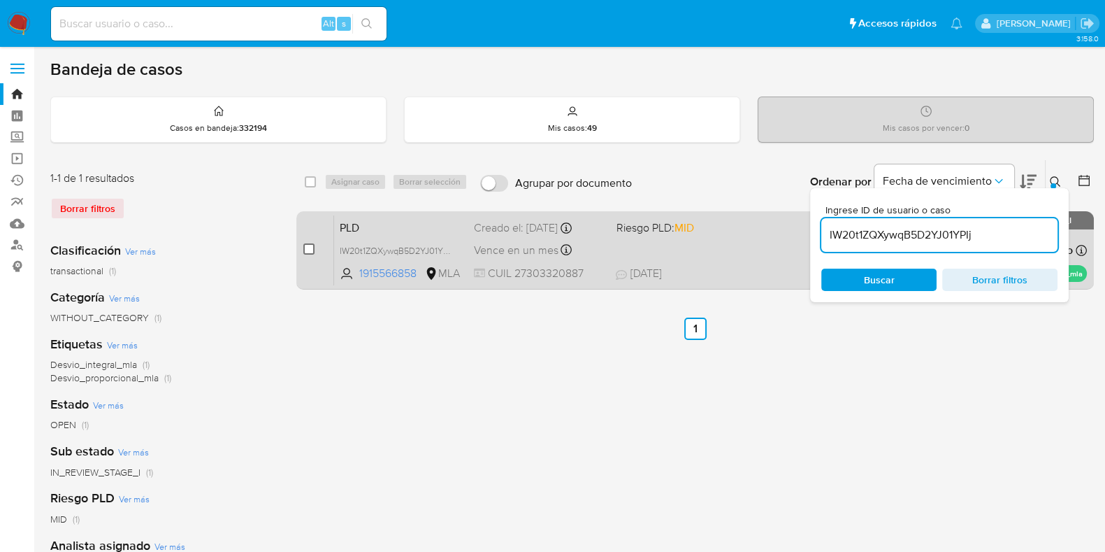
click at [311, 247] on input "checkbox" at bounding box center [308, 248] width 11 height 11
checkbox input "true"
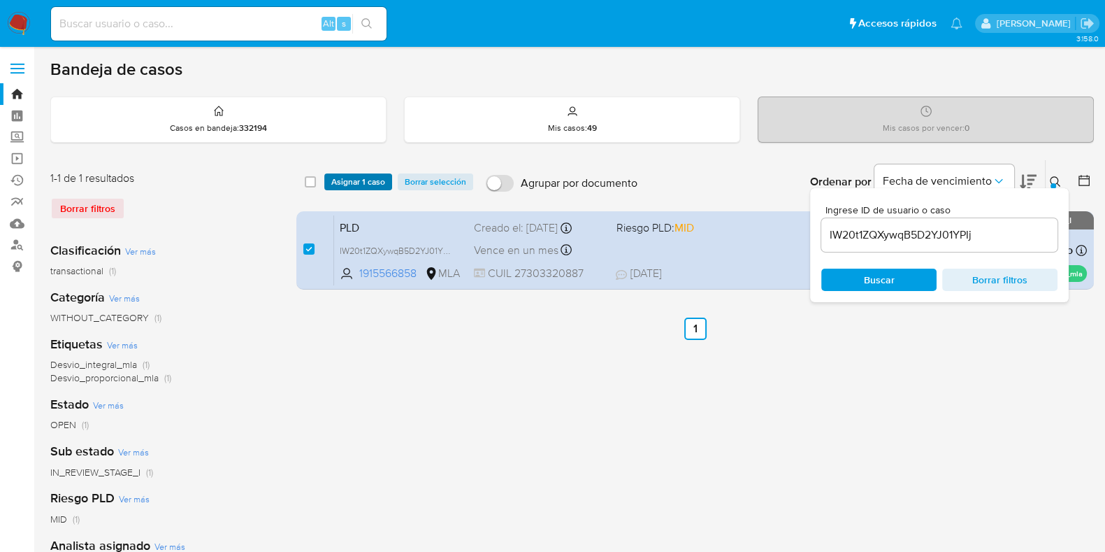
click at [365, 186] on span "Asignar 1 caso" at bounding box center [358, 182] width 54 height 14
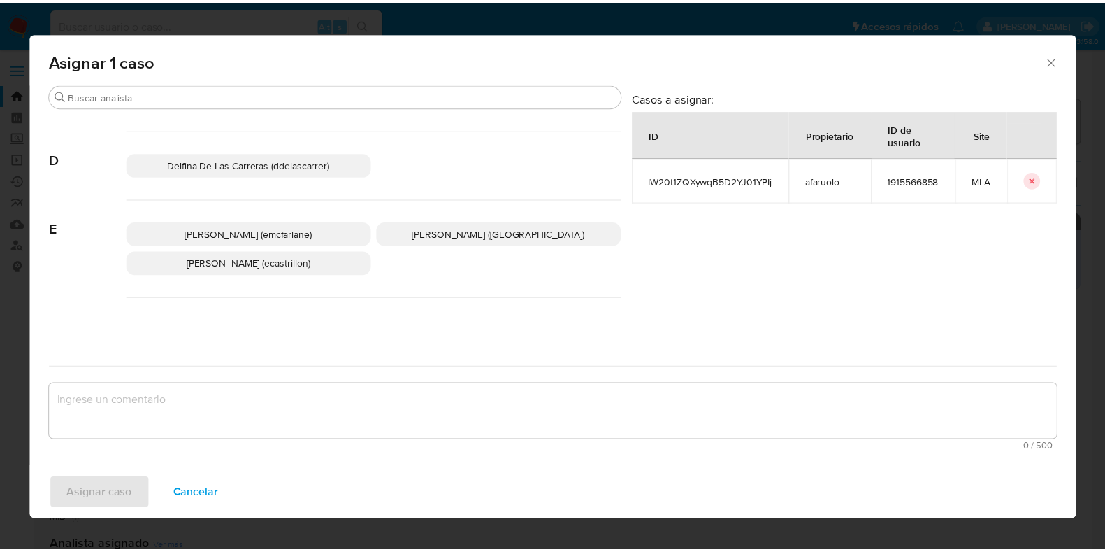
scroll to position [262, 0]
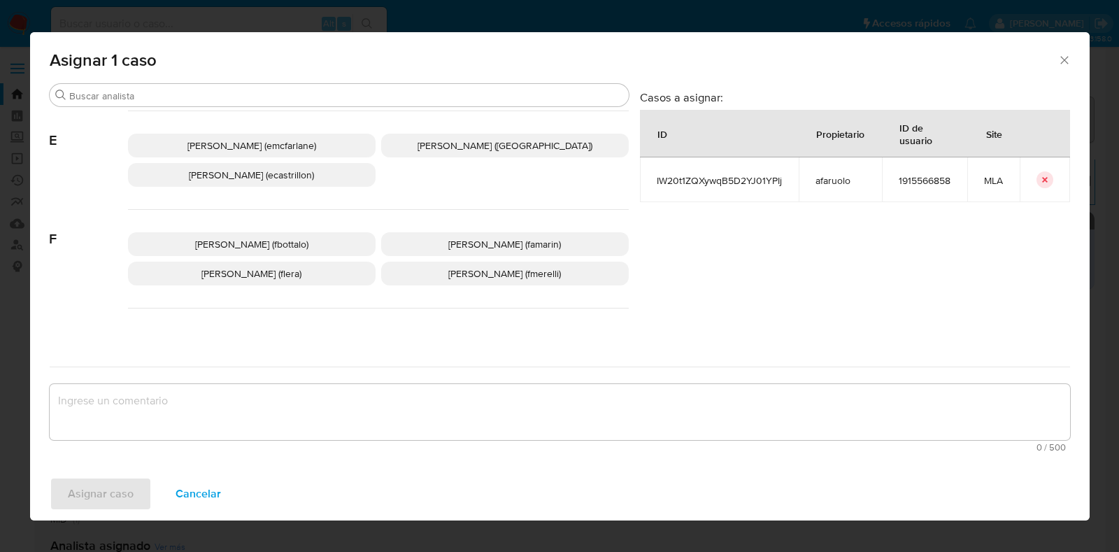
click at [328, 281] on p "Florencia Cecilia Lera (flera)" at bounding box center [252, 274] width 248 height 24
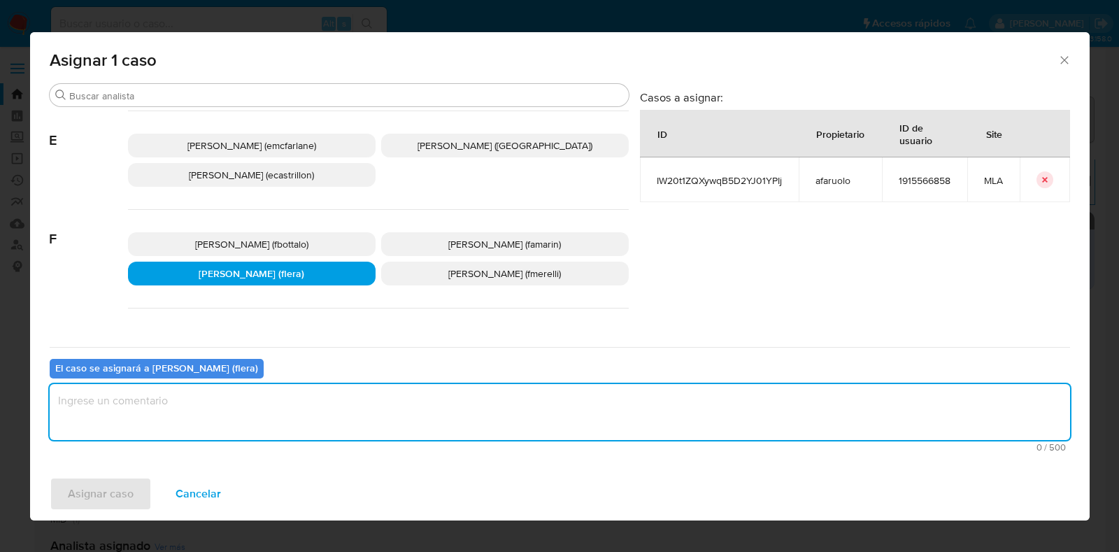
click at [283, 433] on textarea "assign-modal" at bounding box center [560, 412] width 1020 height 56
click at [114, 493] on span "Asignar caso" at bounding box center [101, 493] width 66 height 31
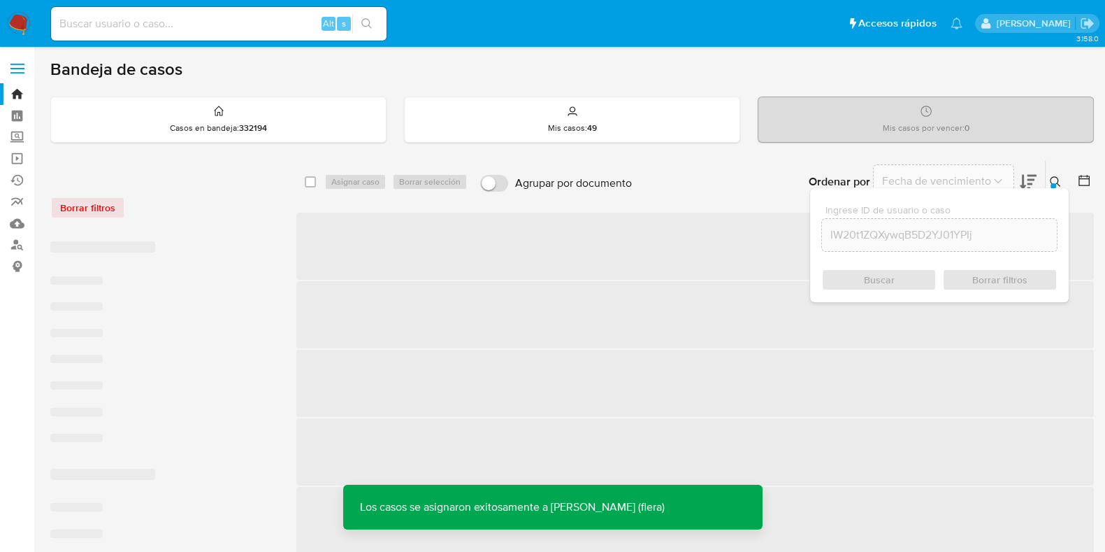
drag, startPoint x: 311, startPoint y: 201, endPoint x: 315, endPoint y: 218, distance: 17.3
click at [317, 208] on div "select-all-cases-checkbox Asignar caso Borrar selección Agrupar por documento O…" at bounding box center [695, 527] width 798 height 737
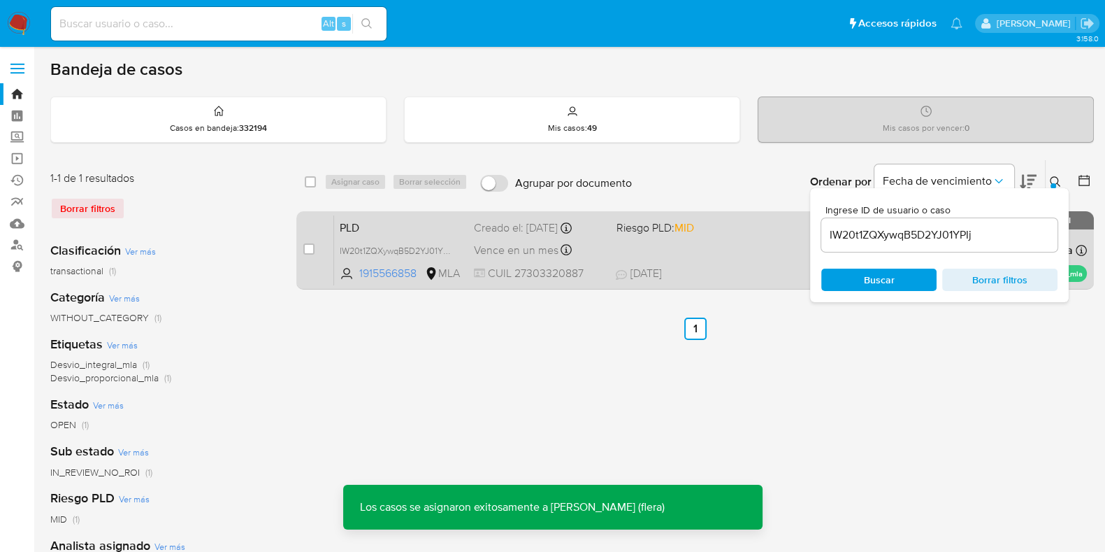
click at [374, 229] on span "PLD" at bounding box center [401, 226] width 123 height 18
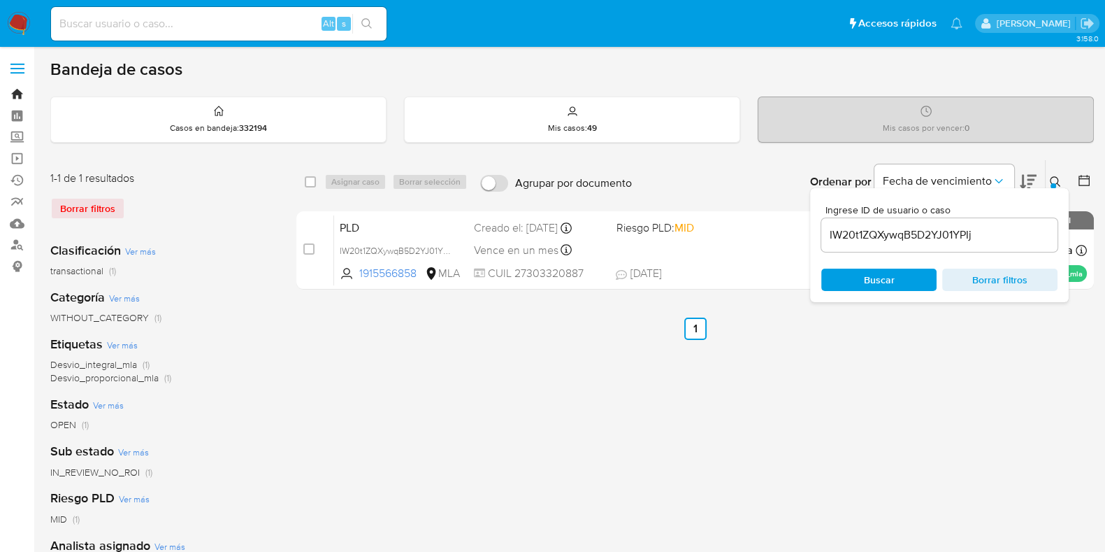
click at [16, 97] on link "Bandeja" at bounding box center [83, 94] width 166 height 22
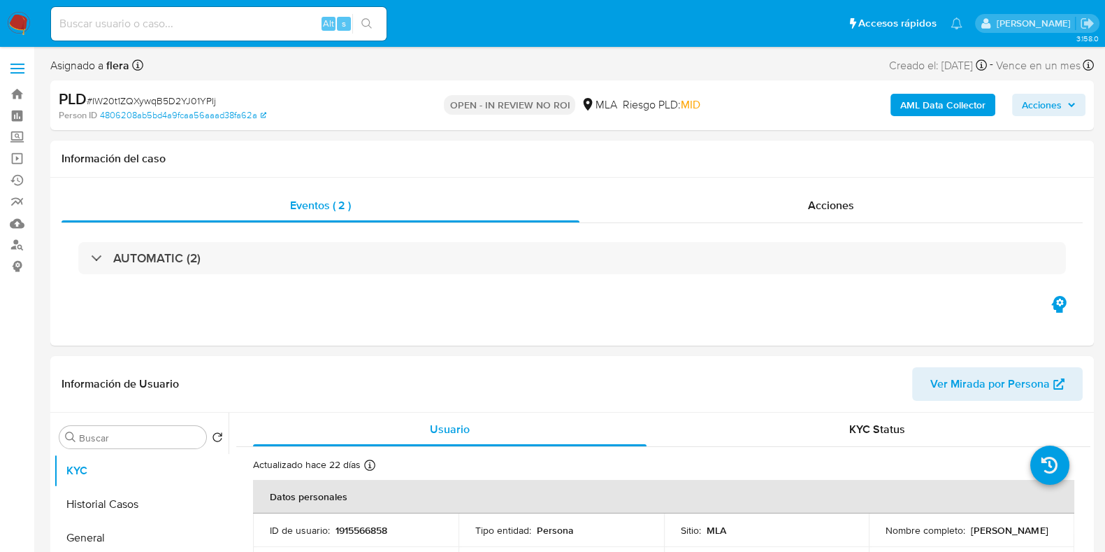
select select "10"
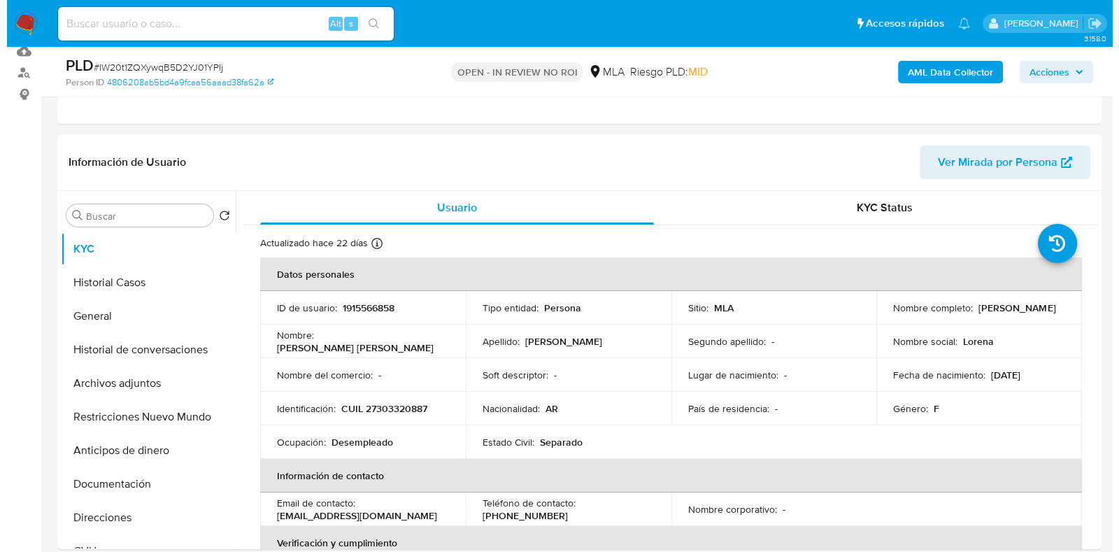
scroll to position [174, 0]
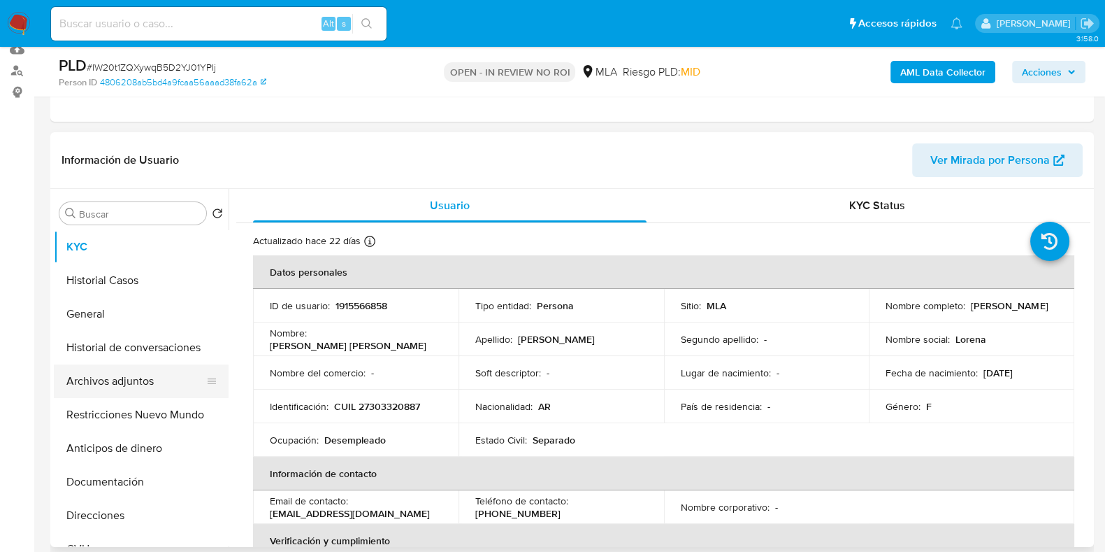
click at [129, 376] on button "Archivos adjuntos" at bounding box center [136, 381] width 164 height 34
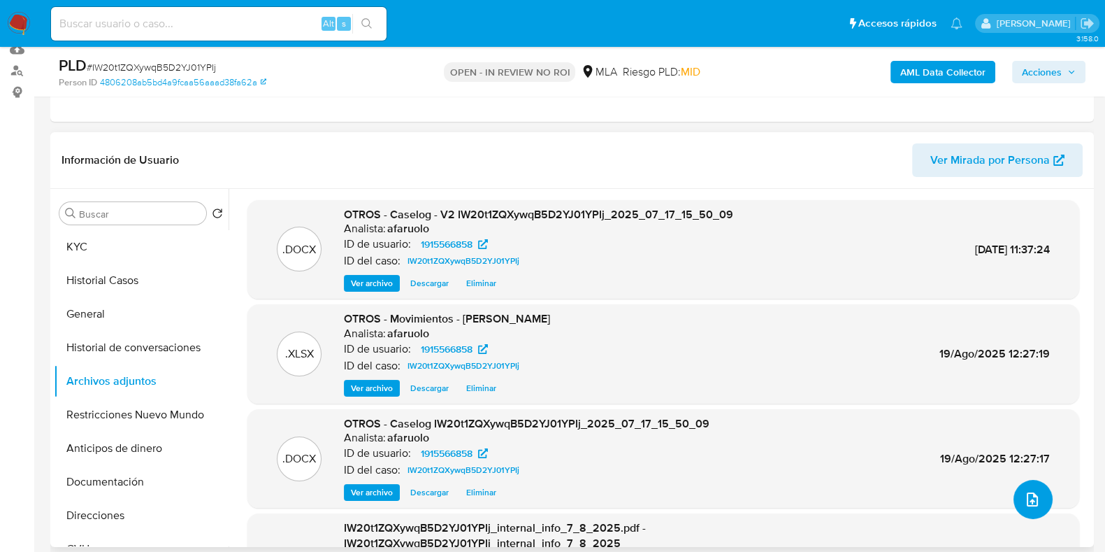
click at [1028, 492] on icon "upload-file" at bounding box center [1032, 499] width 17 height 17
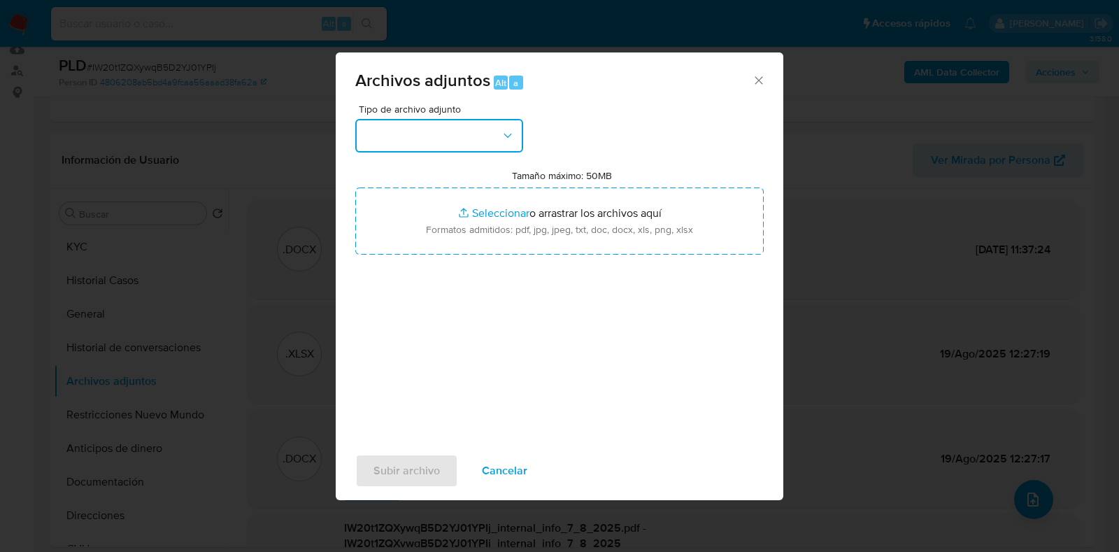
click at [429, 145] on button "button" at bounding box center [439, 136] width 168 height 34
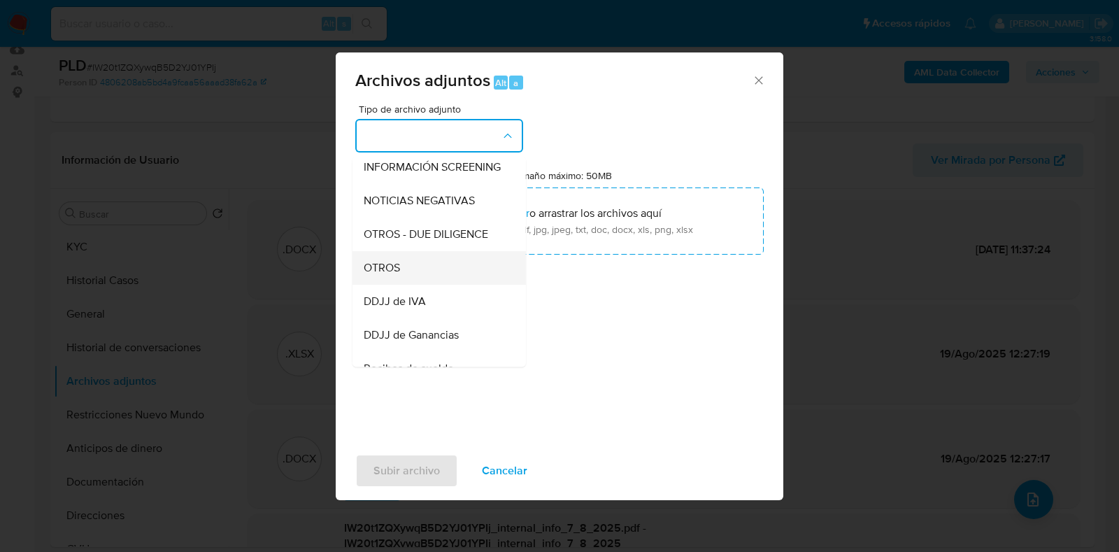
click at [416, 285] on div "OTROS" at bounding box center [435, 268] width 143 height 34
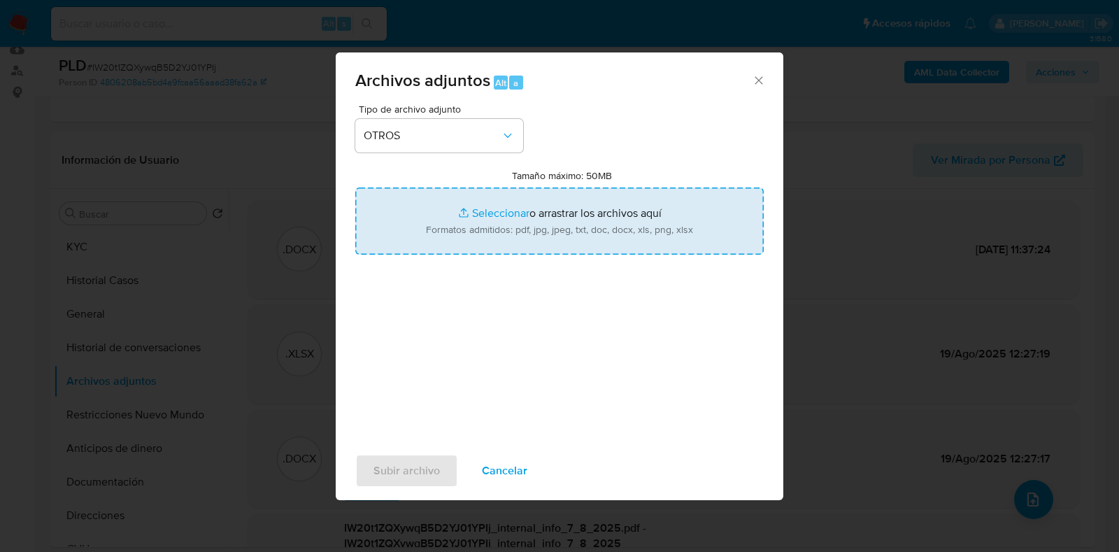
type input "C:\fakepath\Caselog - V3 IW20t1ZQXywqB5D2YJ01YPIj_2025_07_17_15_50_09.docx"
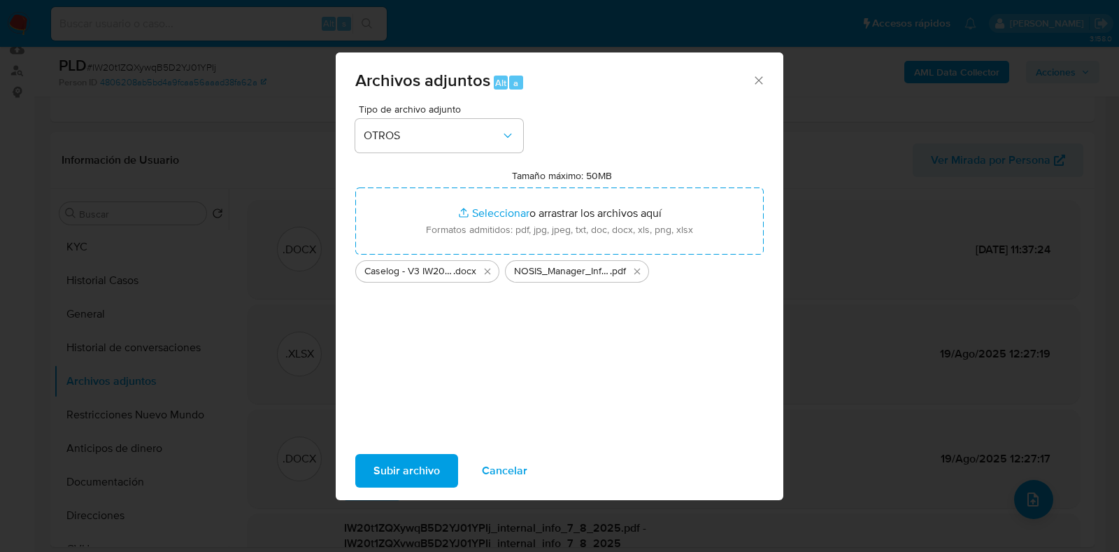
click at [401, 469] on span "Subir archivo" at bounding box center [406, 470] width 66 height 31
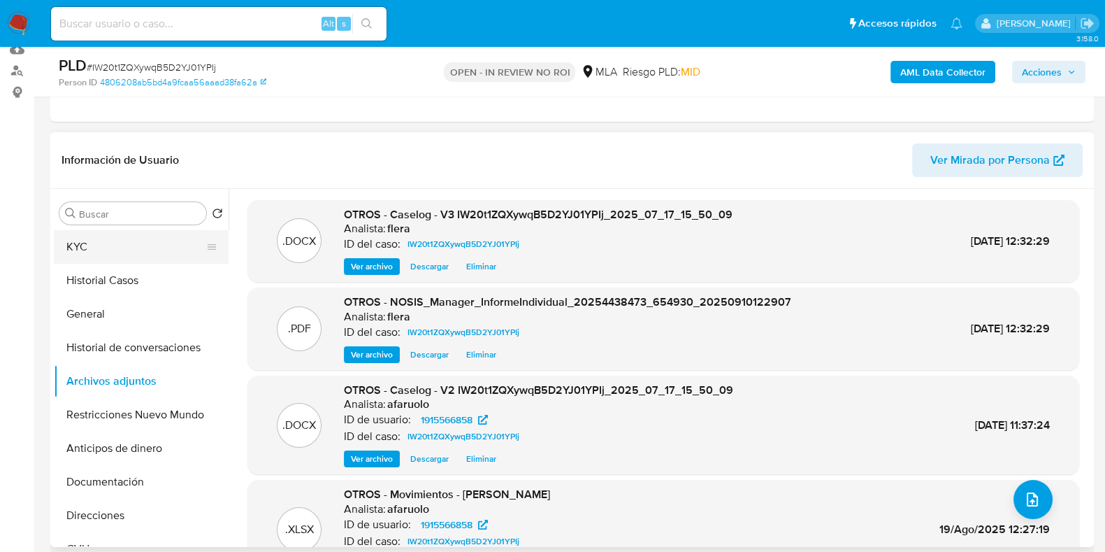
click at [150, 243] on button "KYC" at bounding box center [136, 247] width 164 height 34
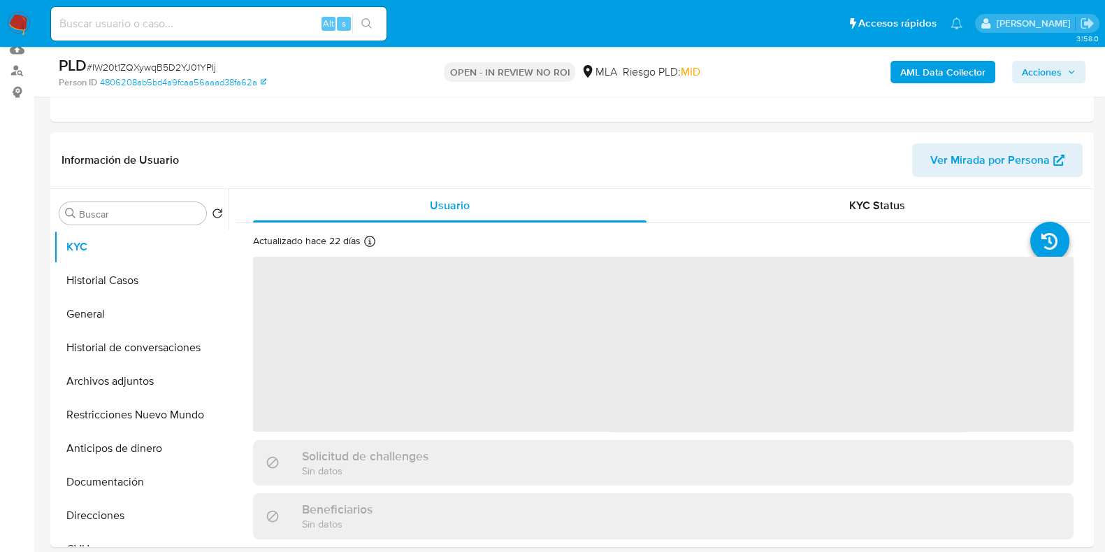
click at [1040, 64] on span "Acciones" at bounding box center [1042, 72] width 40 height 22
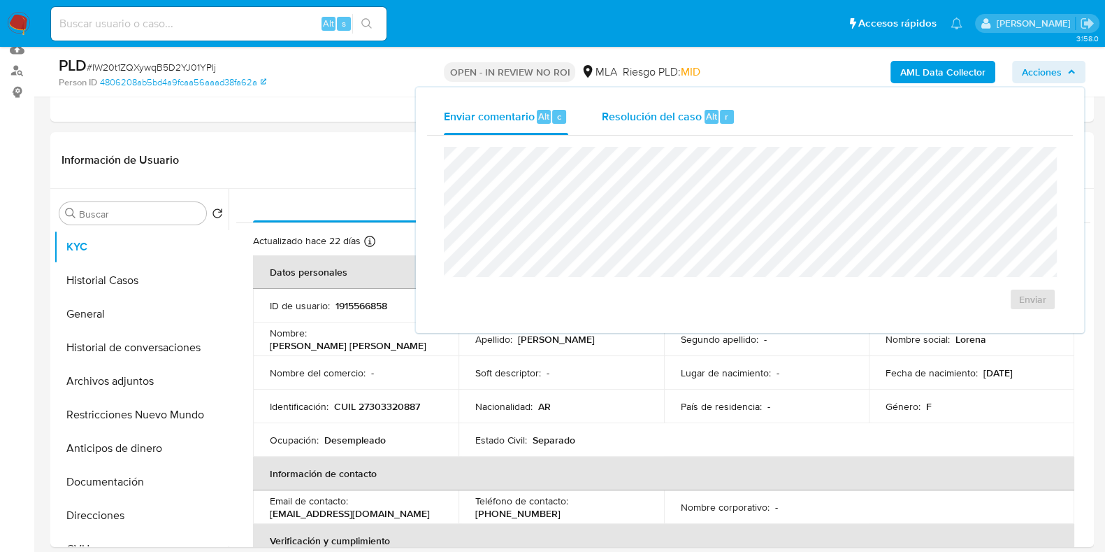
click at [681, 113] on span "Resolución del caso" at bounding box center [652, 116] width 100 height 16
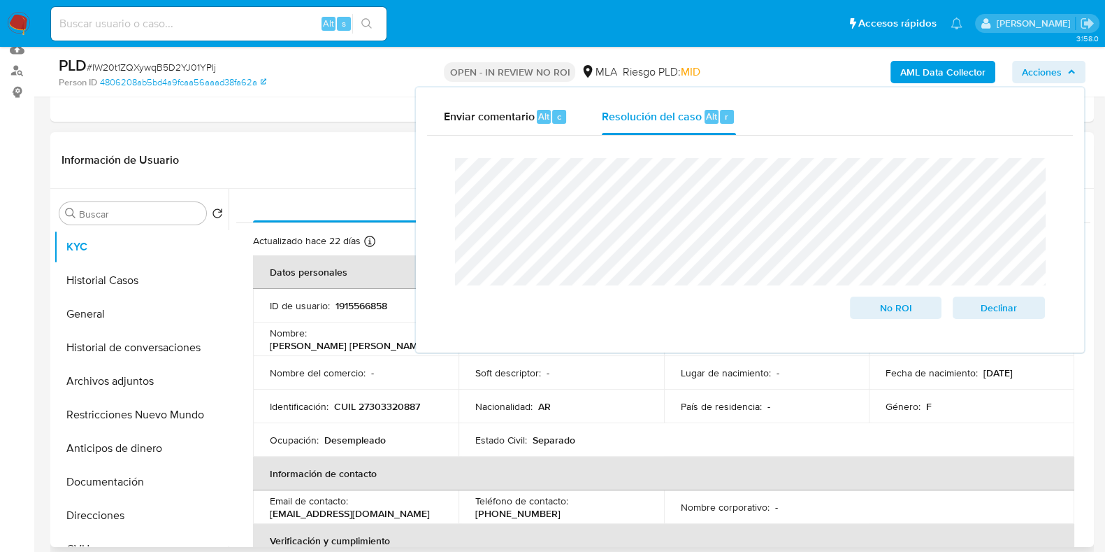
click at [391, 166] on header "Información de Usuario Ver Mirada por Persona" at bounding box center [573, 160] width 1022 height 34
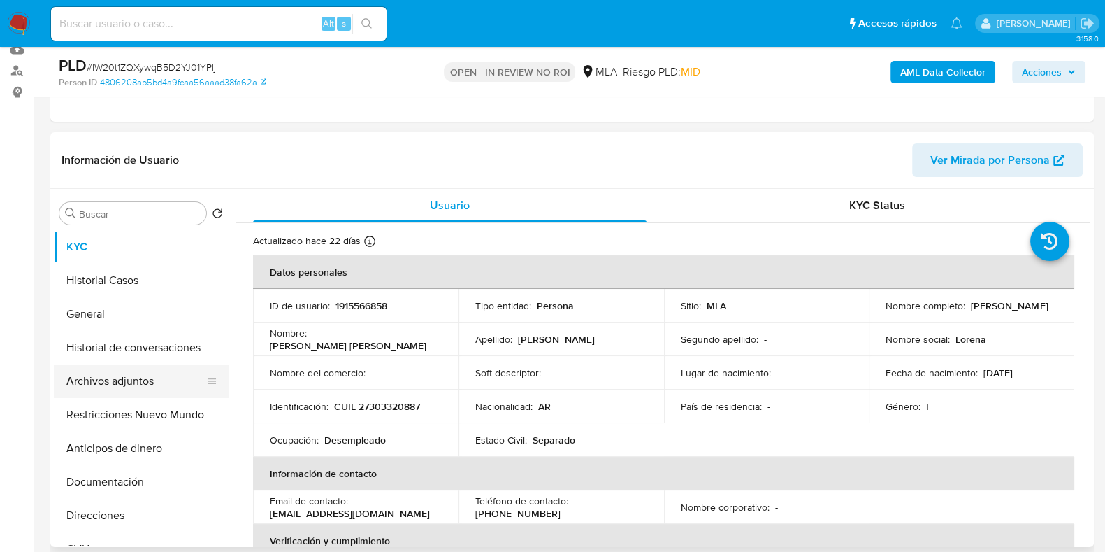
click at [119, 372] on button "Archivos adjuntos" at bounding box center [136, 381] width 164 height 34
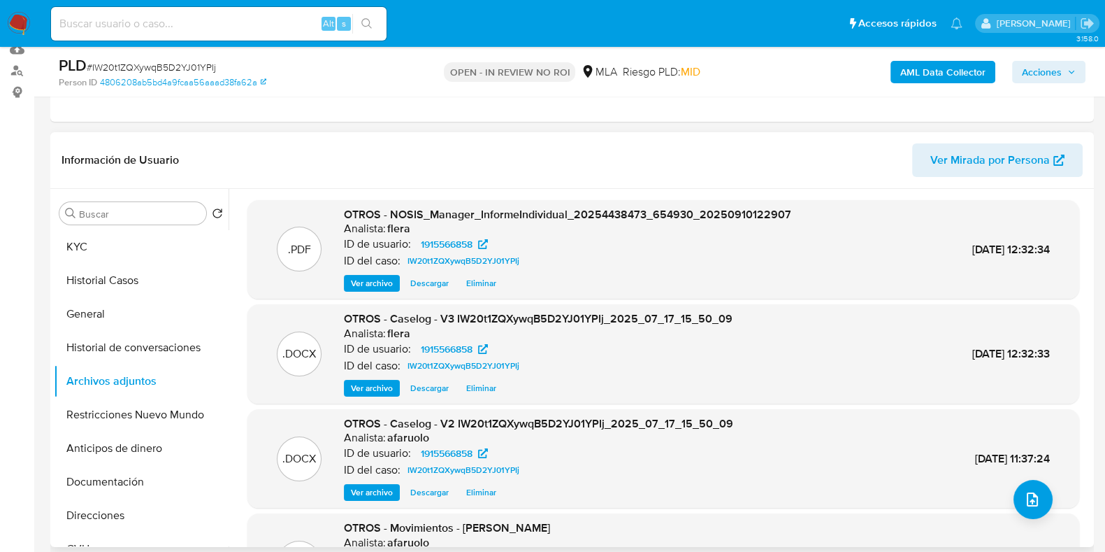
click at [368, 488] on span "Ver archivo" at bounding box center [372, 492] width 42 height 14
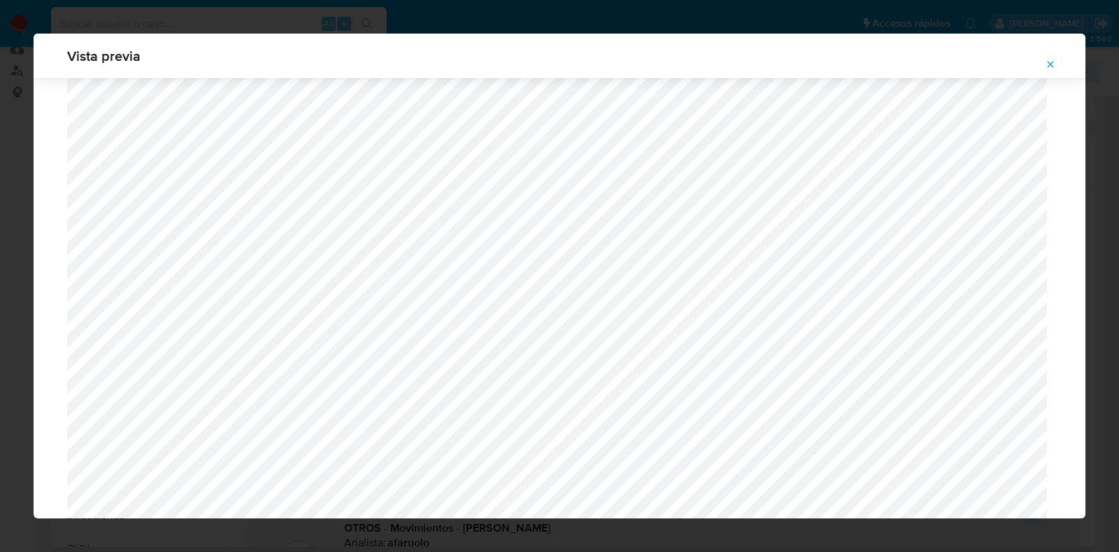
scroll to position [1087, 0]
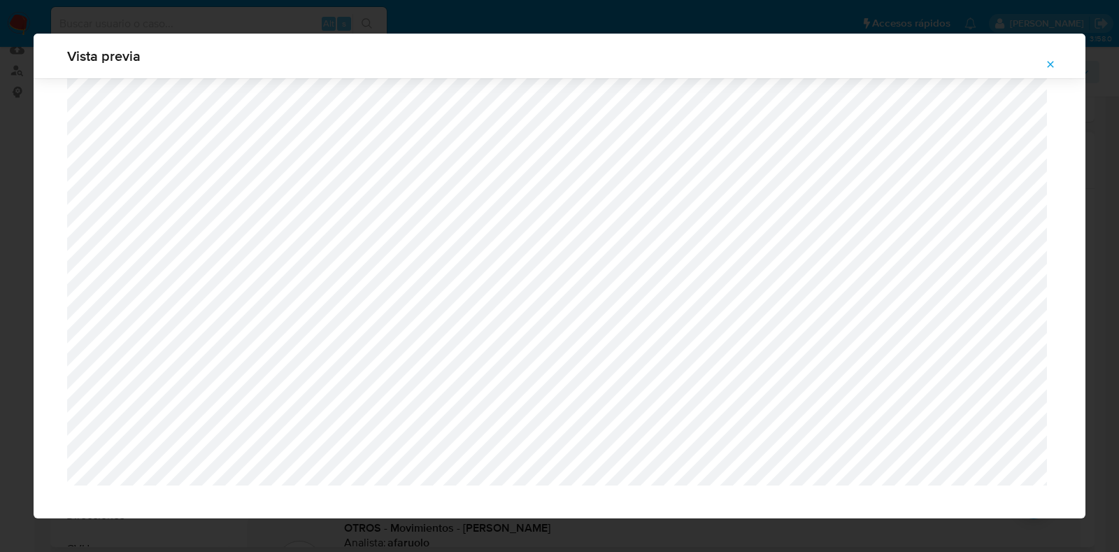
click at [1054, 74] on span "Attachment preview" at bounding box center [1050, 65] width 11 height 20
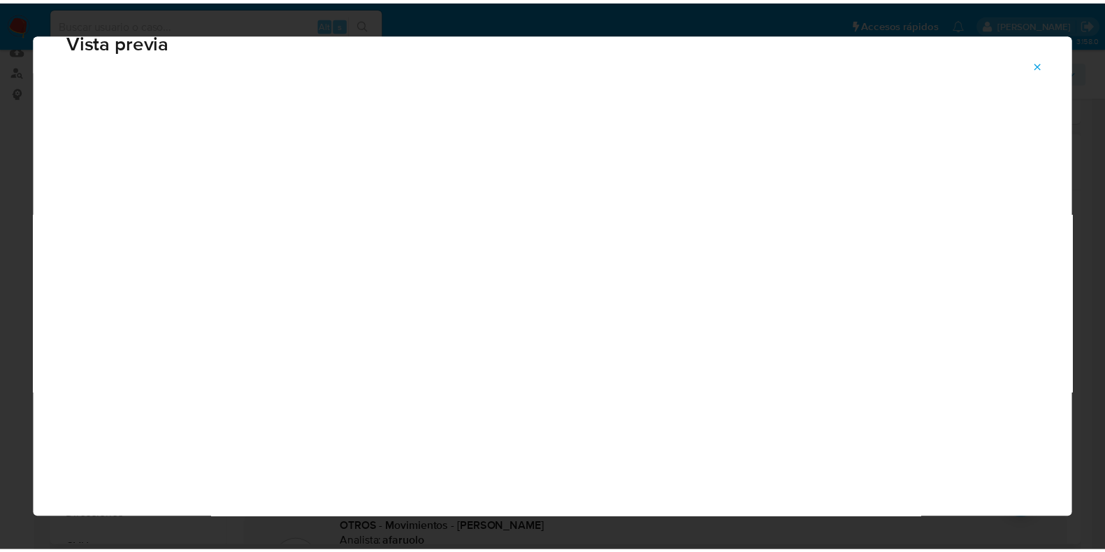
scroll to position [35, 0]
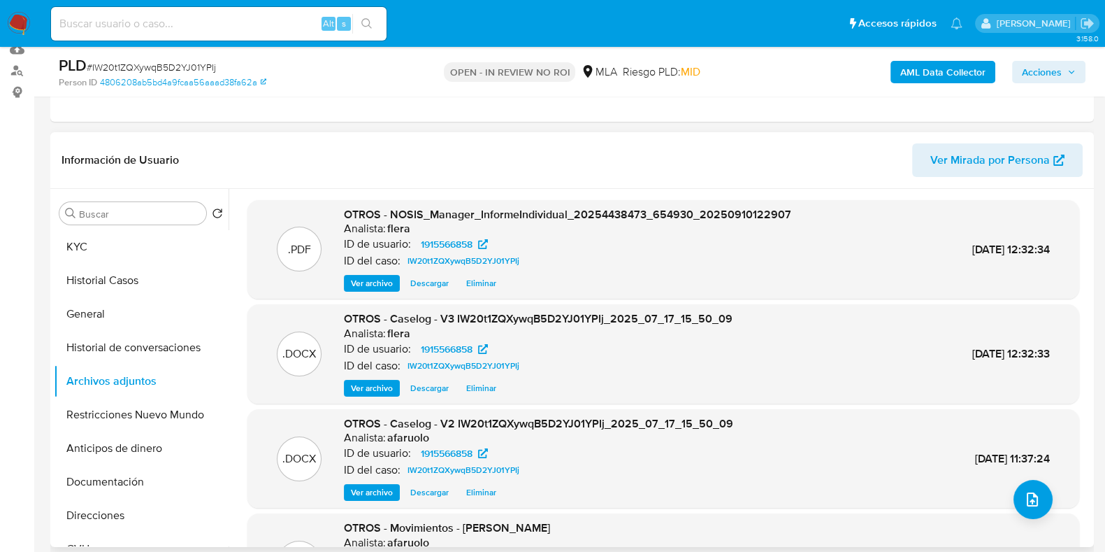
click at [186, 24] on input at bounding box center [219, 24] width 336 height 18
paste input "0yUW9dIGctXvNR8qz3eOgawD"
type input "0yUW9dIGctXvNR8qz3eOgawD"
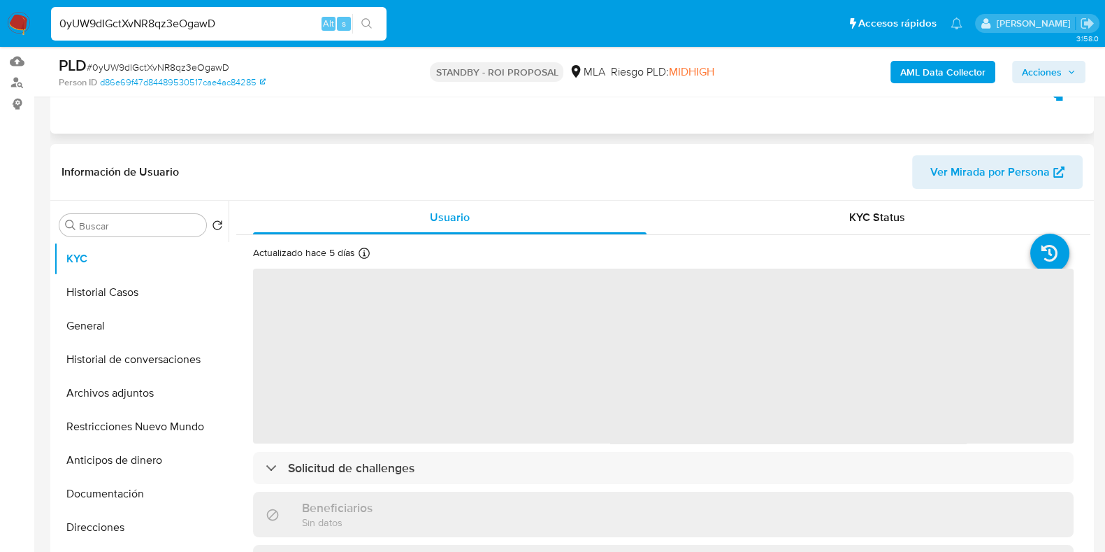
scroll to position [174, 0]
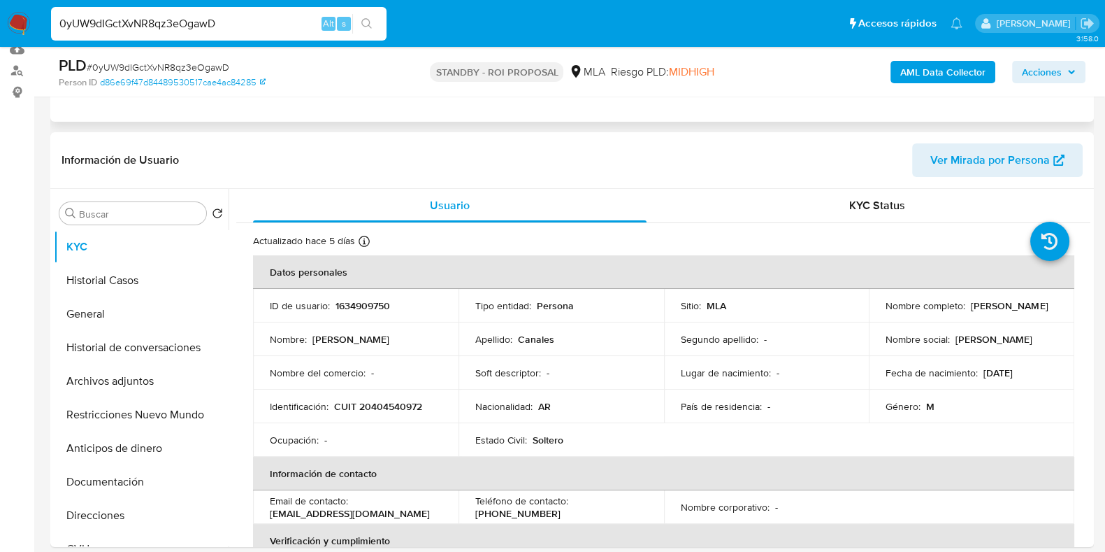
select select "10"
click at [148, 19] on input "0yUW9dIGctXvNR8qz3eOgawD" at bounding box center [219, 24] width 336 height 18
click at [147, 23] on input "0yUW9dIGctXvNR8qz3eOgawD" at bounding box center [219, 24] width 336 height 18
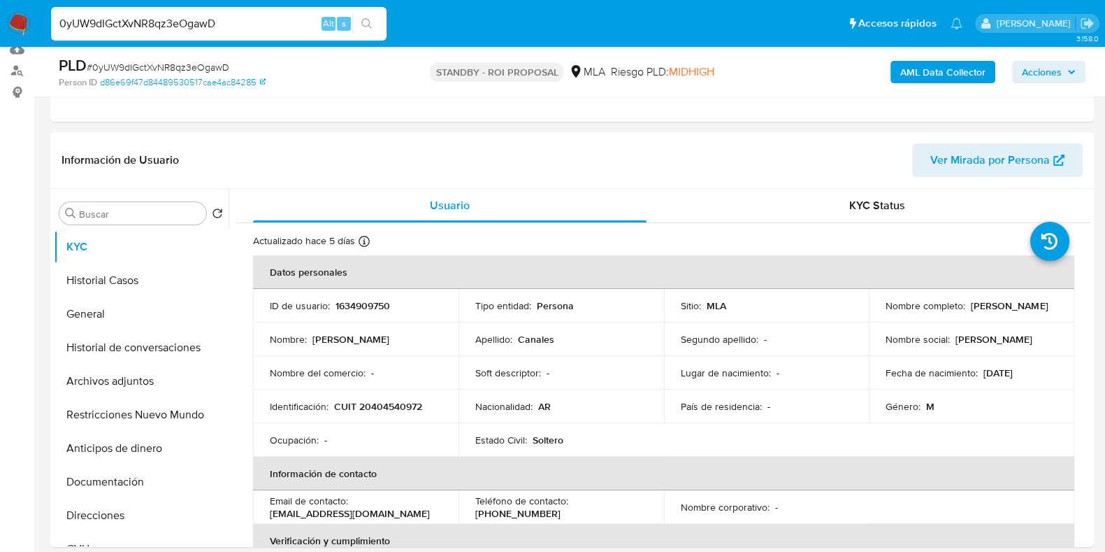
paste input "gVp20fuZcCVROozbcthzYI68"
type input "gVp20fuZcCVROozbcthzYI68"
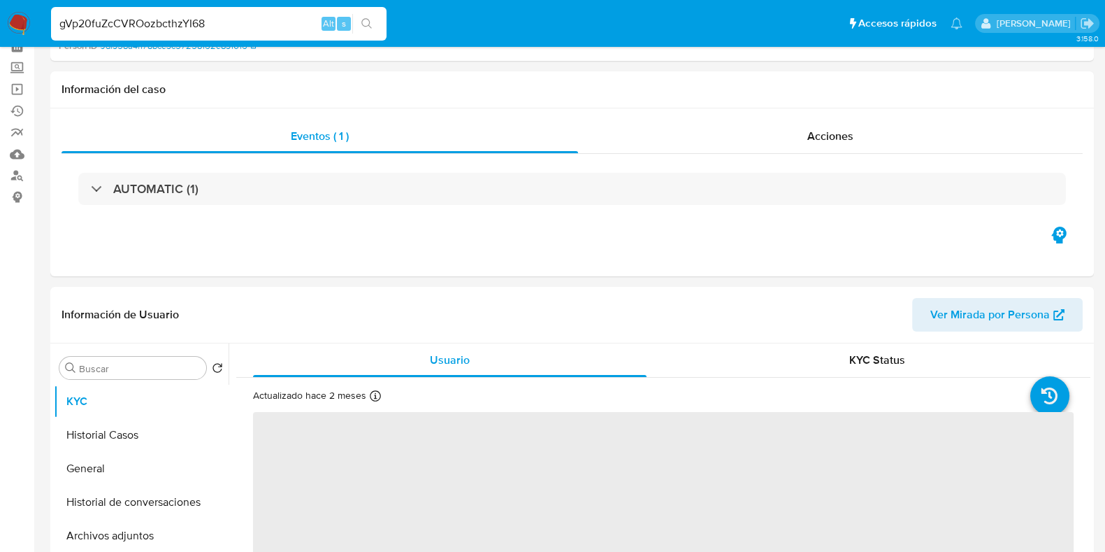
scroll to position [174, 0]
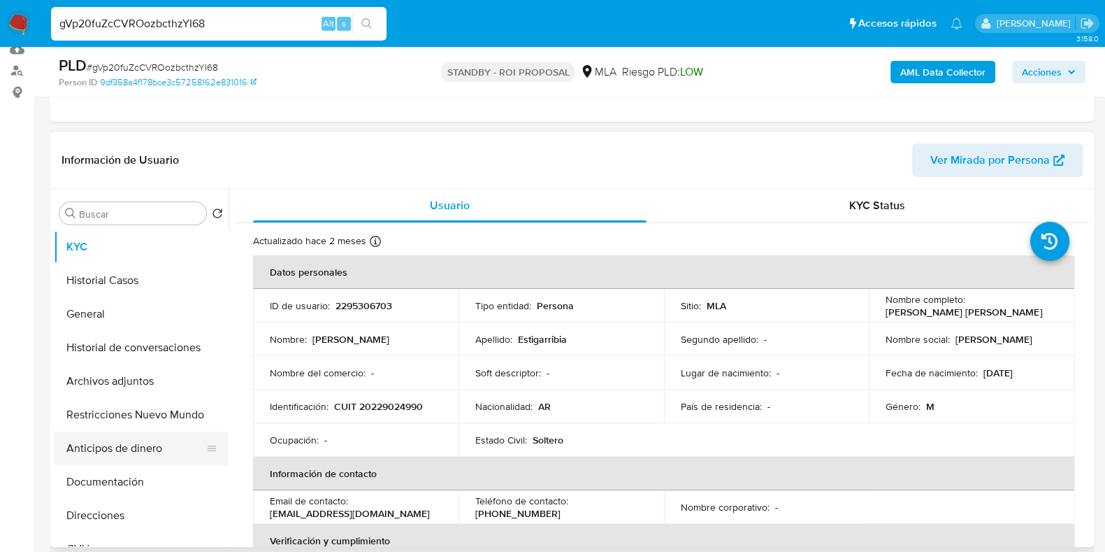
select select "10"
click at [120, 283] on button "Historial Casos" at bounding box center [136, 281] width 164 height 34
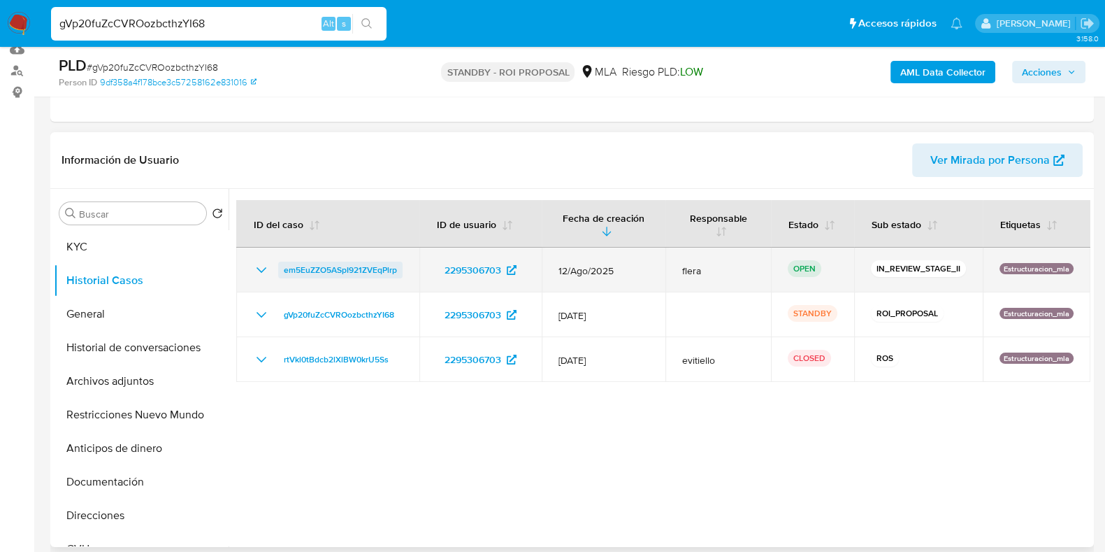
click at [350, 265] on span "em5EuZZO5ASpI921ZVEqPlrp" at bounding box center [340, 270] width 113 height 17
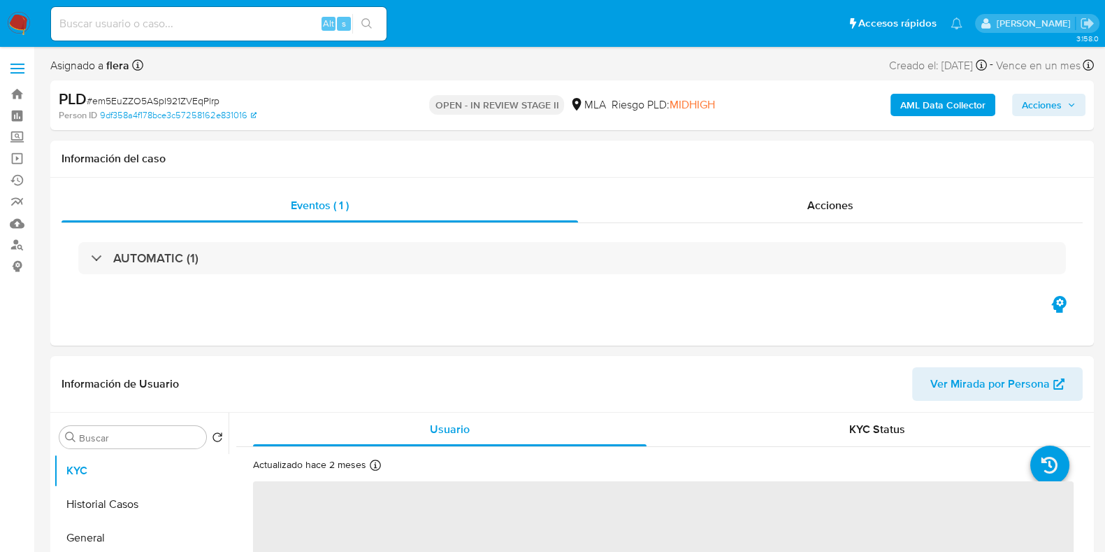
select select "10"
click at [167, 99] on span "# em5EuZZO5ASpI921ZVEqPlrp" at bounding box center [153, 101] width 133 height 14
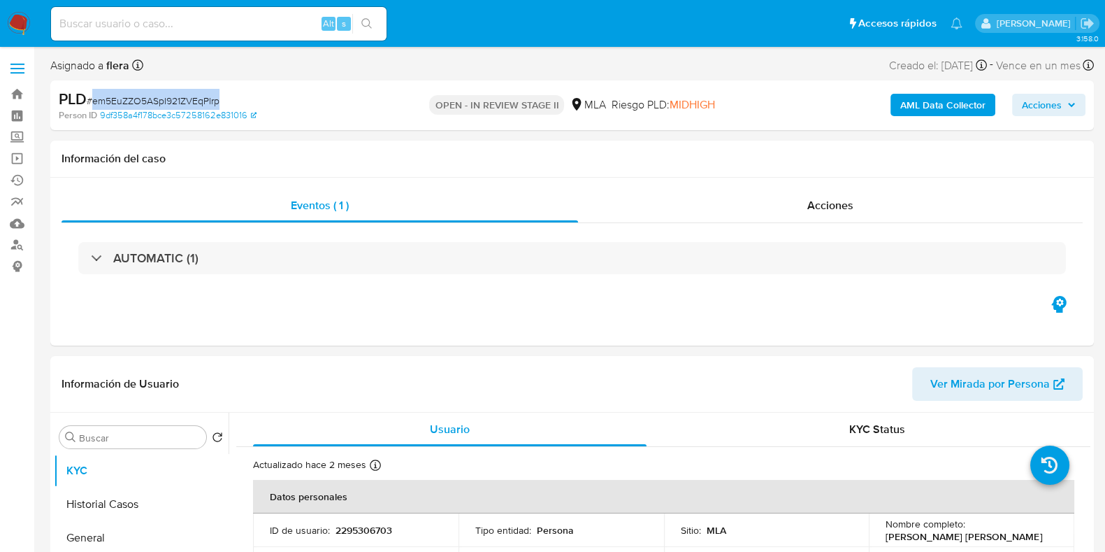
click at [167, 99] on span "# em5EuZZO5ASpI921ZVEqPlrp" at bounding box center [153, 101] width 133 height 14
copy span "em5EuZZO5ASpI921ZVEqPlrp"
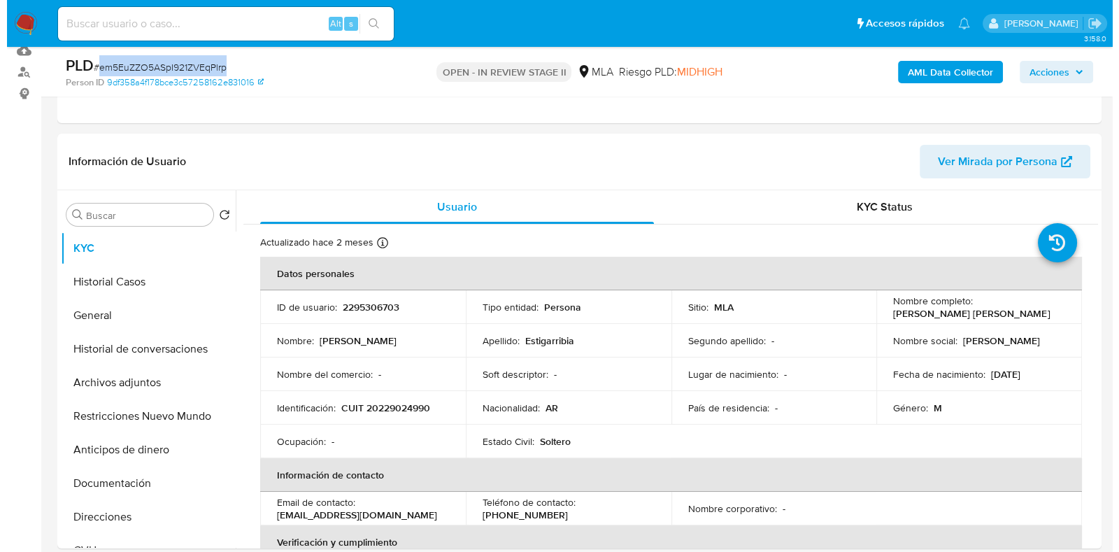
scroll to position [174, 0]
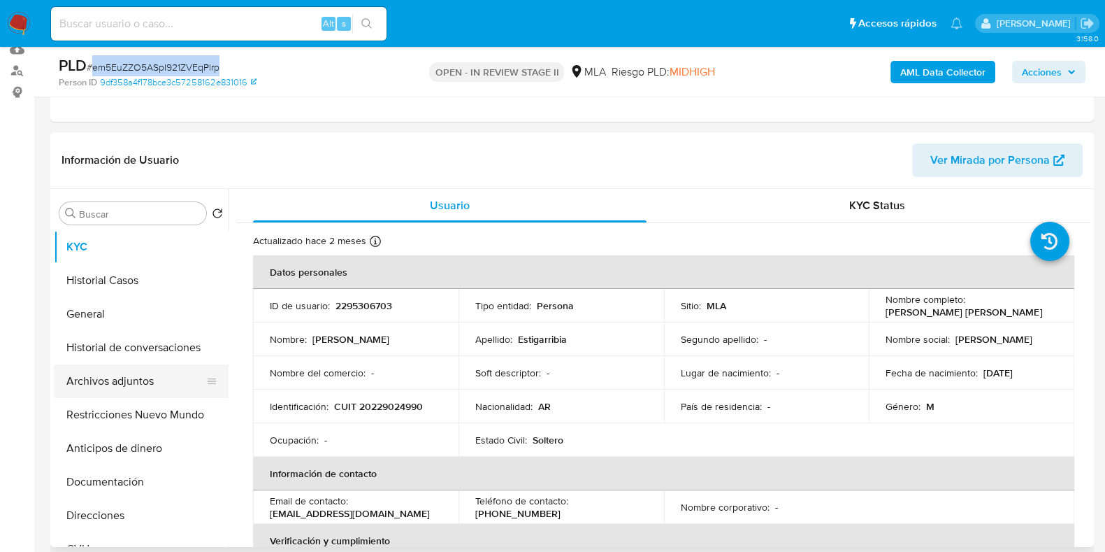
click at [115, 386] on button "Archivos adjuntos" at bounding box center [136, 381] width 164 height 34
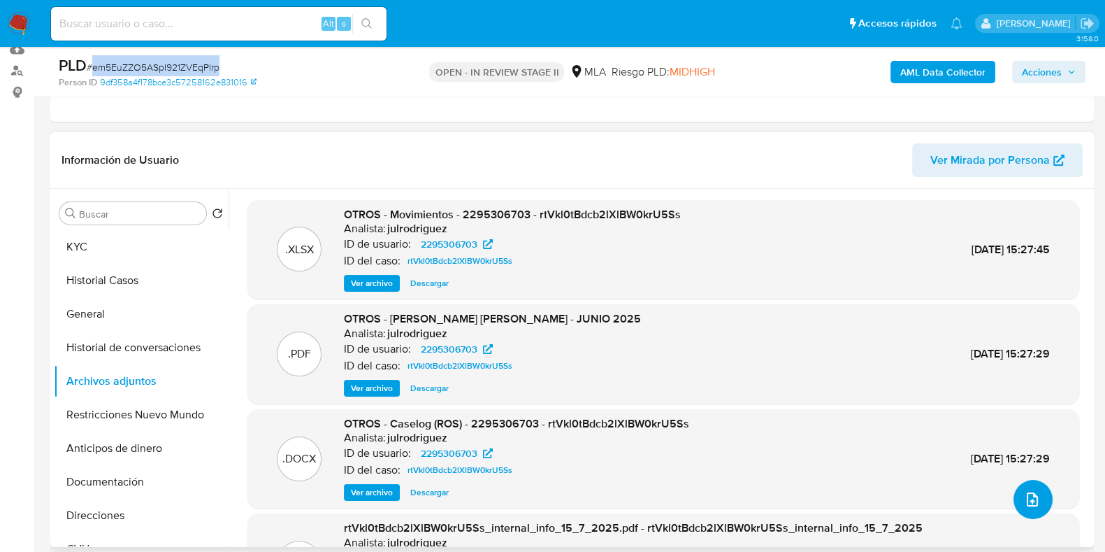
click at [1033, 494] on icon "upload-file" at bounding box center [1032, 499] width 17 height 17
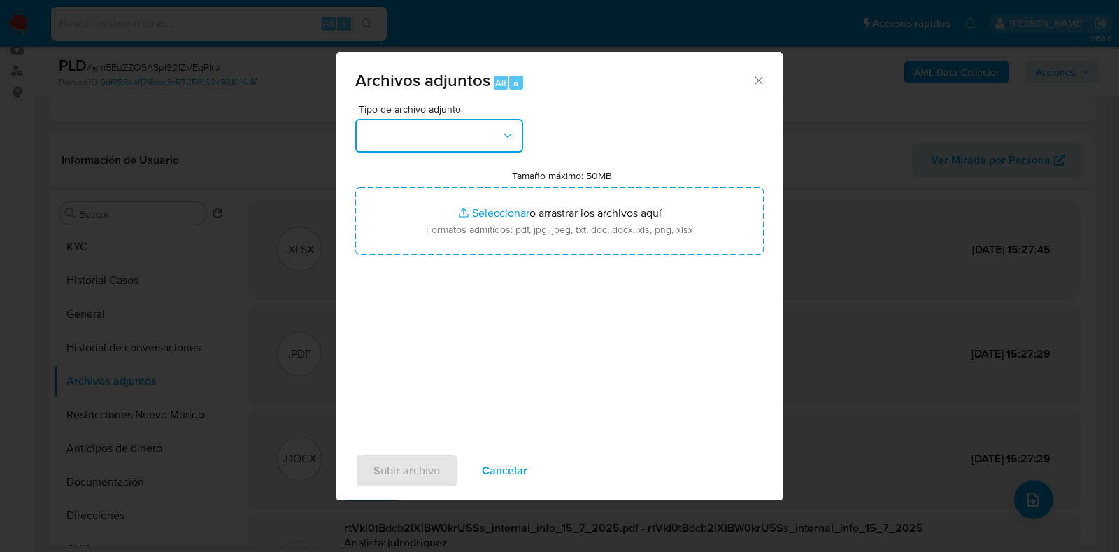
click at [479, 145] on button "button" at bounding box center [439, 136] width 168 height 34
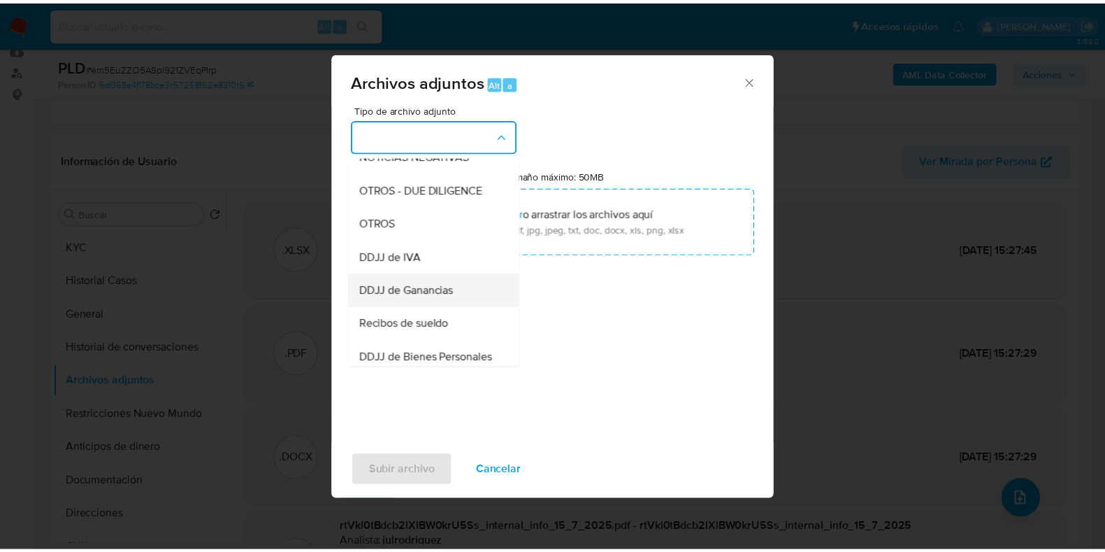
scroll to position [262, 0]
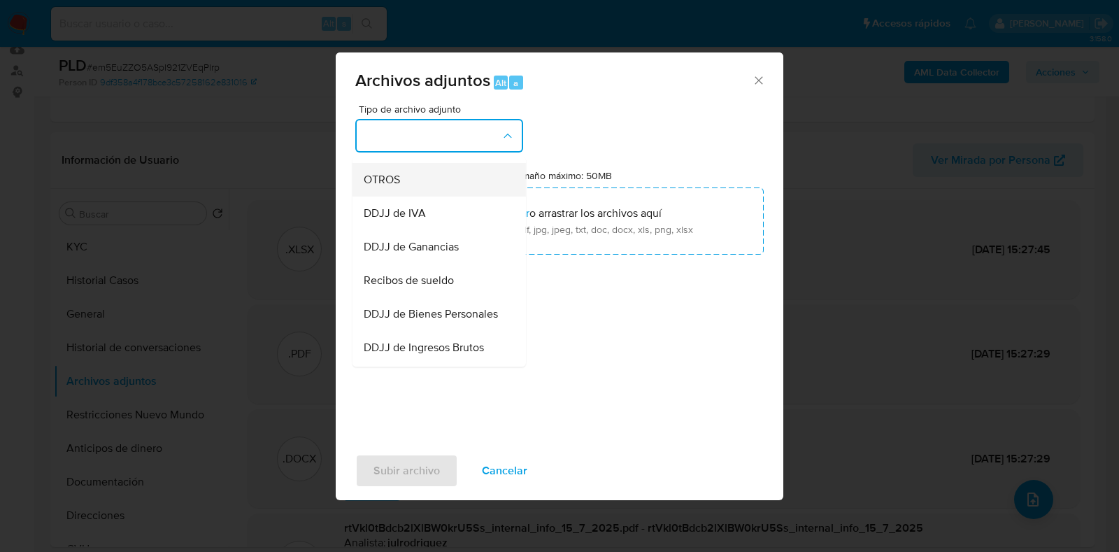
click at [409, 196] on div "OTROS" at bounding box center [435, 180] width 143 height 34
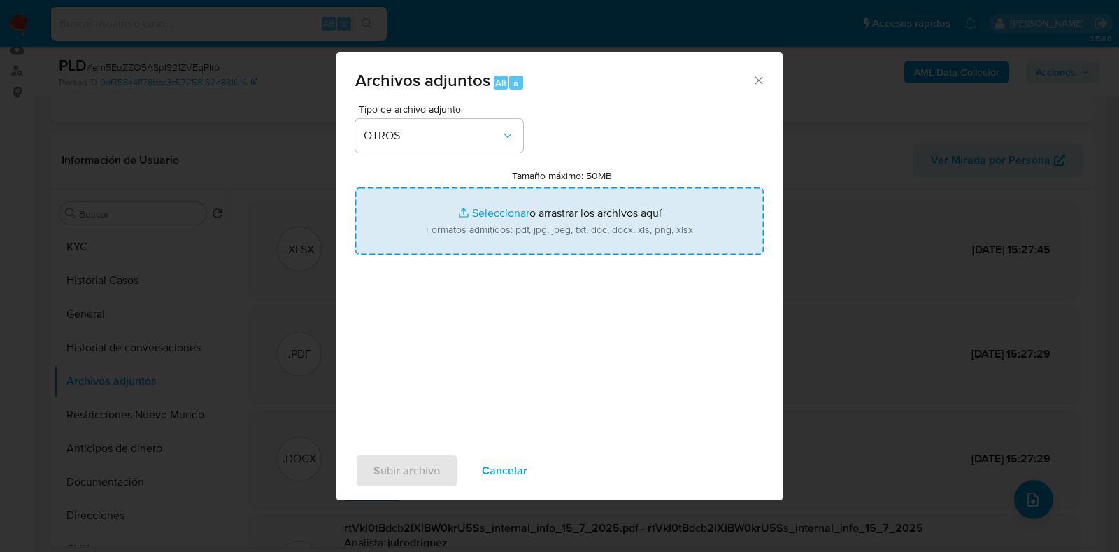
type input "C:\fakepath\Movimientos-Aladdin- [PERSON_NAME] [PERSON_NAME].xlsx"
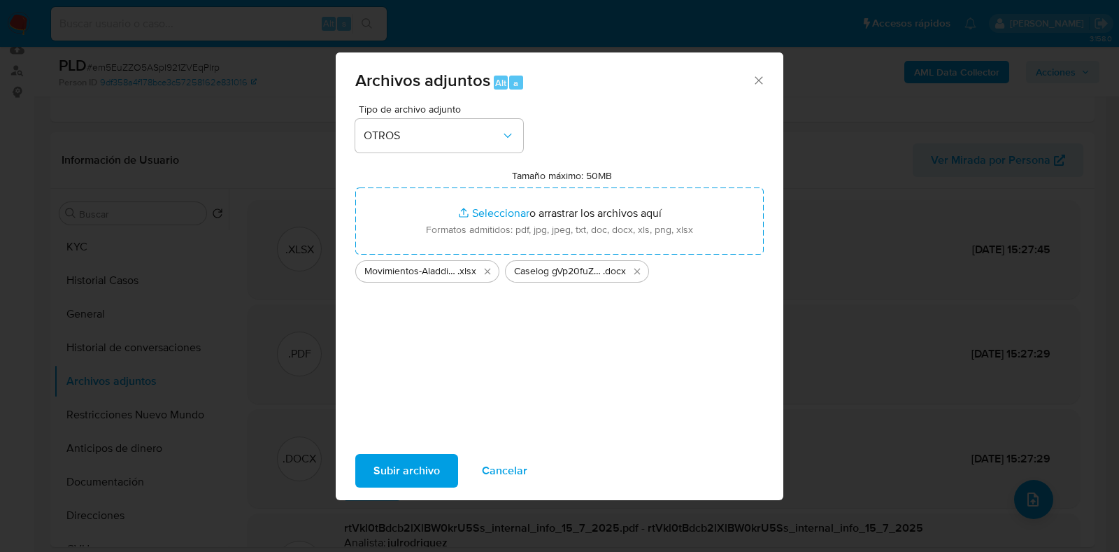
click at [396, 464] on span "Subir archivo" at bounding box center [406, 470] width 66 height 31
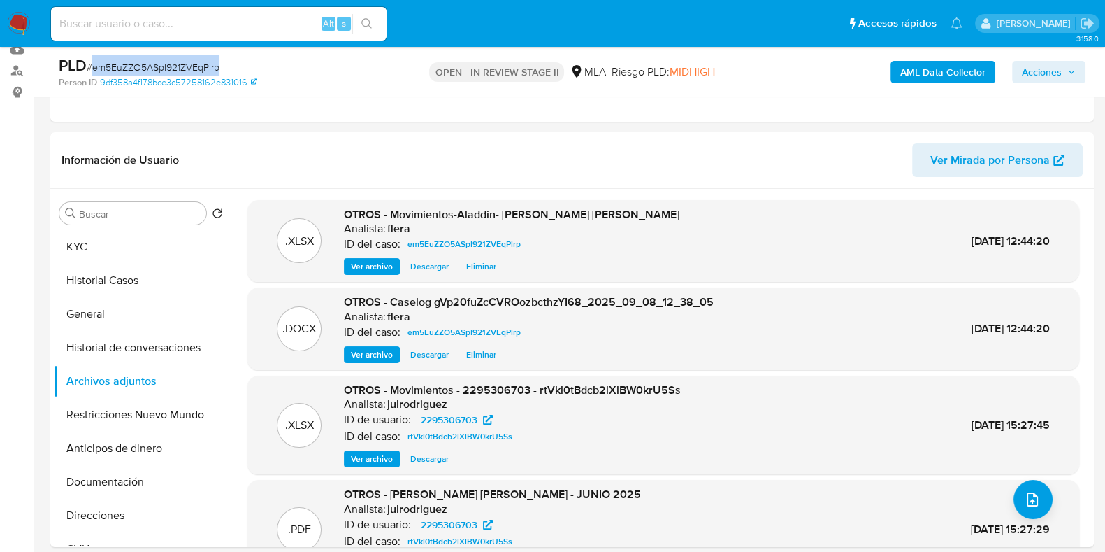
click at [934, 70] on b "AML Data Collector" at bounding box center [943, 72] width 85 height 22
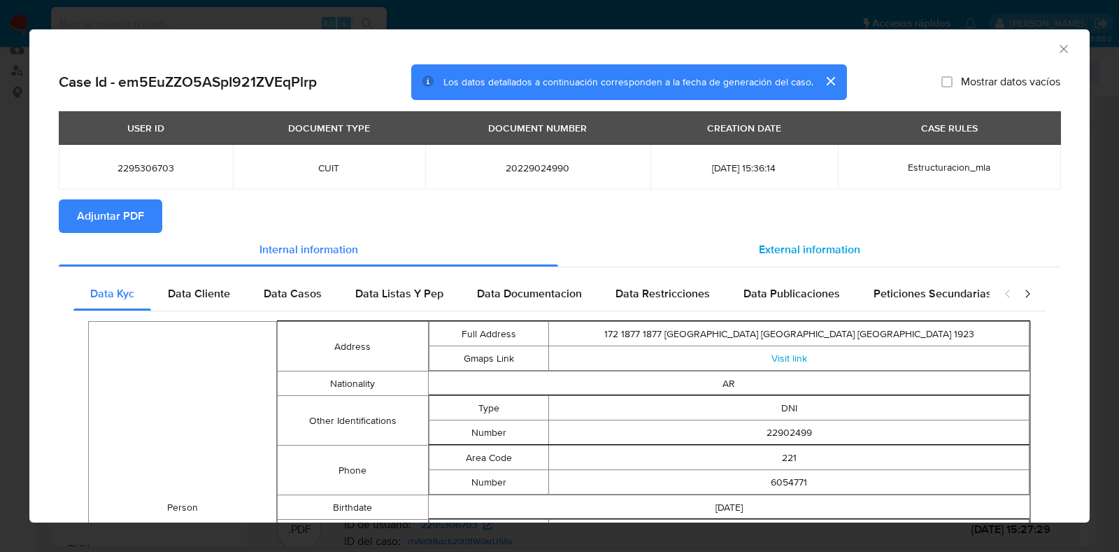
click at [780, 241] on span "External information" at bounding box center [809, 249] width 101 height 16
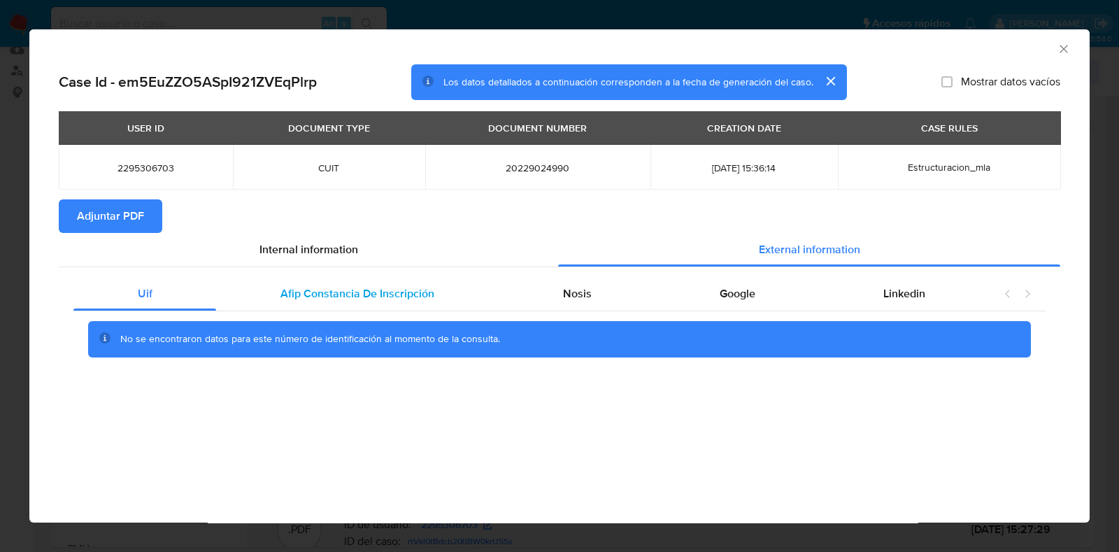
click at [346, 286] on span "Afip Constancia De Inscripción" at bounding box center [357, 293] width 154 height 16
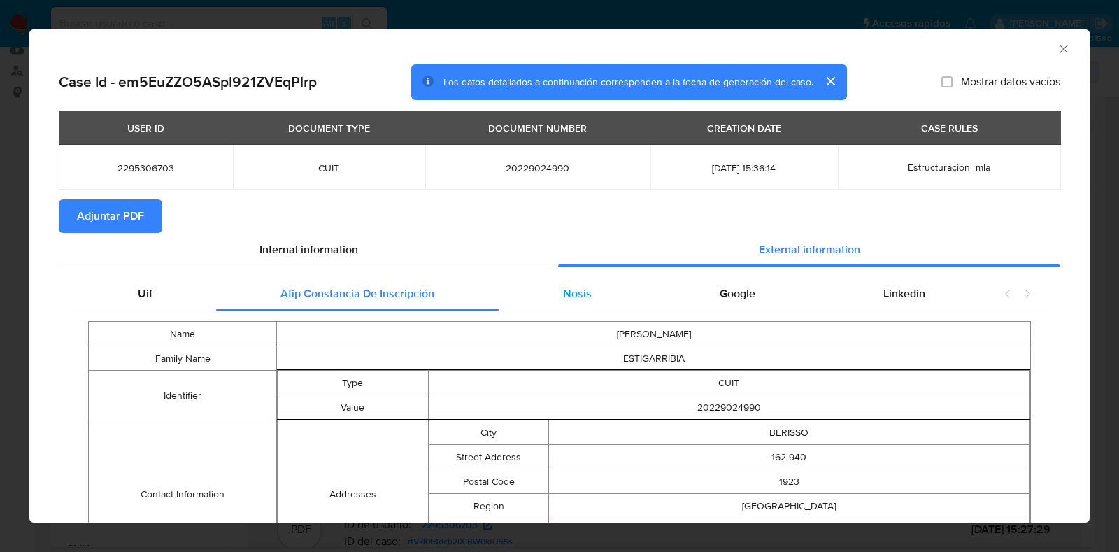
click at [580, 292] on span "Nosis" at bounding box center [577, 293] width 29 height 16
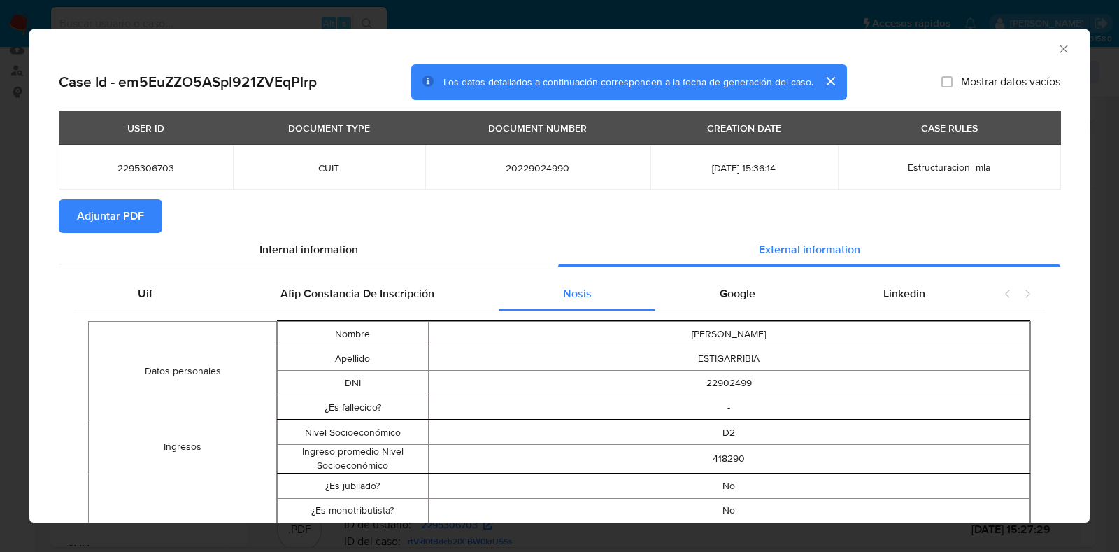
click at [117, 220] on span "Adjuntar PDF" at bounding box center [110, 216] width 67 height 31
click at [1059, 48] on div "AML Data Collector" at bounding box center [559, 46] width 1060 height 35
click at [1057, 50] on icon "Cerrar ventana" at bounding box center [1064, 49] width 14 height 14
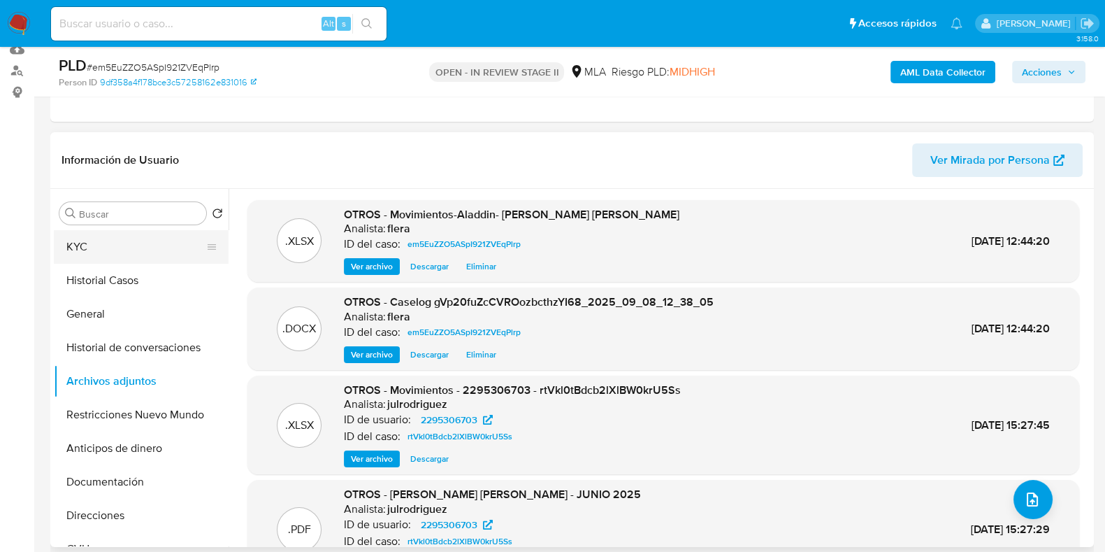
click at [122, 250] on button "KYC" at bounding box center [136, 247] width 164 height 34
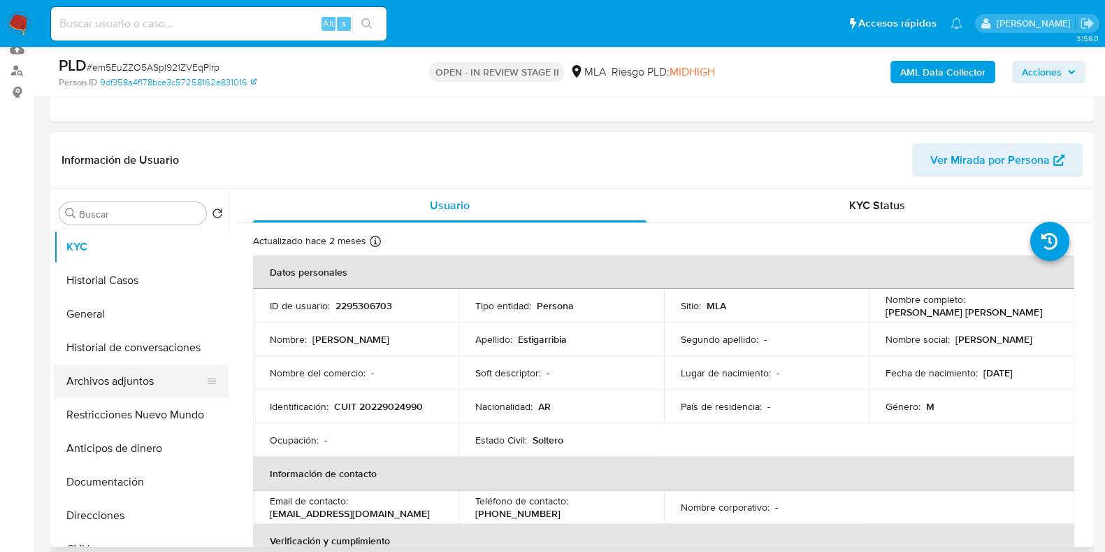
click at [124, 376] on button "Archivos adjuntos" at bounding box center [136, 381] width 164 height 34
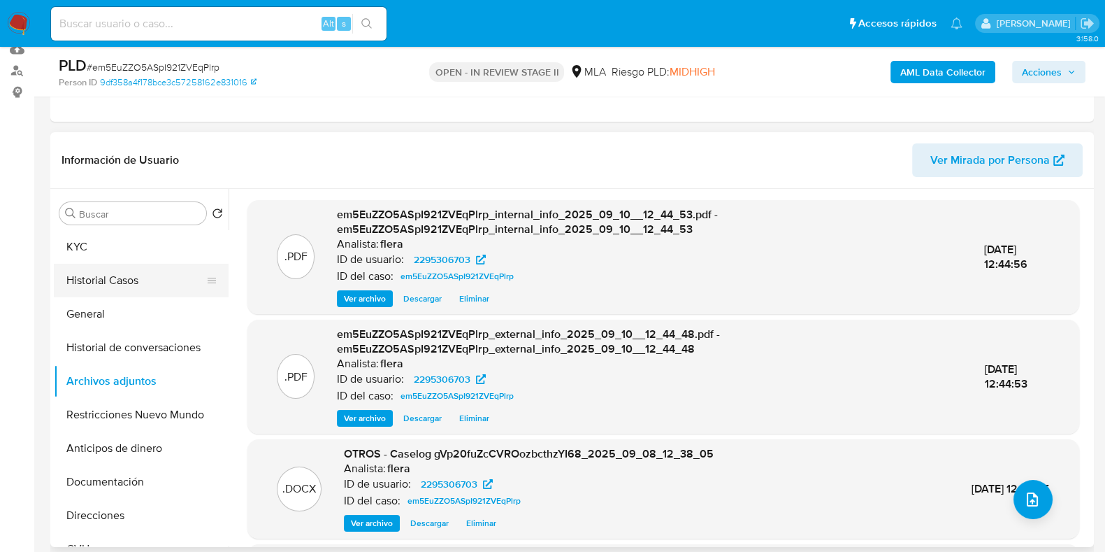
click at [110, 277] on button "Historial Casos" at bounding box center [136, 281] width 164 height 34
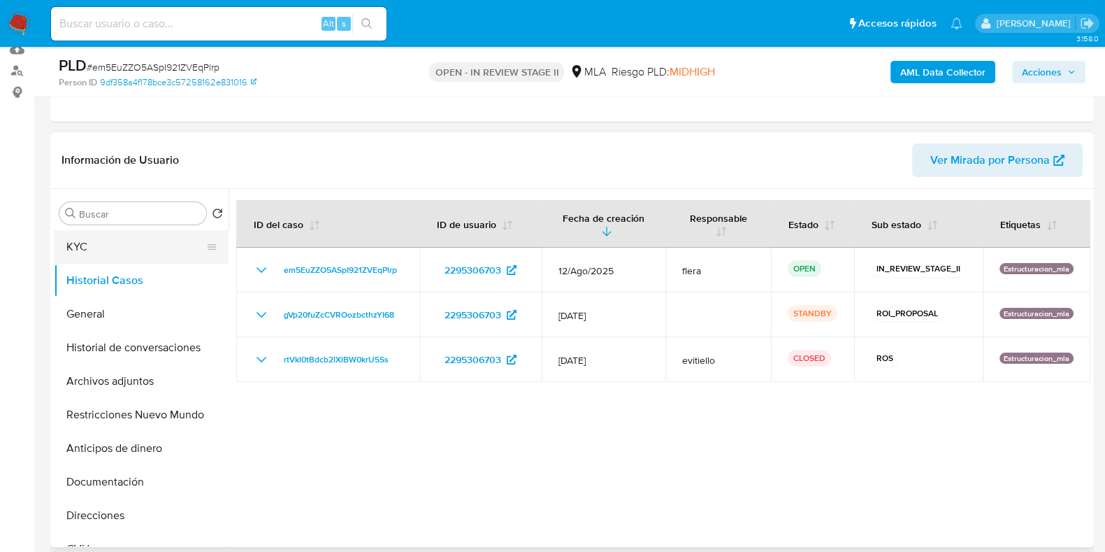
click at [110, 235] on button "KYC" at bounding box center [136, 247] width 164 height 34
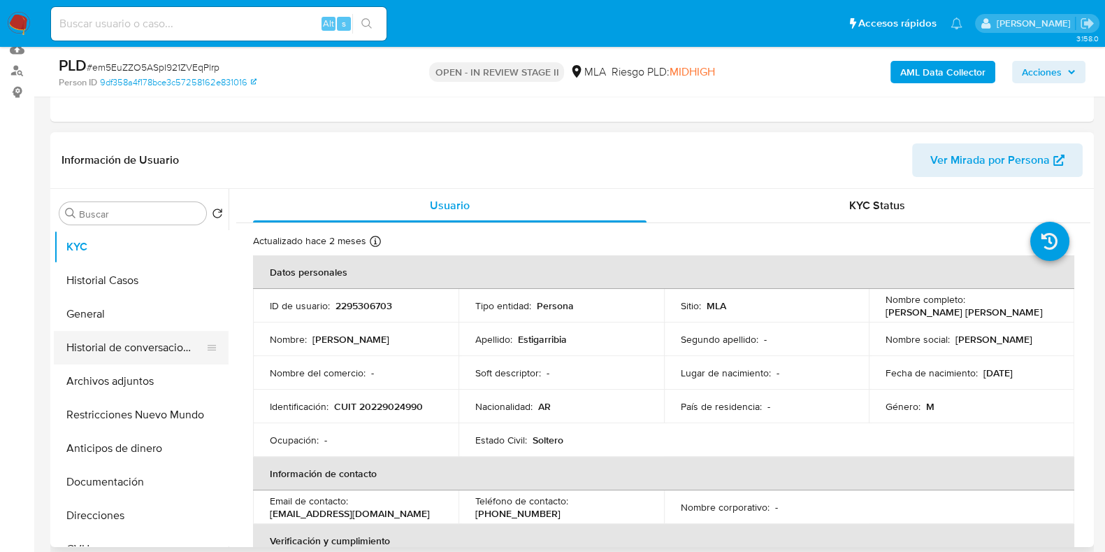
click at [141, 351] on button "Historial de conversaciones" at bounding box center [136, 348] width 164 height 34
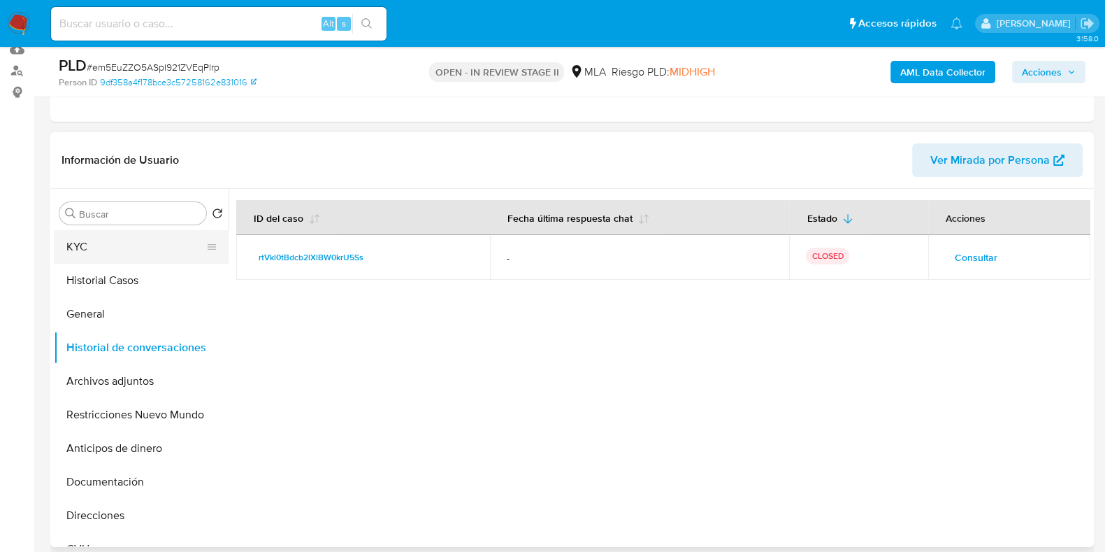
click at [109, 252] on button "KYC" at bounding box center [136, 247] width 164 height 34
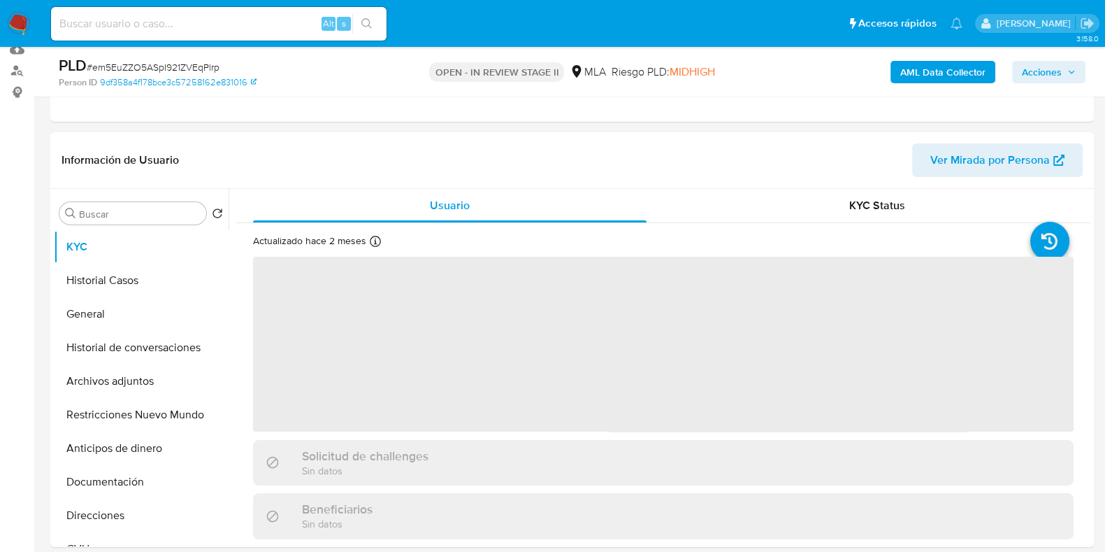
click at [1059, 71] on span "Acciones" at bounding box center [1042, 72] width 40 height 22
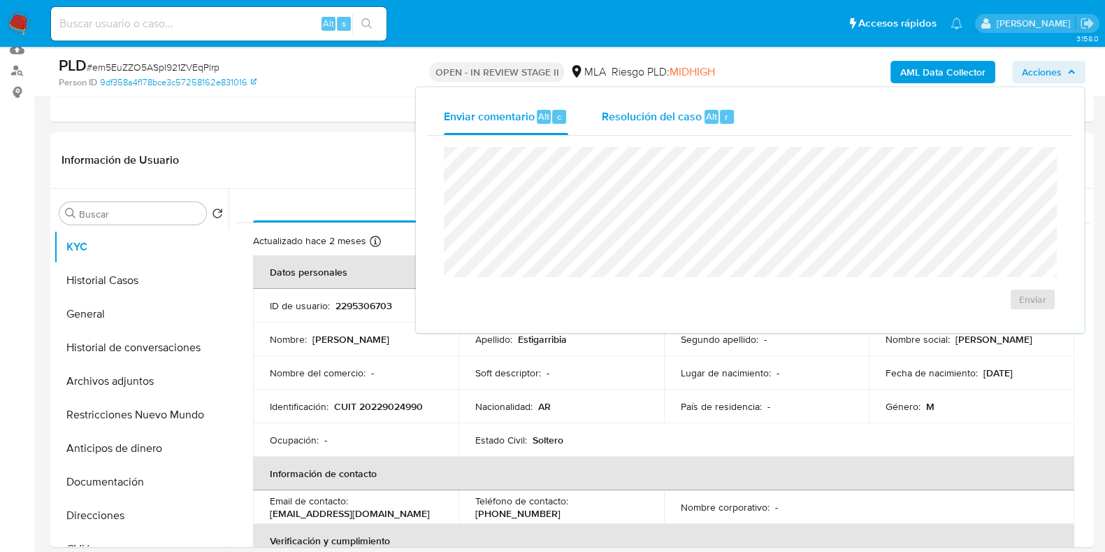
click at [678, 109] on span "Resolución del caso" at bounding box center [652, 116] width 100 height 16
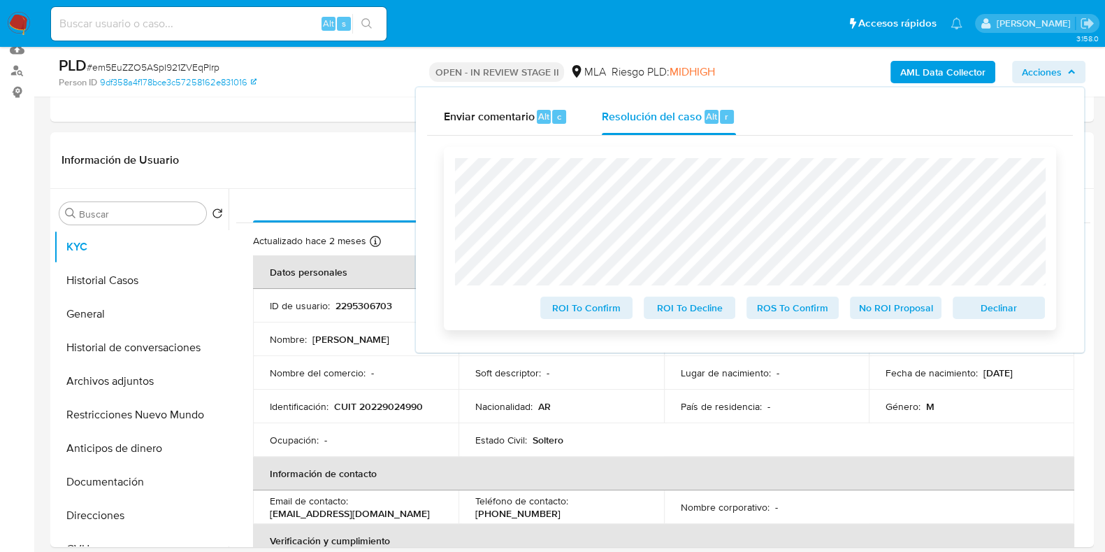
click at [976, 301] on span "Declinar" at bounding box center [999, 308] width 73 height 20
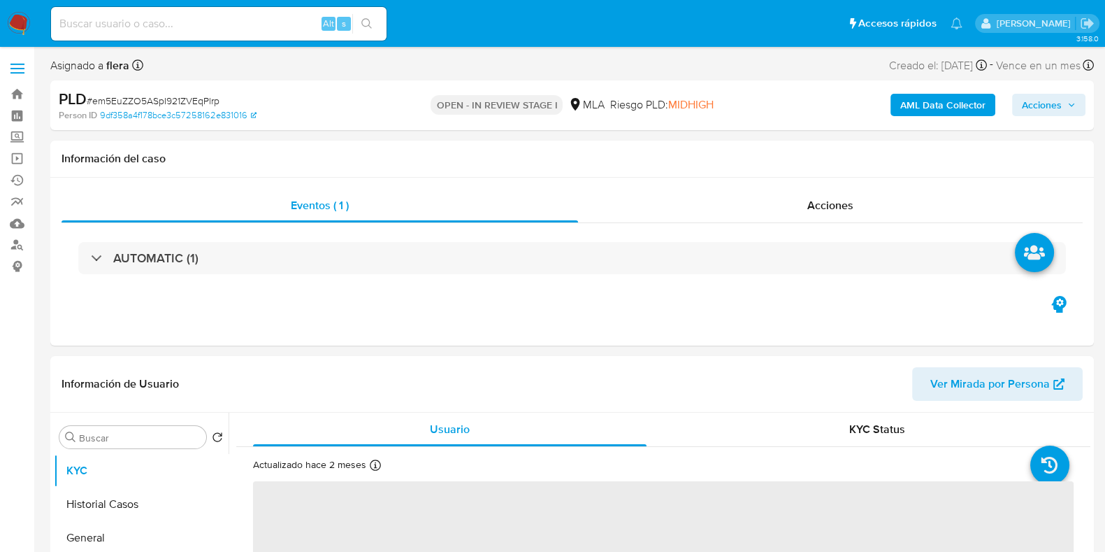
click at [1058, 101] on span "Acciones" at bounding box center [1042, 105] width 40 height 22
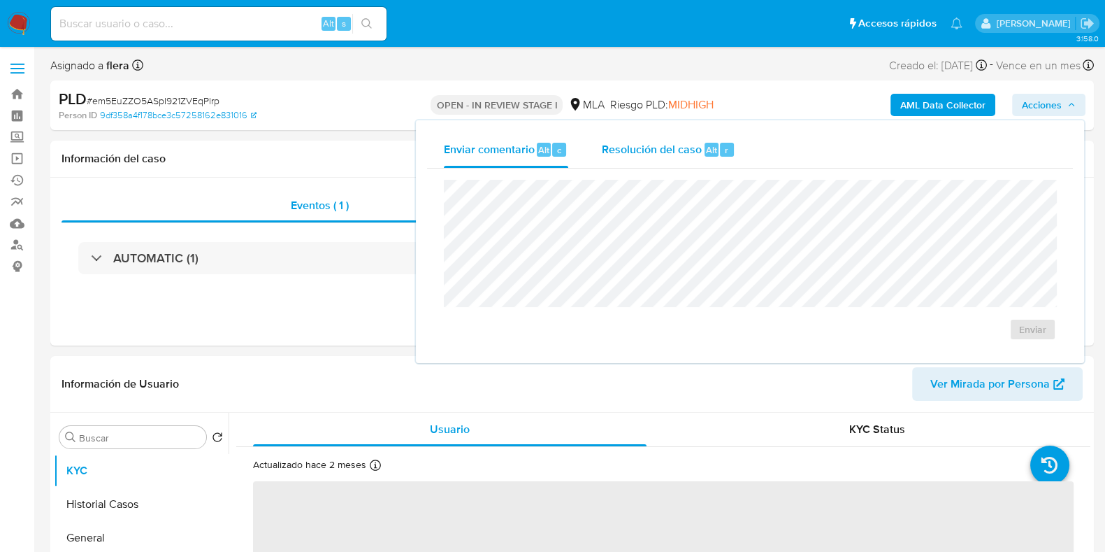
click at [716, 147] on div "Alt" at bounding box center [712, 150] width 14 height 14
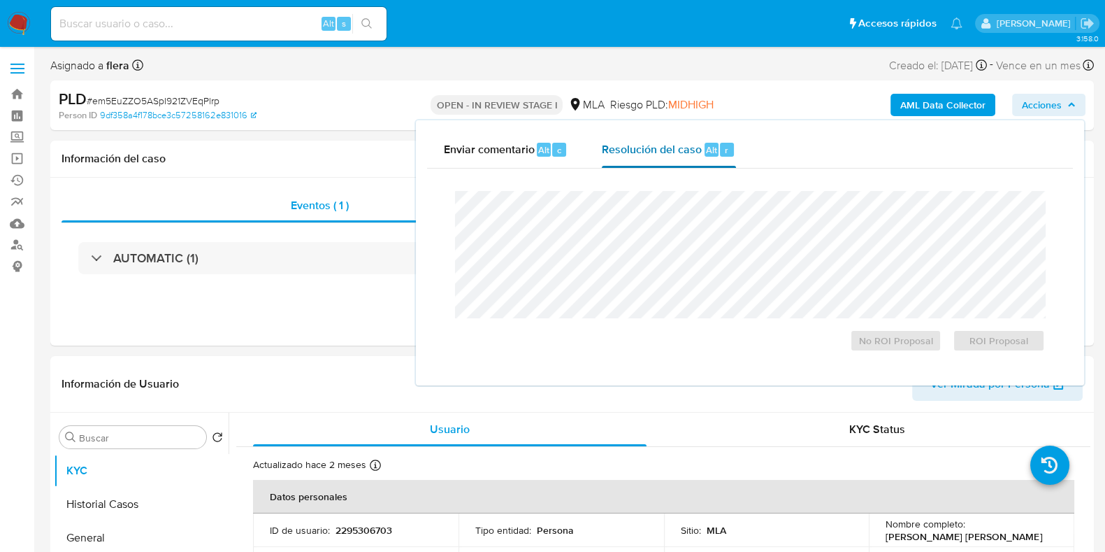
select select "10"
click at [1003, 344] on span "ROI Proposal" at bounding box center [999, 341] width 73 height 20
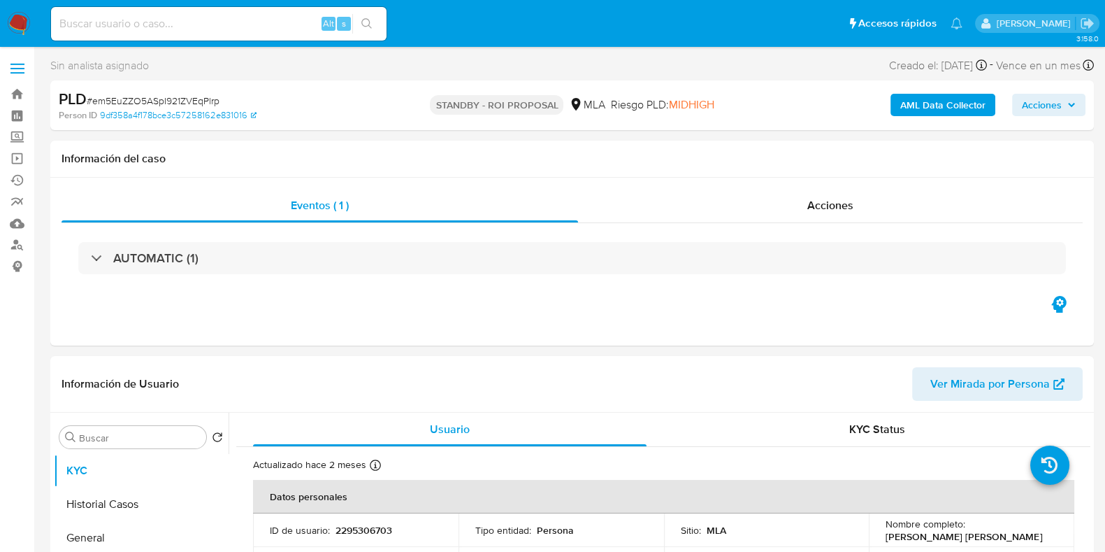
select select "10"
